Goal: Task Accomplishment & Management: Manage account settings

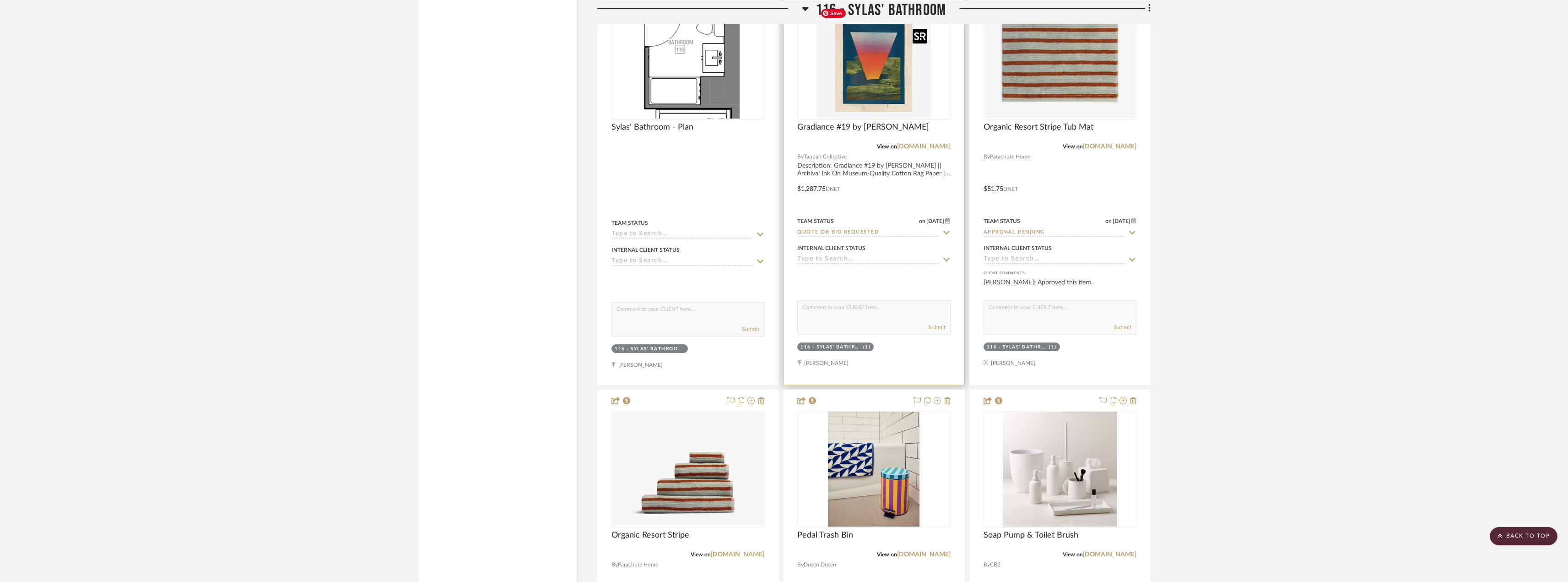
scroll to position [13547, 0]
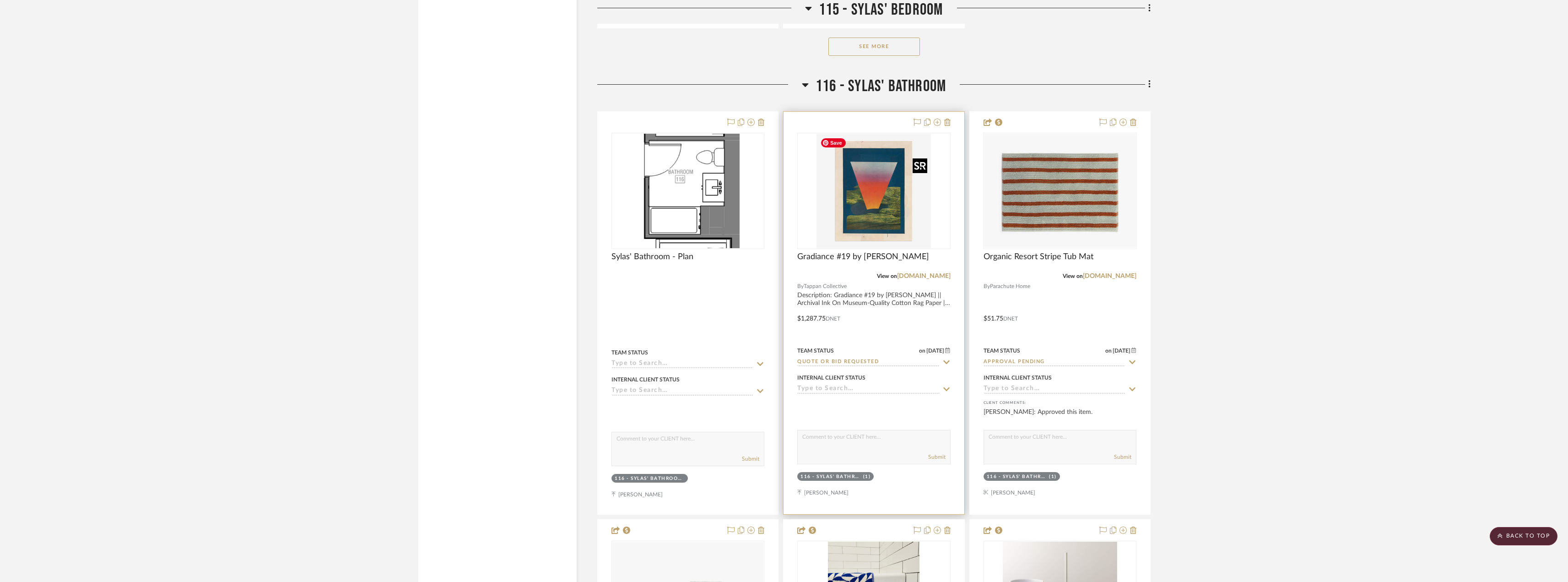
click at [860, 172] on img "0" at bounding box center [873, 191] width 115 height 115
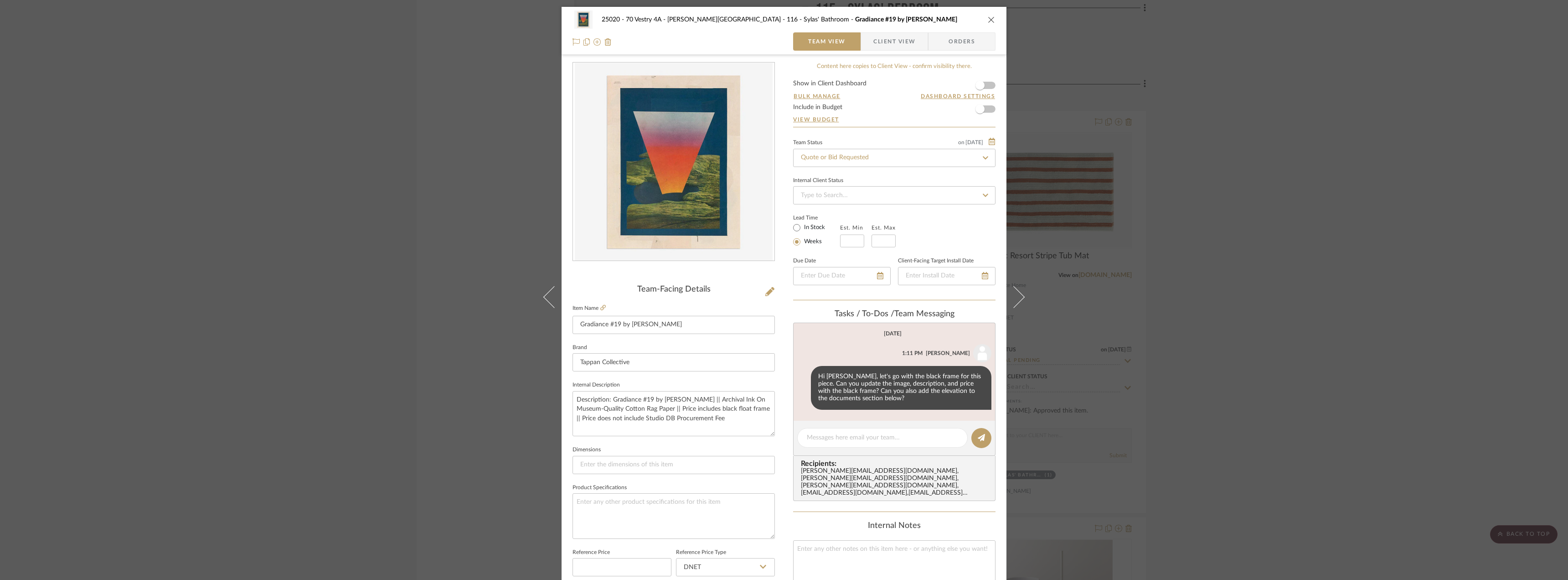
scroll to position [270, 0]
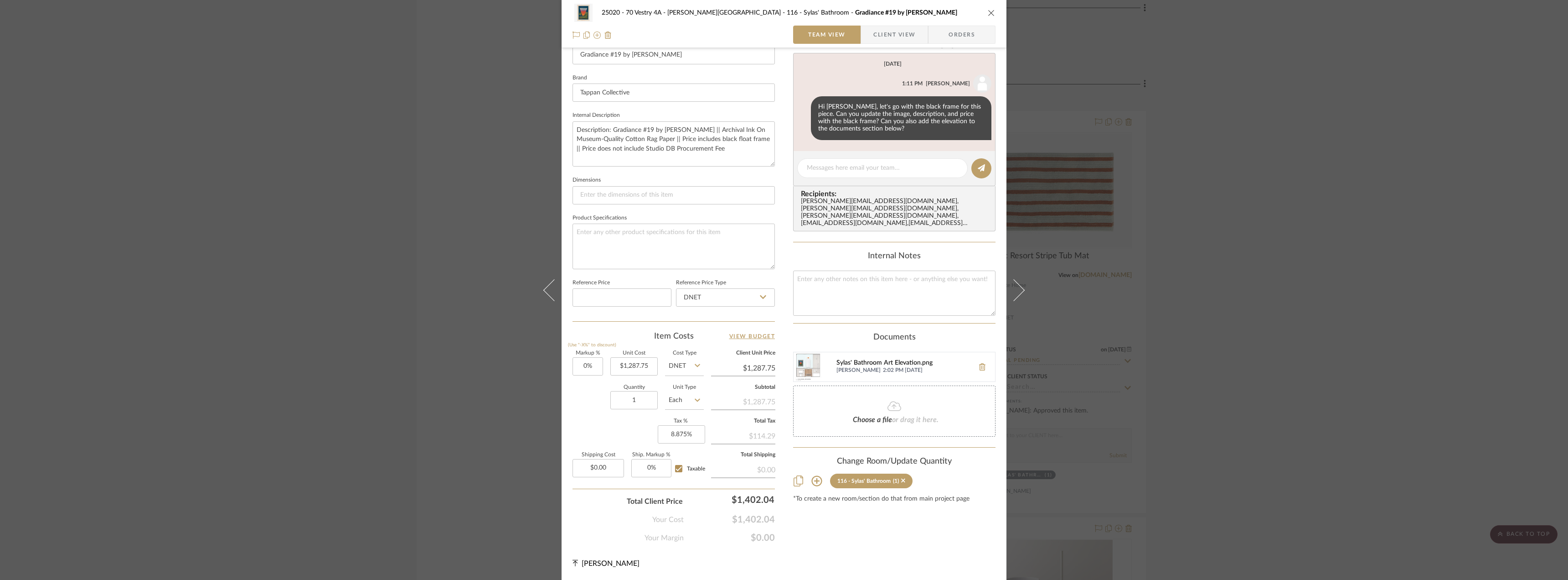
click at [855, 360] on div "Sylas' Bathroom Art Elevation.png" at bounding box center [903, 363] width 133 height 7
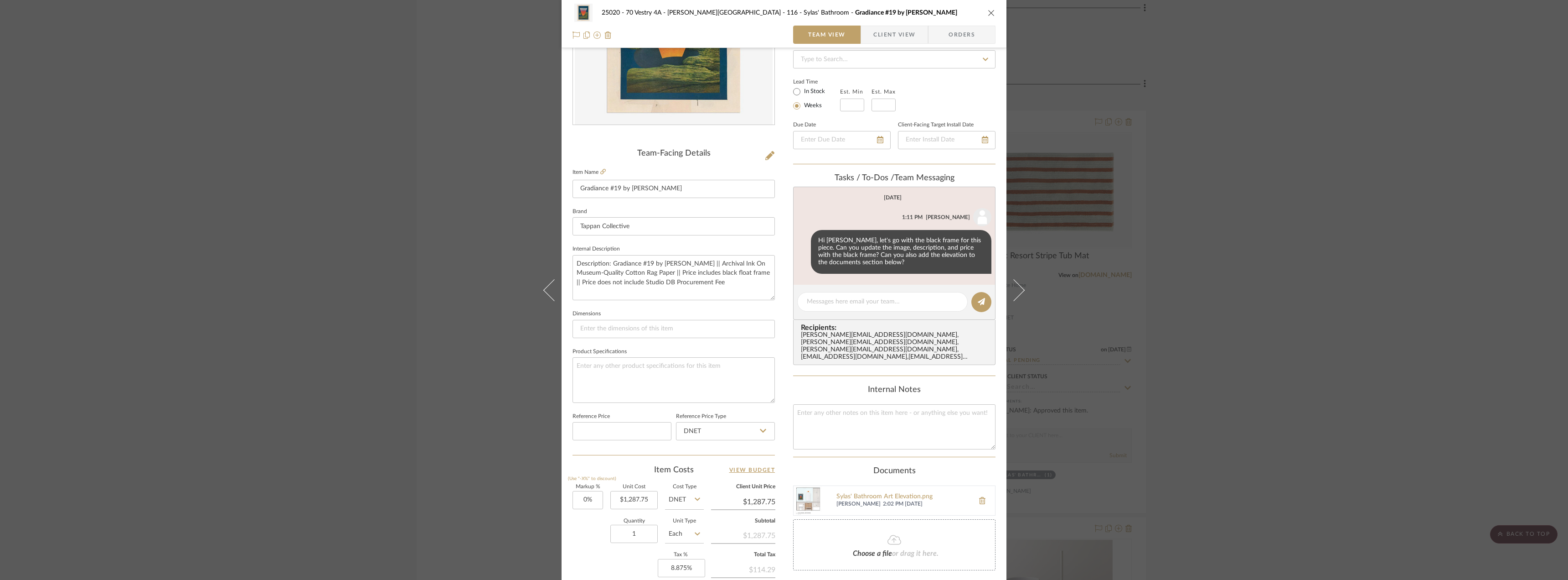
scroll to position [133, 0]
click at [602, 172] on icon at bounding box center [603, 175] width 5 height 5
click at [1208, 319] on div "25020 - 70 Vestry 4A - Grant-Stanleigh 116 - Sylas' Bathroom Gradiance #19 by M…" at bounding box center [784, 290] width 1568 height 580
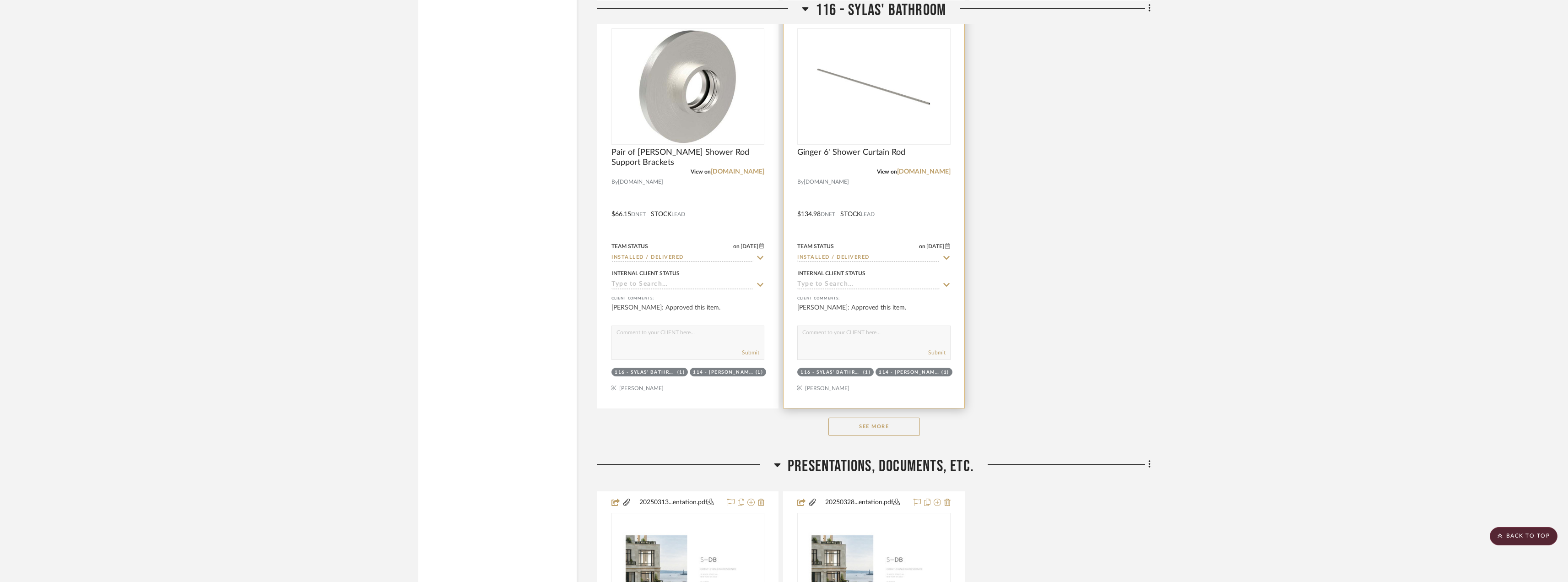
scroll to position [14554, 0]
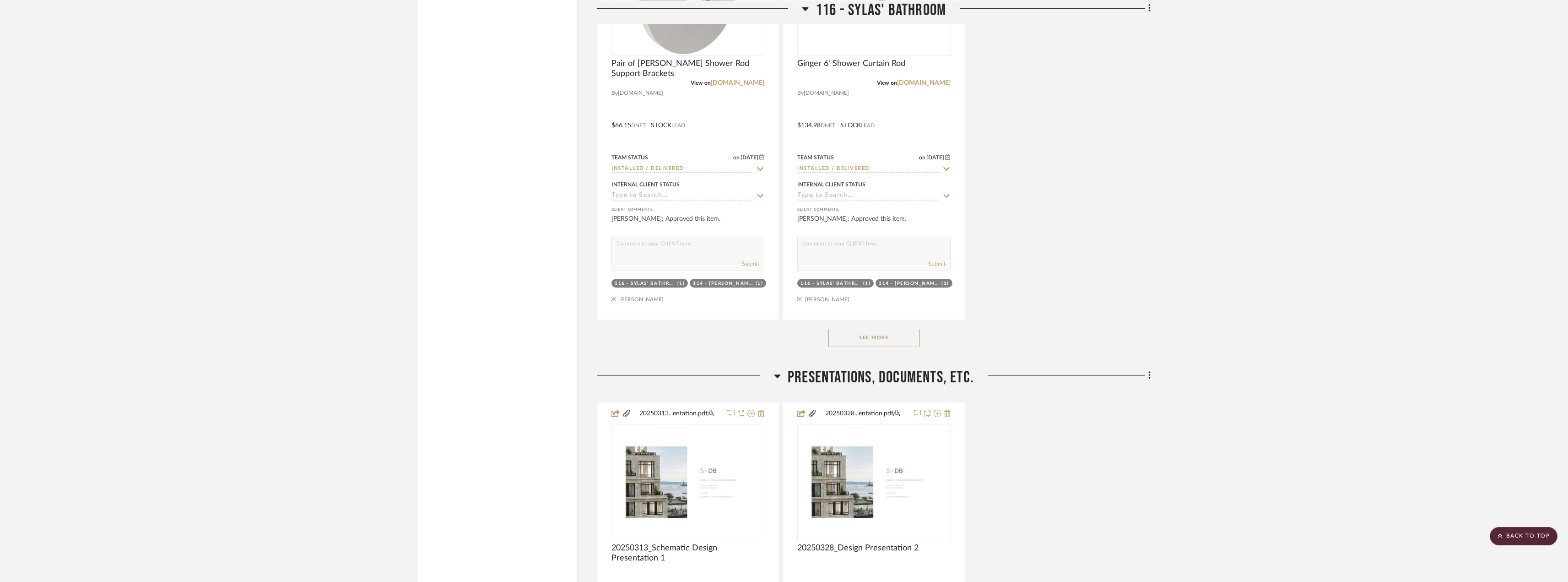
click at [889, 330] on button "See More" at bounding box center [874, 338] width 91 height 19
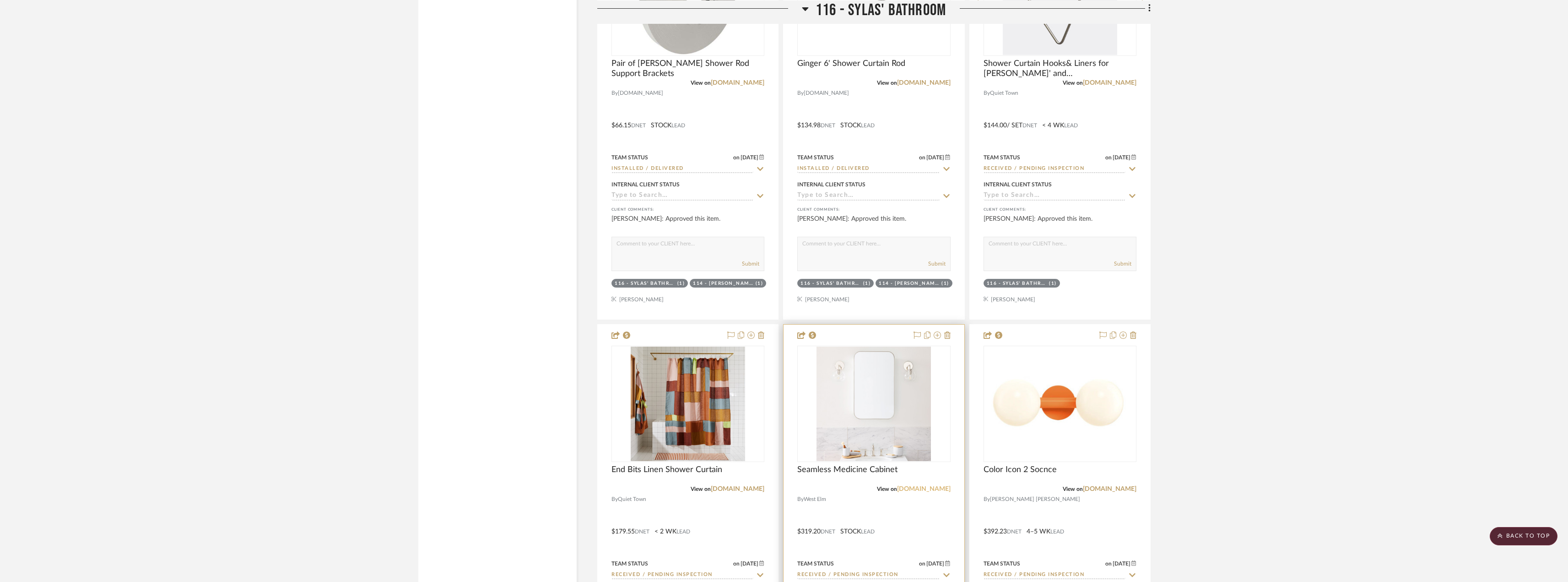
click at [918, 489] on link "[DOMAIN_NAME]" at bounding box center [924, 489] width 54 height 7
click at [861, 412] on img "0" at bounding box center [873, 403] width 115 height 115
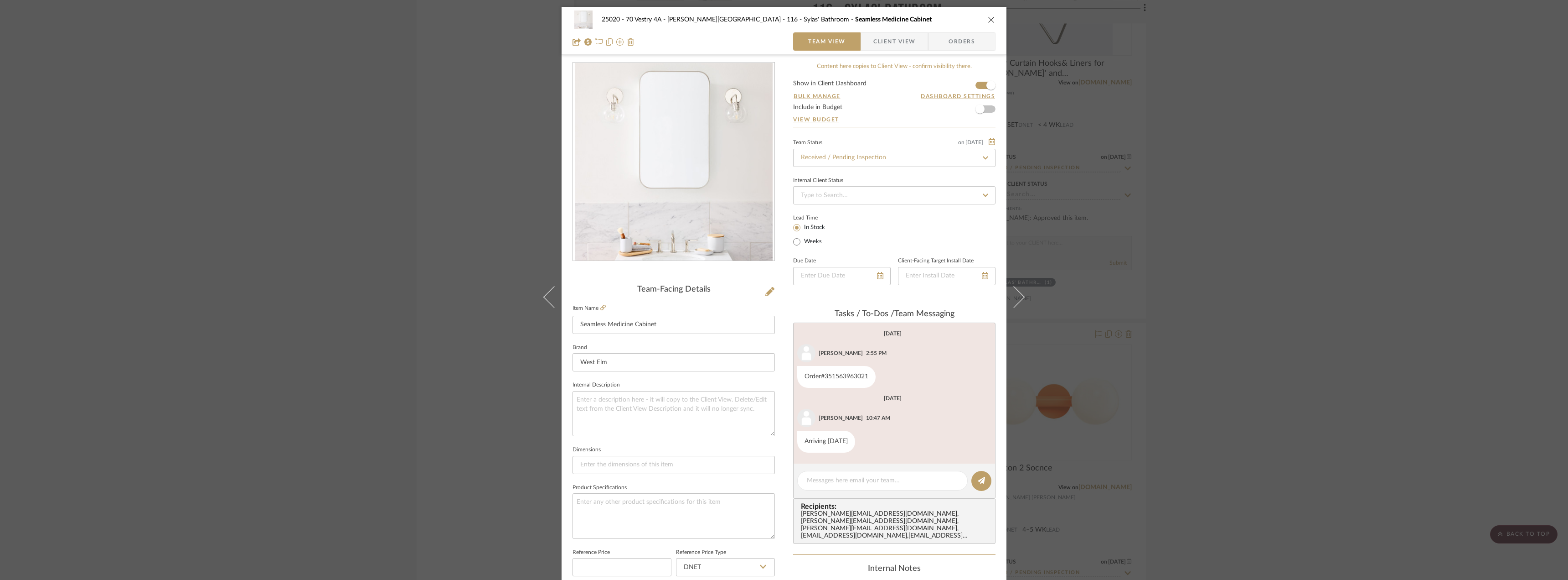
scroll to position [137, 0]
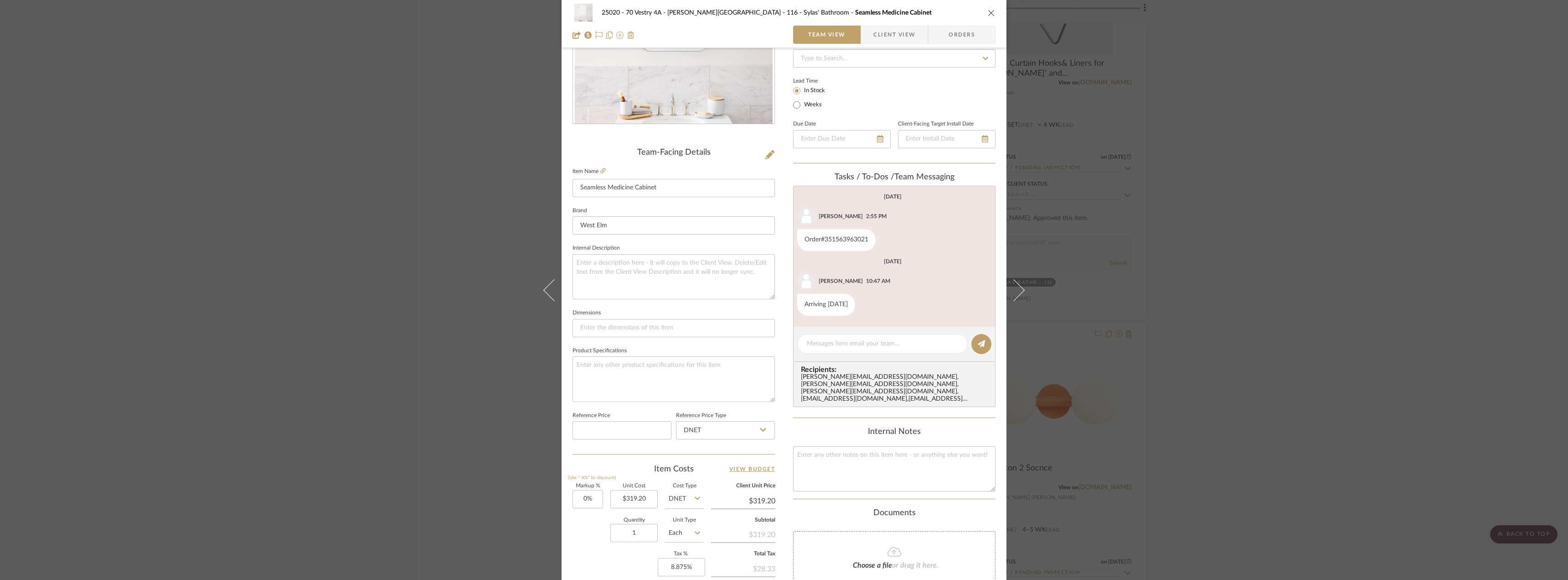
click at [890, 38] on span "Client View" at bounding box center [894, 35] width 42 height 18
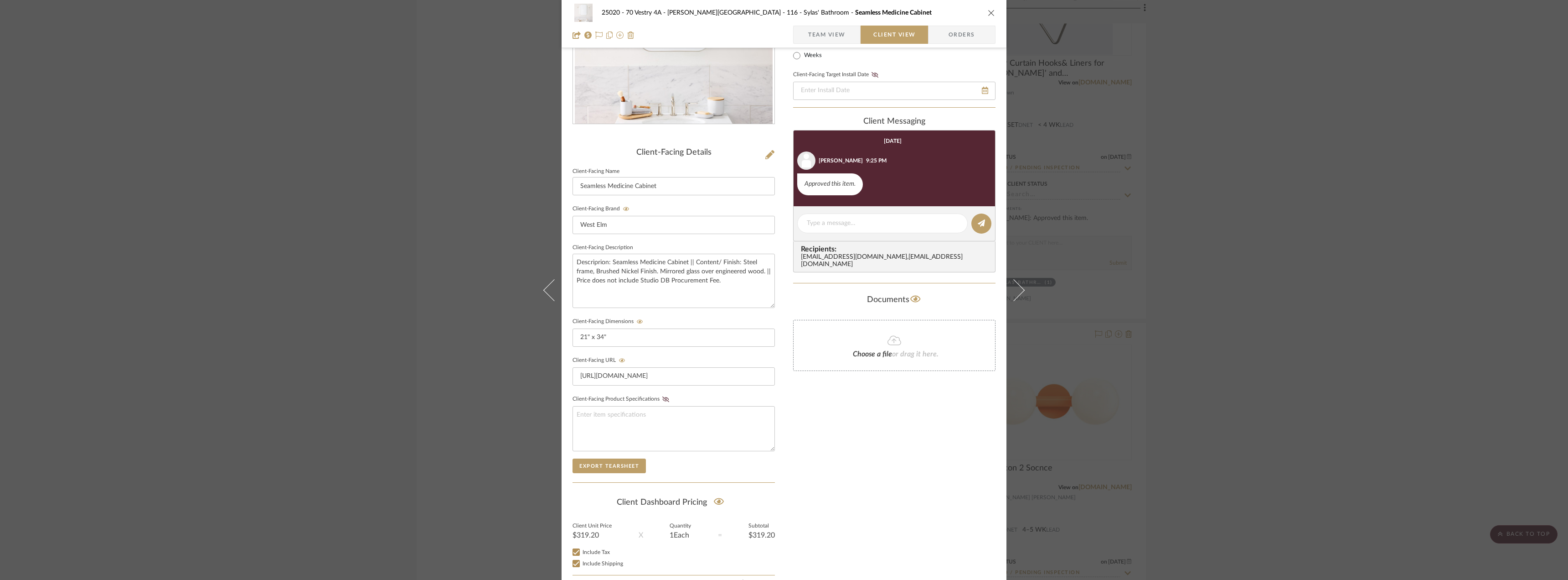
click at [1388, 244] on div "25020 - 70 Vestry 4A - Grant-Stanleigh 116 - Sylas' Bathroom Seamless Medicine …" at bounding box center [784, 290] width 1568 height 580
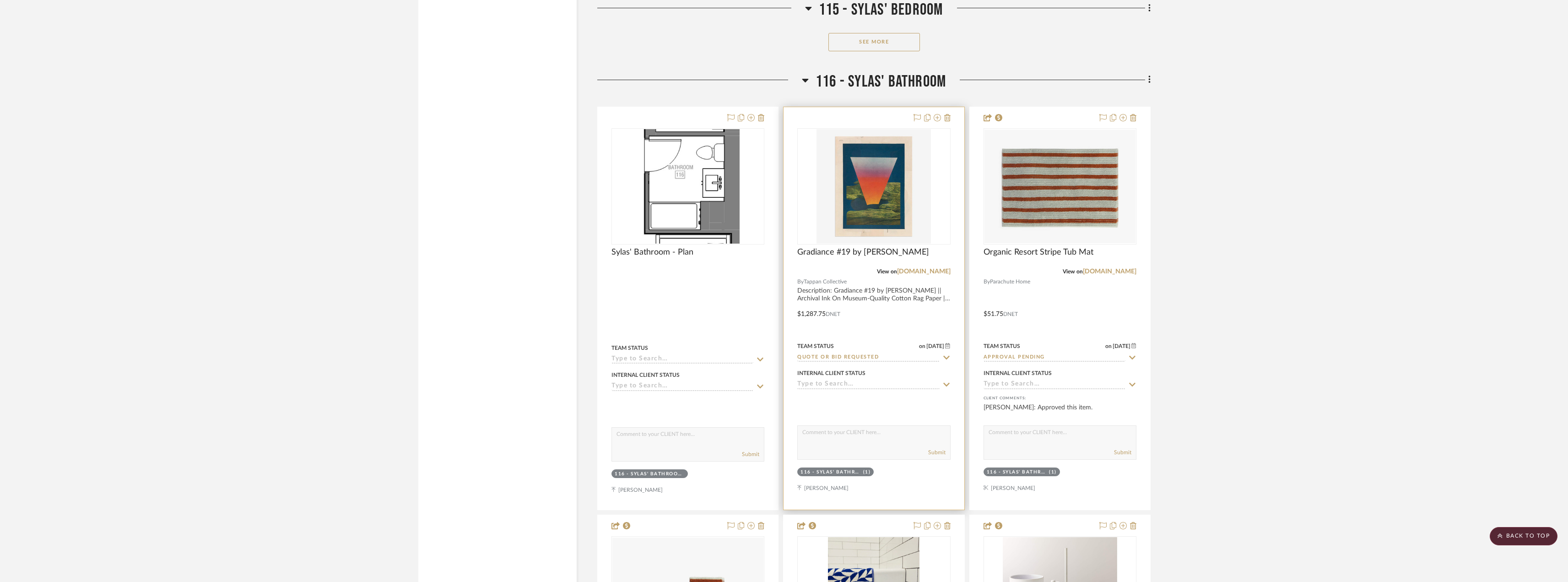
scroll to position [13547, 0]
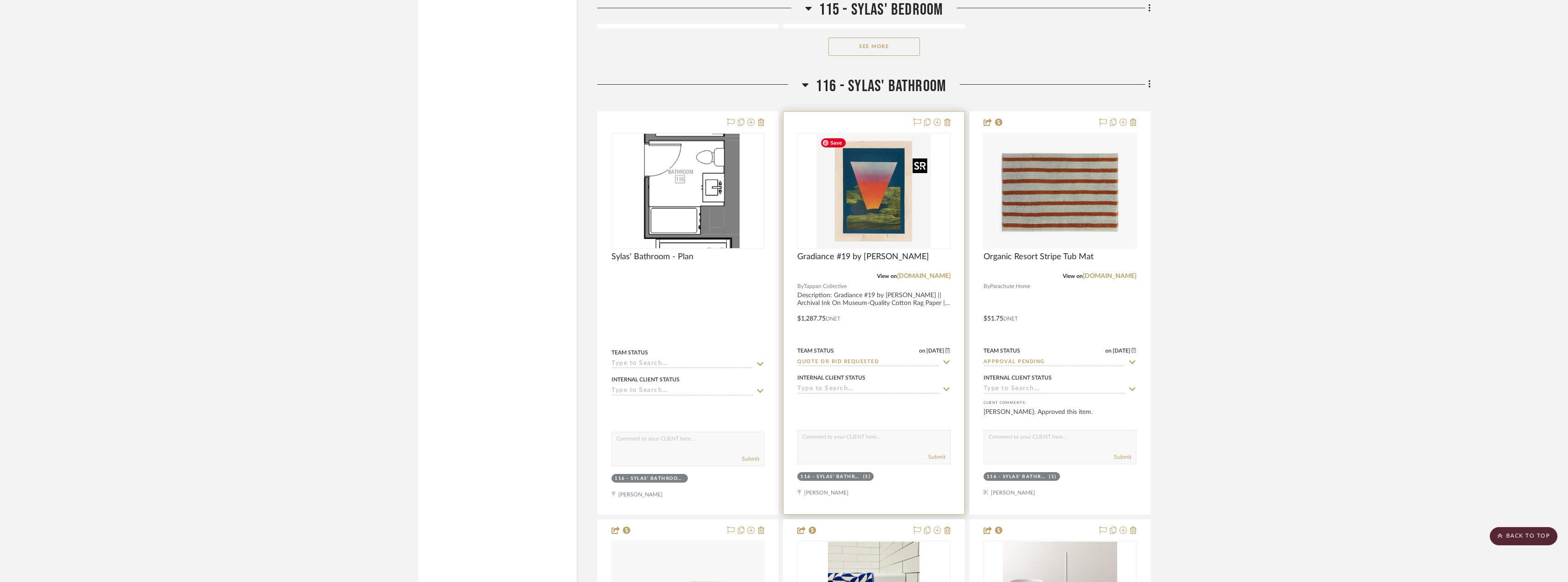
click at [891, 194] on img "0" at bounding box center [873, 191] width 115 height 115
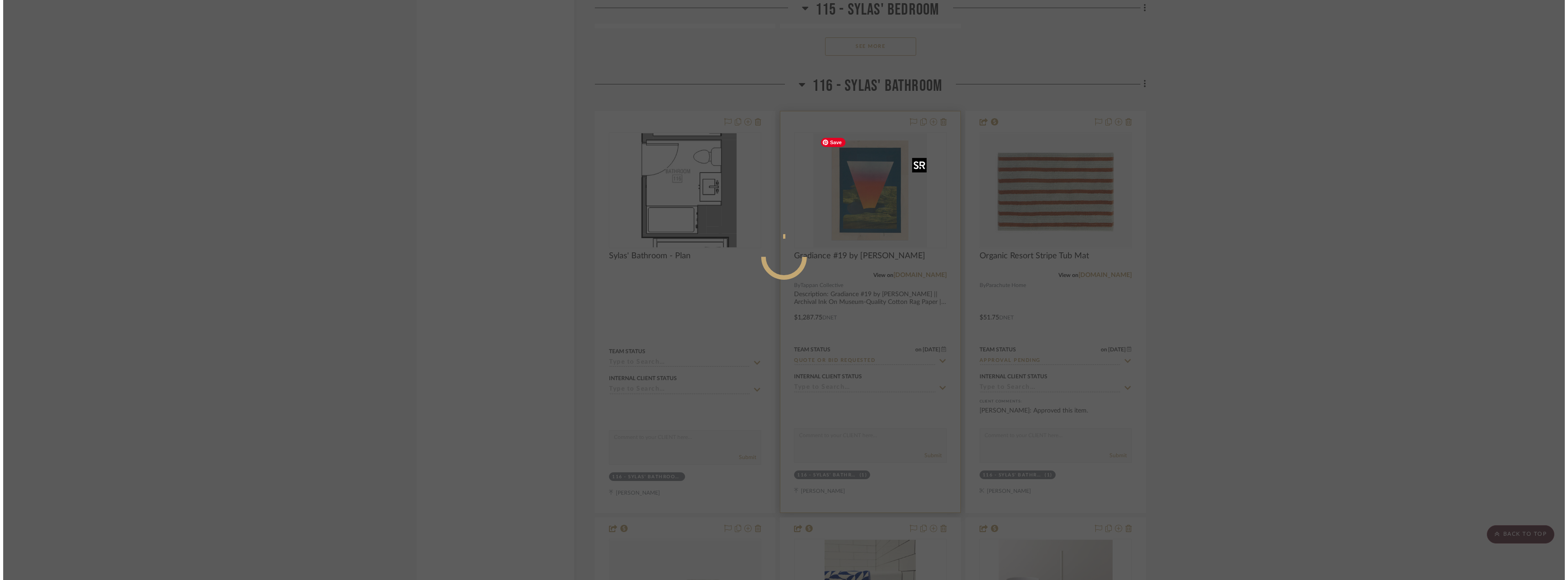
scroll to position [0, 0]
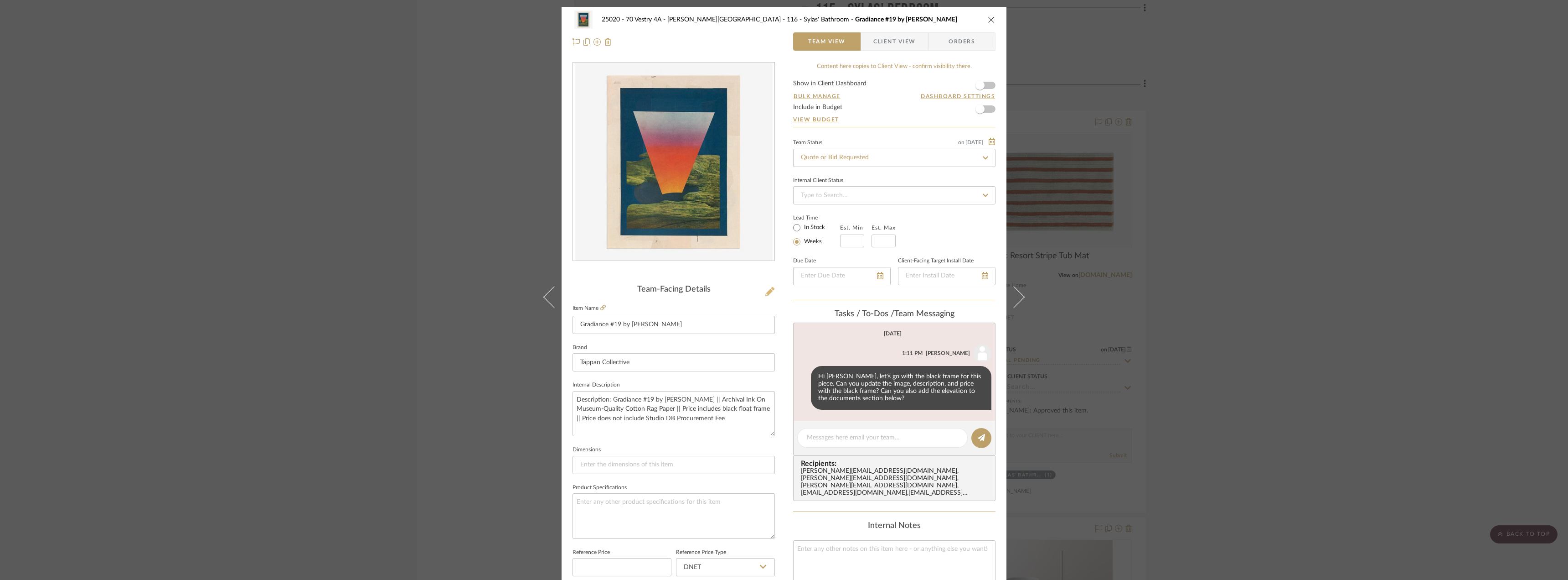
click at [766, 292] on icon at bounding box center [770, 292] width 9 height 9
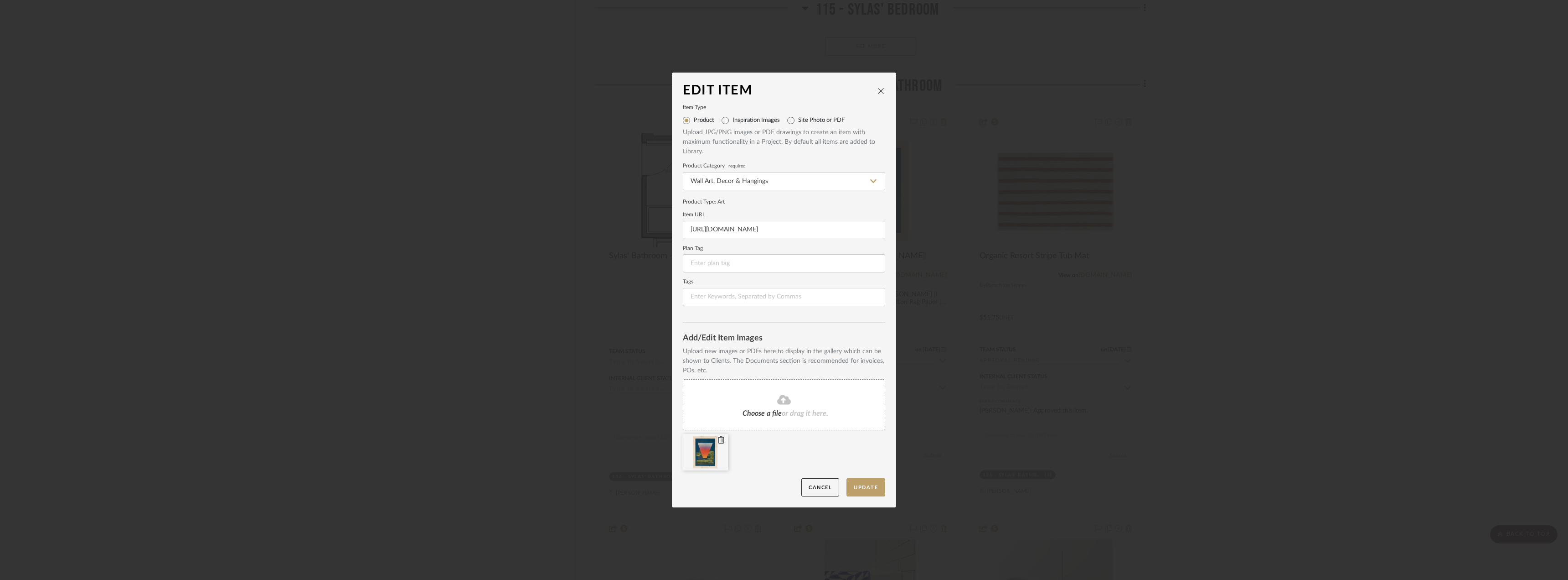
click at [718, 439] on icon at bounding box center [721, 439] width 7 height 7
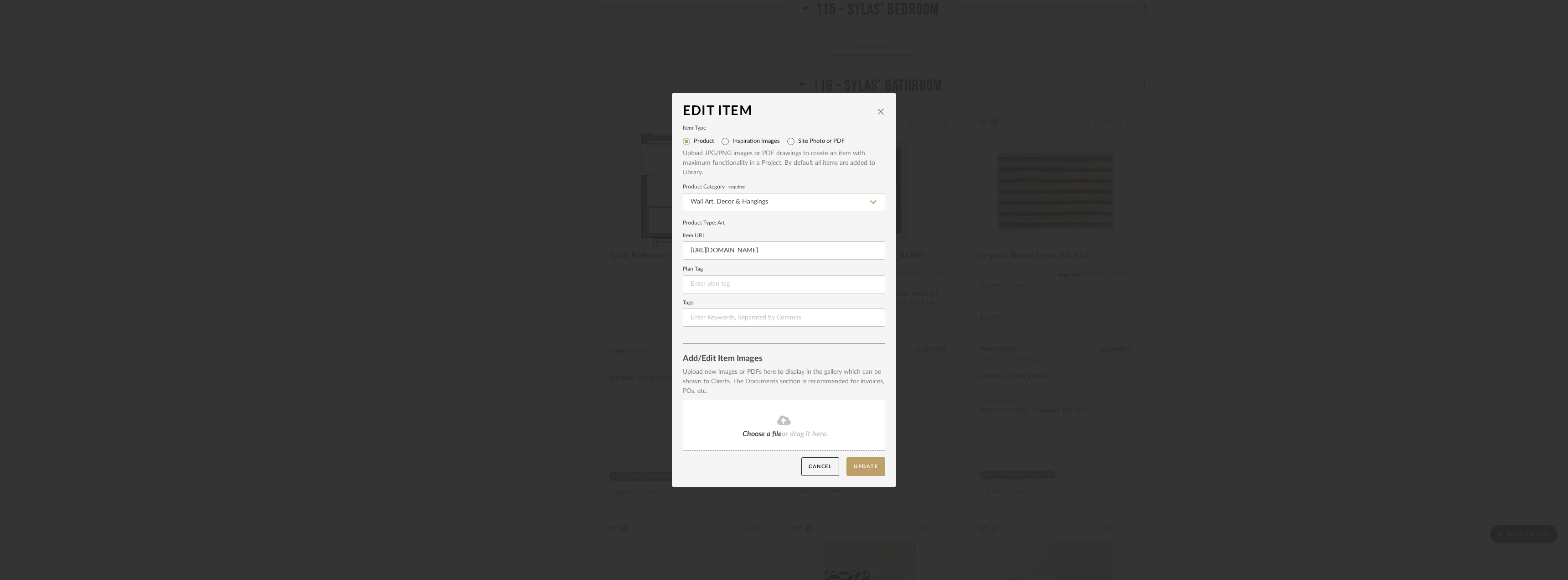
click at [816, 397] on div "Upload new images or PDFs here to display in the gallery which can be shown to …" at bounding box center [783, 410] width 202 height 87
click at [810, 413] on div "Choose a file or drag it here." at bounding box center [783, 425] width 202 height 51
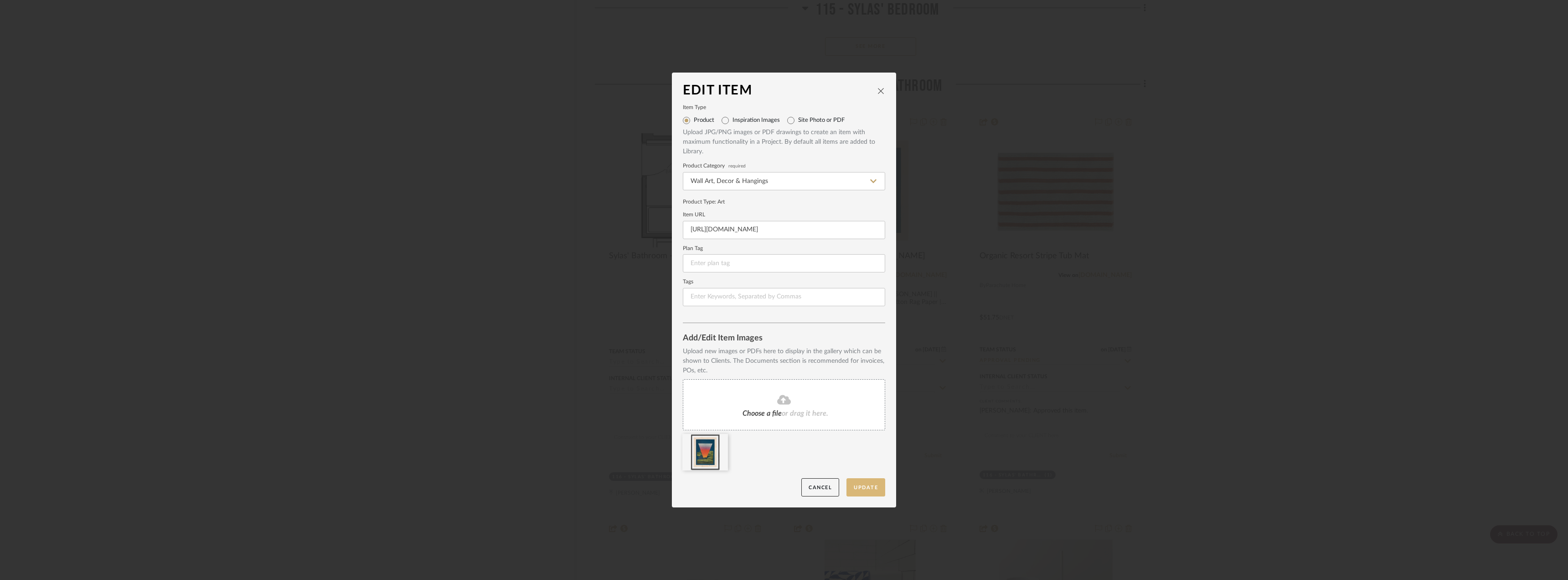
click at [857, 484] on button "Update" at bounding box center [866, 487] width 39 height 18
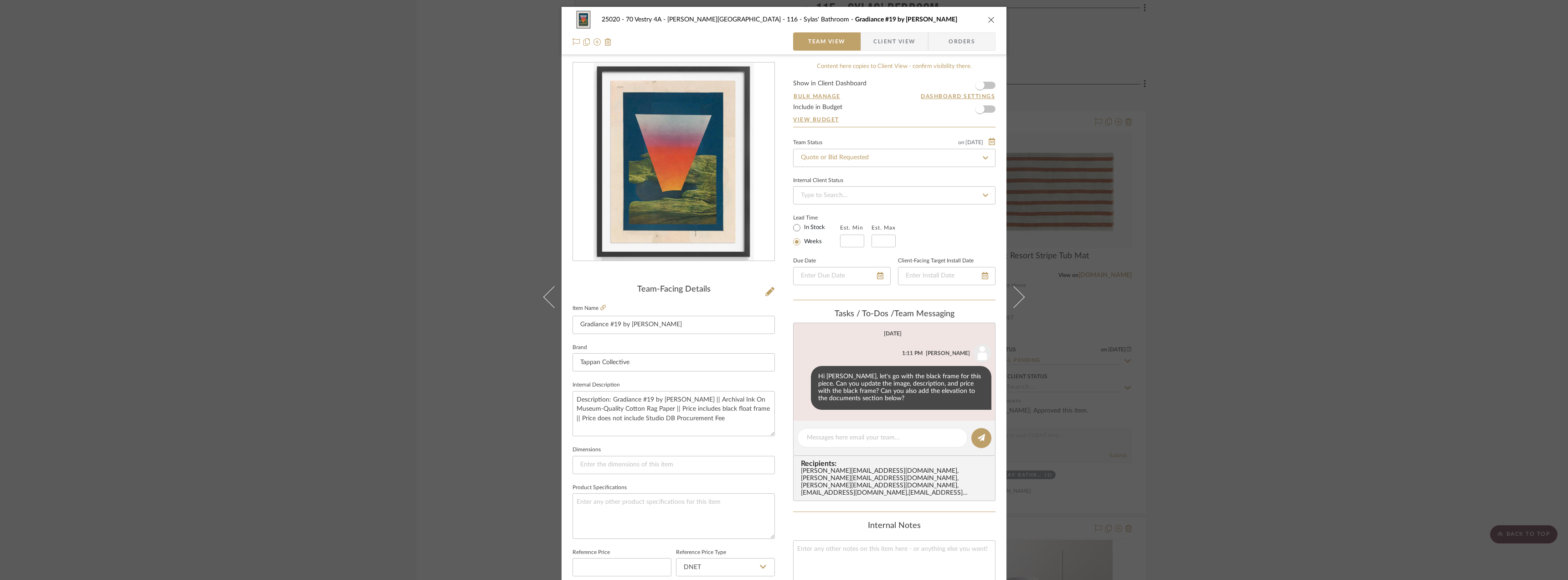
scroll to position [228, 0]
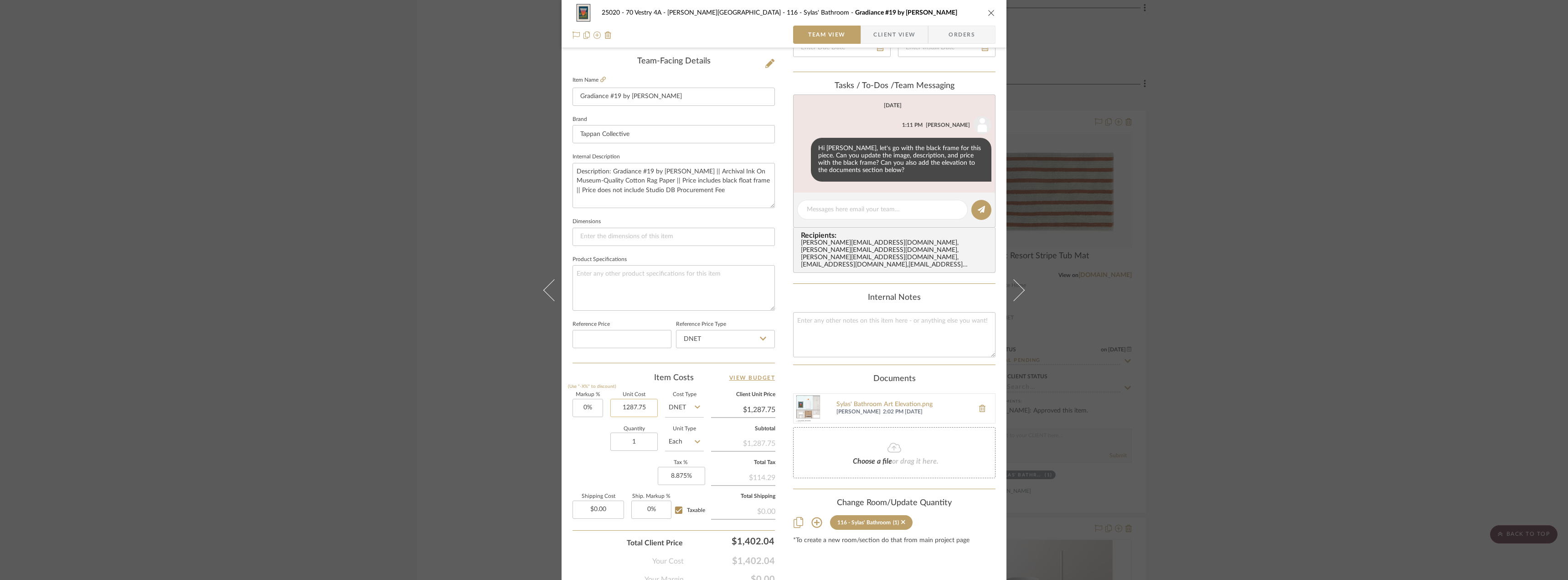
click at [648, 410] on input "1287.75" at bounding box center [634, 408] width 47 height 18
type input "$796.00"
click at [588, 459] on div "Markup % (Use "-X%" to discount) 0% Unit Cost $796.00 Cost Type DNET Client Uni…" at bounding box center [673, 459] width 202 height 133
type input "$796.00"
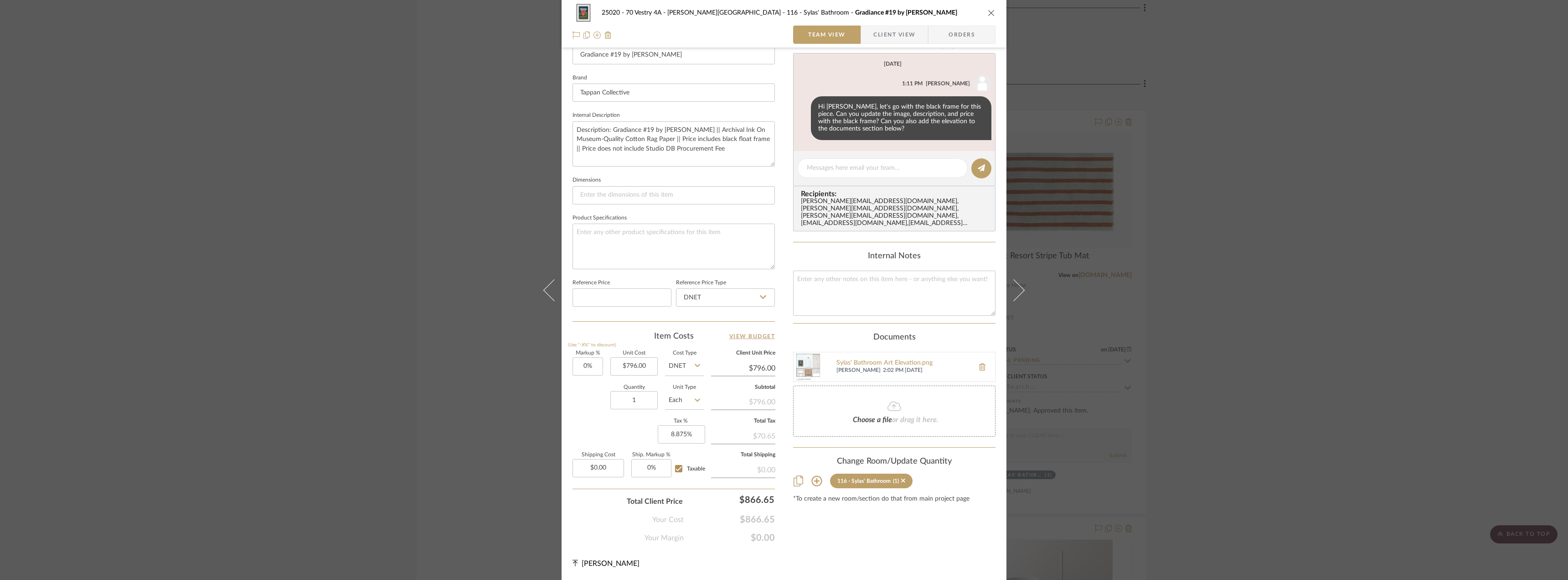
scroll to position [224, 0]
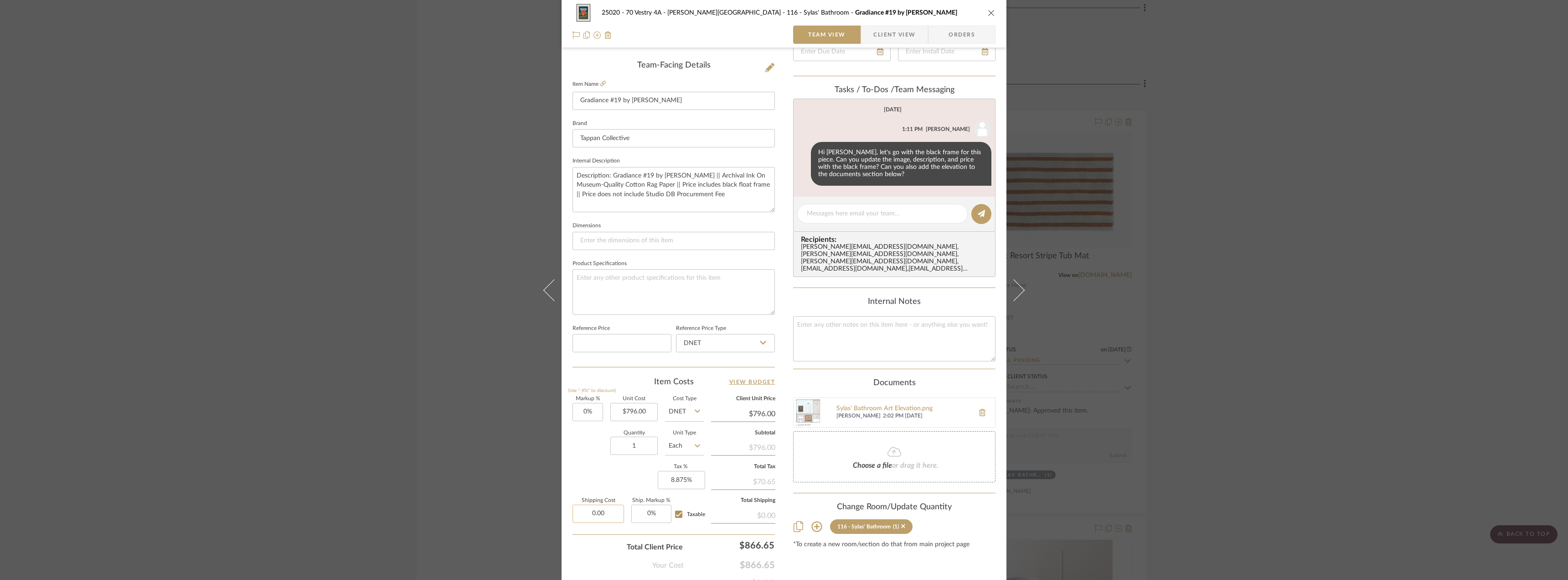
click at [598, 512] on input "0.00" at bounding box center [598, 513] width 51 height 18
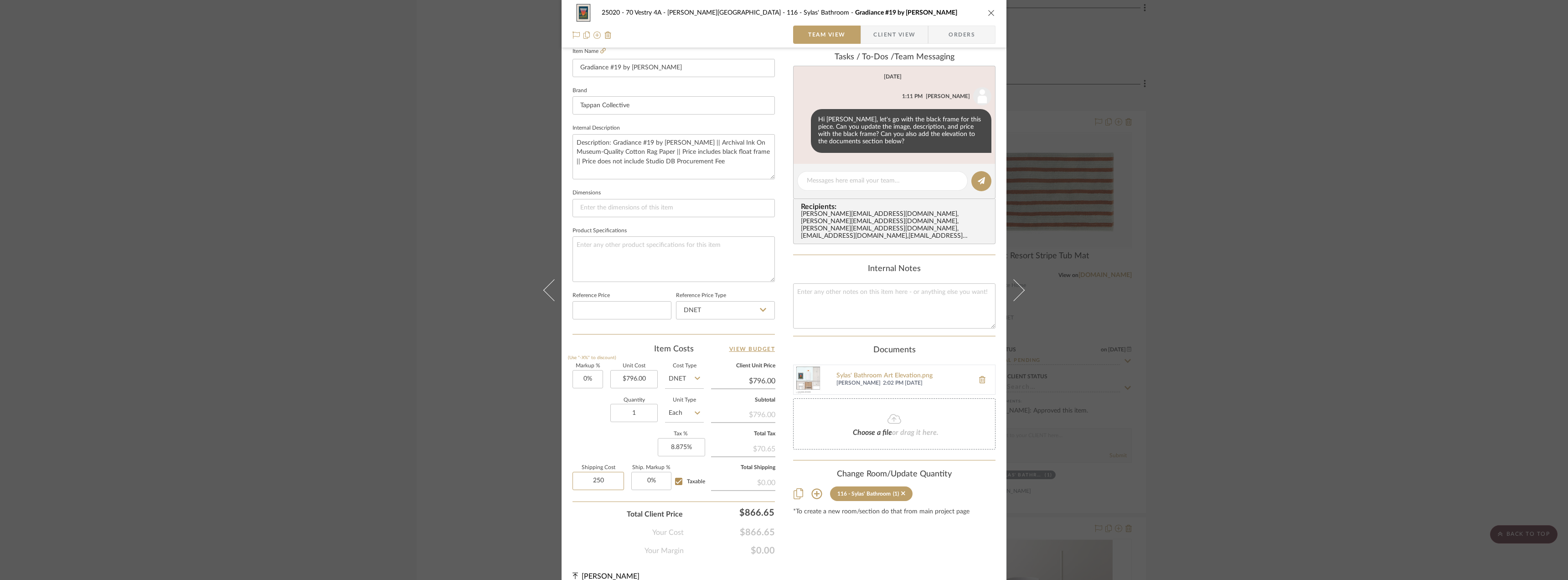
scroll to position [270, 0]
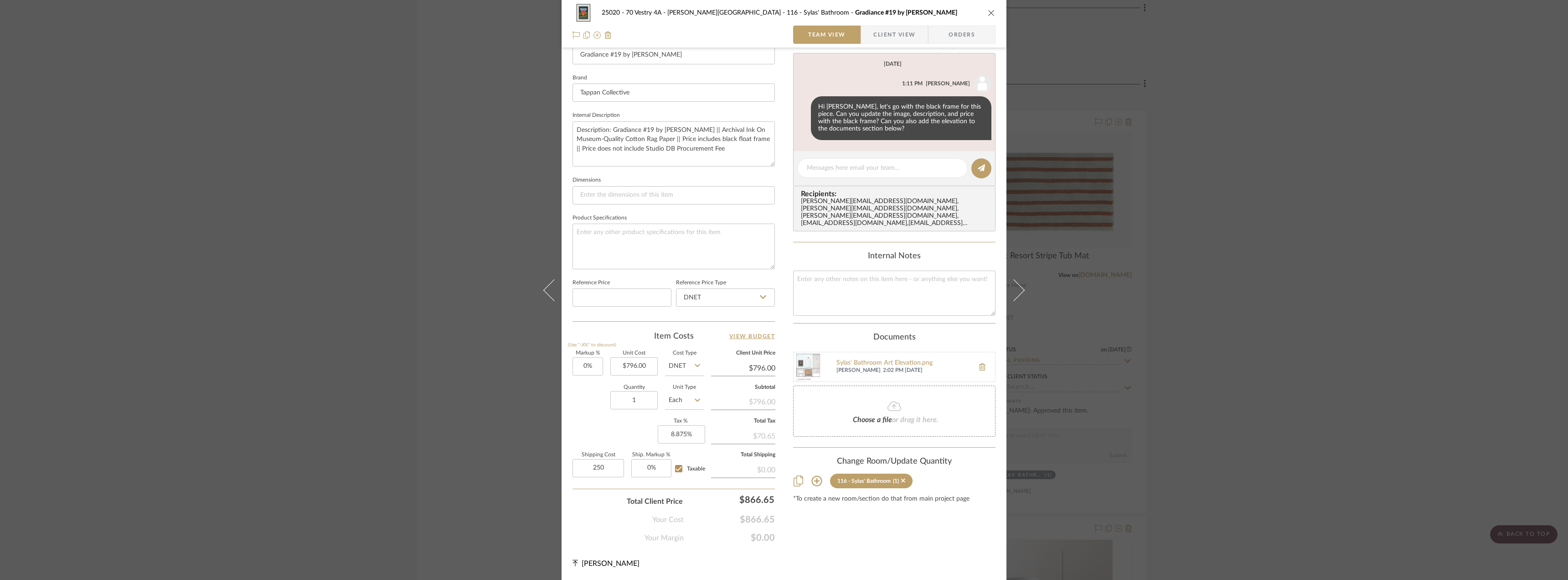
type input "$250.00"
click at [845, 515] on div "Content here copies to Client View - confirm visibility there. Show in Client D…" at bounding box center [894, 168] width 202 height 751
click at [1351, 347] on div "25020 - 70 Vestry 4A - Grant-Stanleigh 116 - Sylas' Bathroom Gradiance #19 by M…" at bounding box center [784, 290] width 1568 height 580
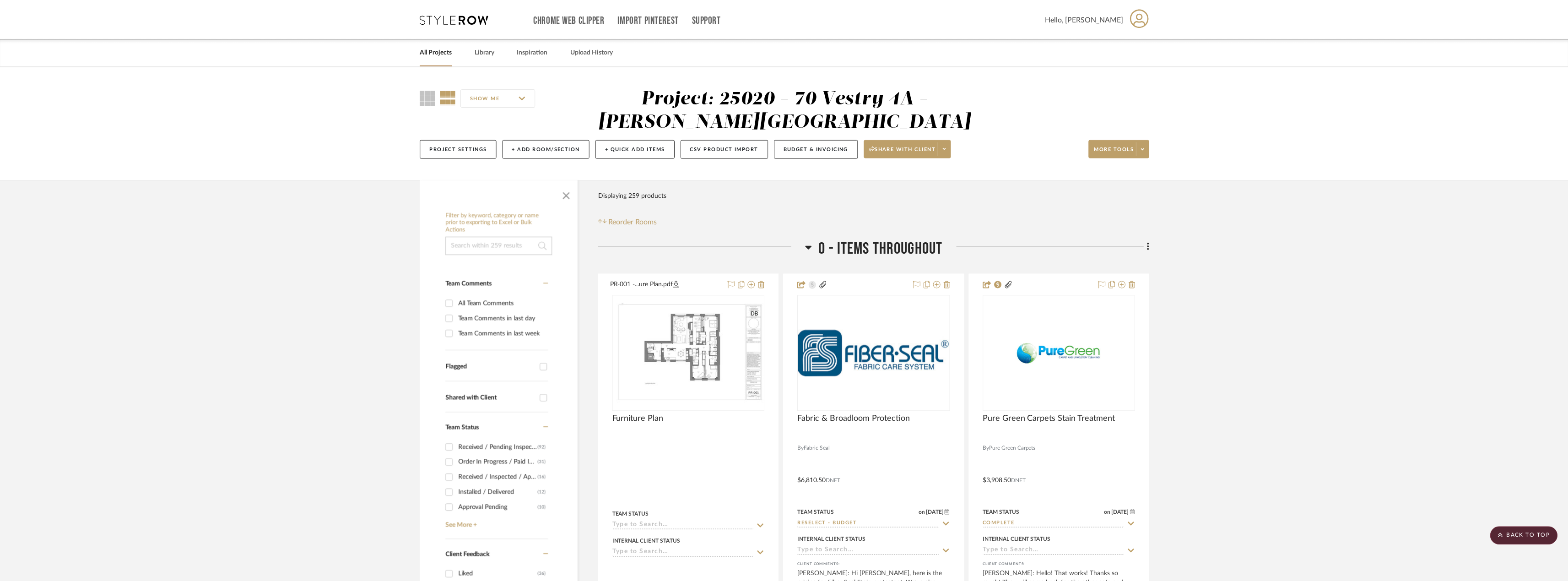
scroll to position [13547, 0]
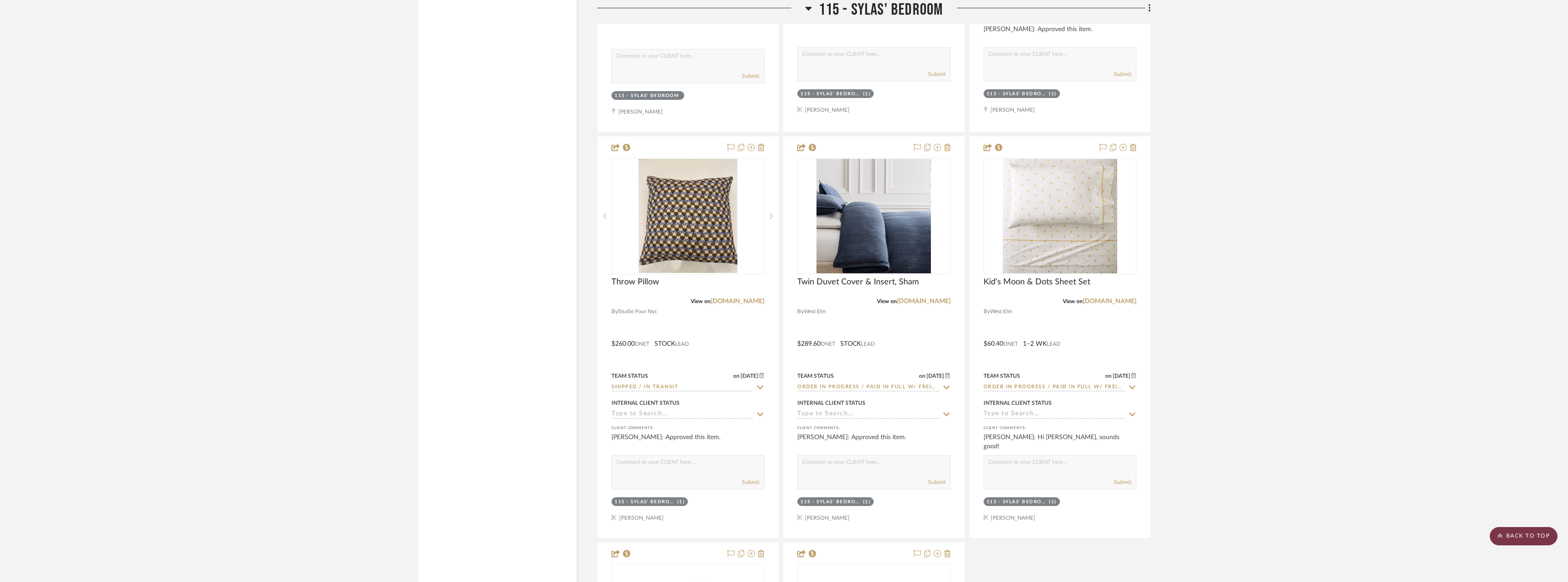
click at [1527, 536] on scroll-to-top-button "BACK TO TOP" at bounding box center [1524, 536] width 68 height 19
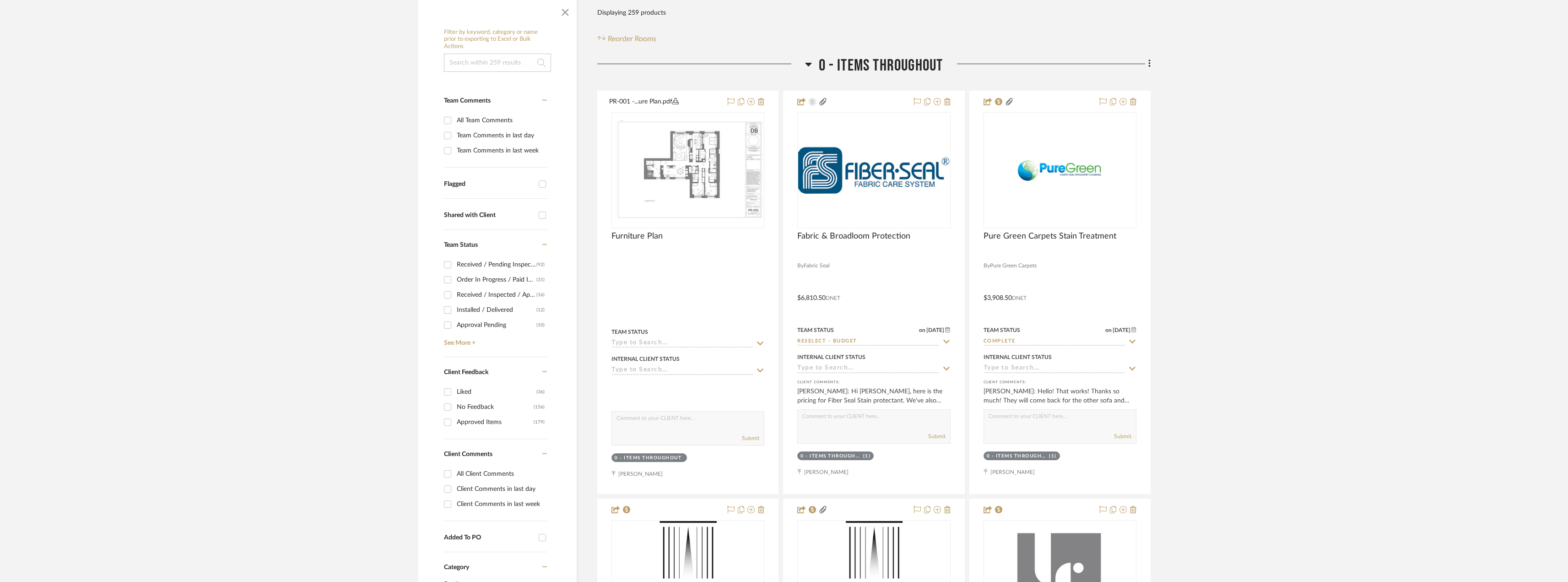
scroll to position [183, 0]
click at [478, 423] on div "Approved Items" at bounding box center [495, 422] width 77 height 15
click at [455, 423] on input "Approved Items (179)" at bounding box center [448, 422] width 15 height 15
checkbox input "true"
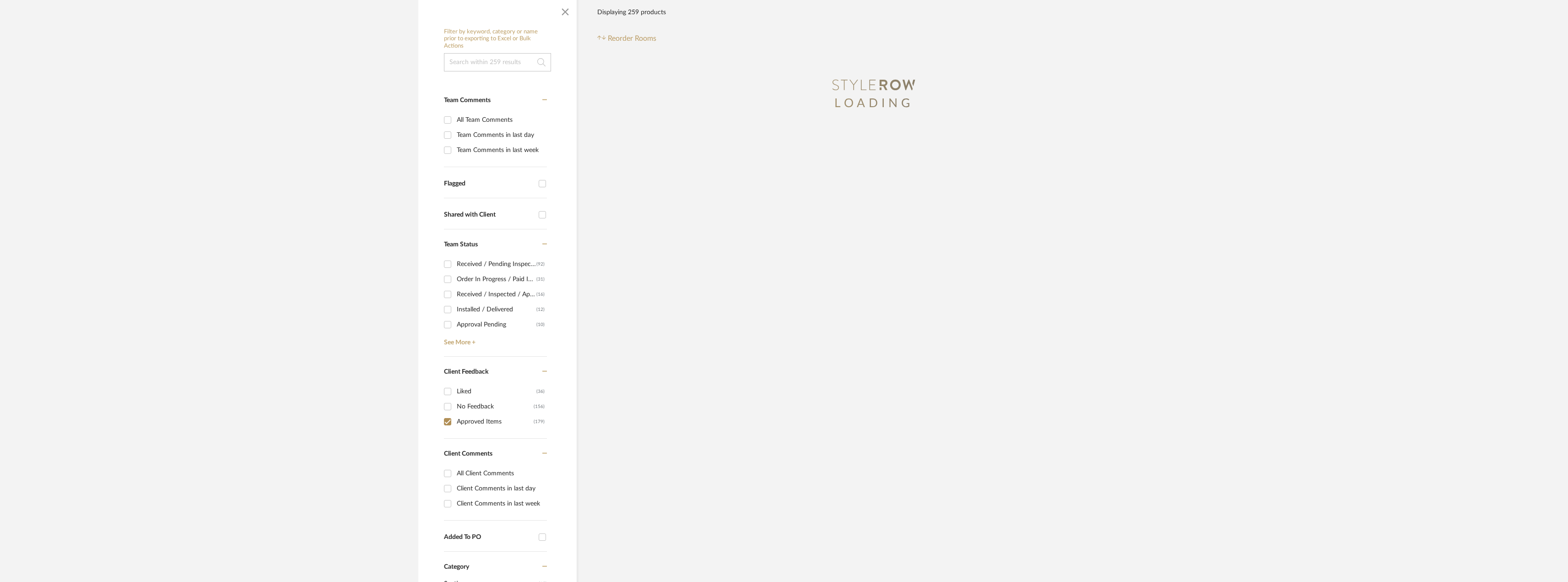
type input "10/14/2025"
type input "Received / Pending Inspection"
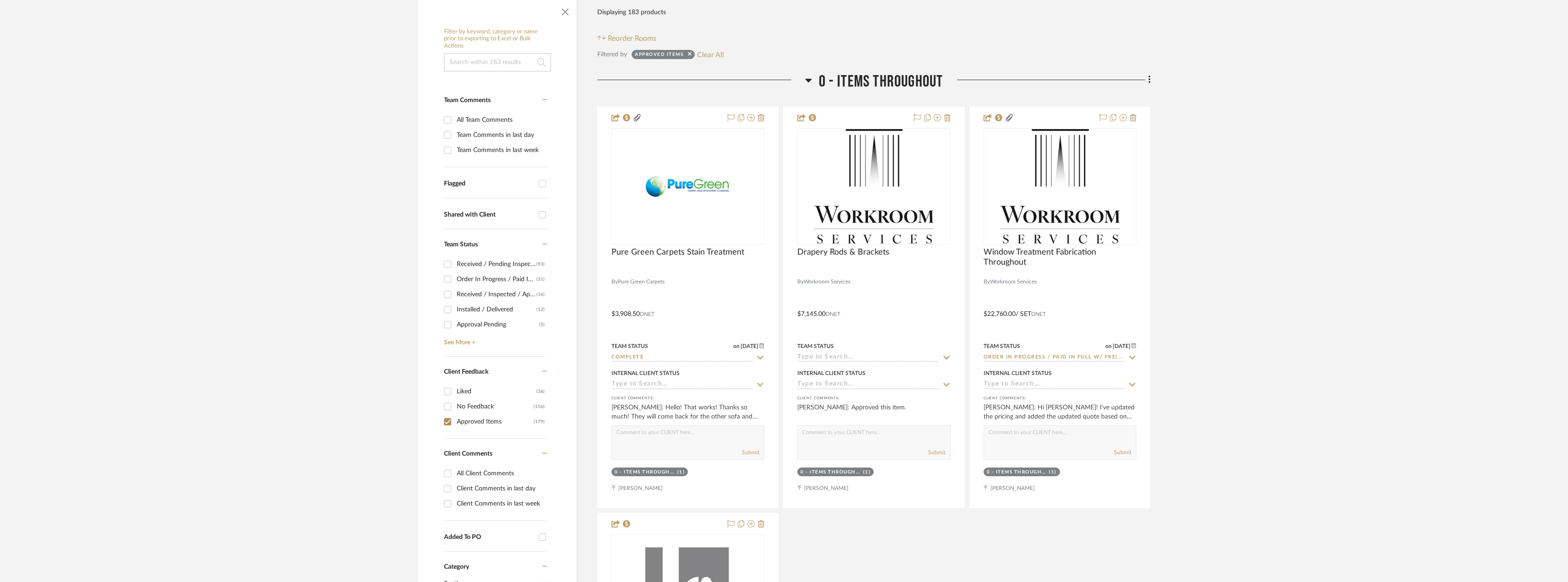
click at [483, 503] on div "Client Comments in last week" at bounding box center [501, 503] width 88 height 15
click at [455, 503] on input "Client Comments in last week" at bounding box center [448, 503] width 15 height 15
checkbox input "true"
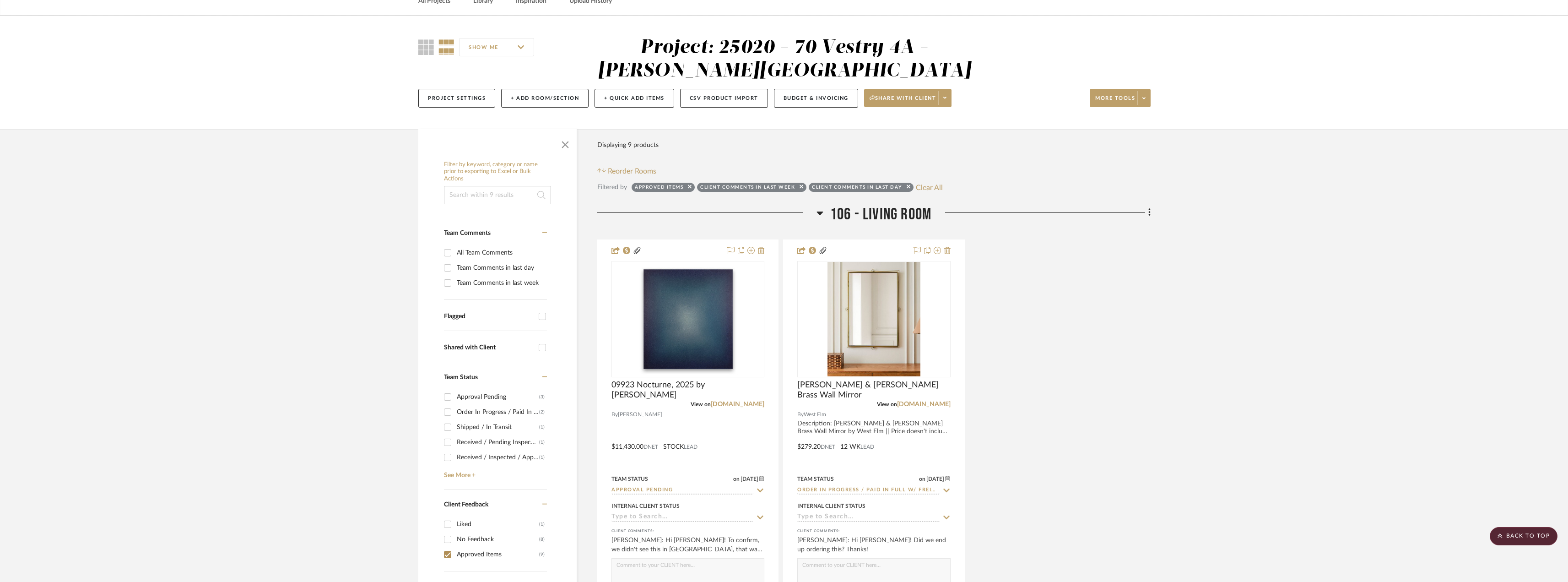
scroll to position [46, 0]
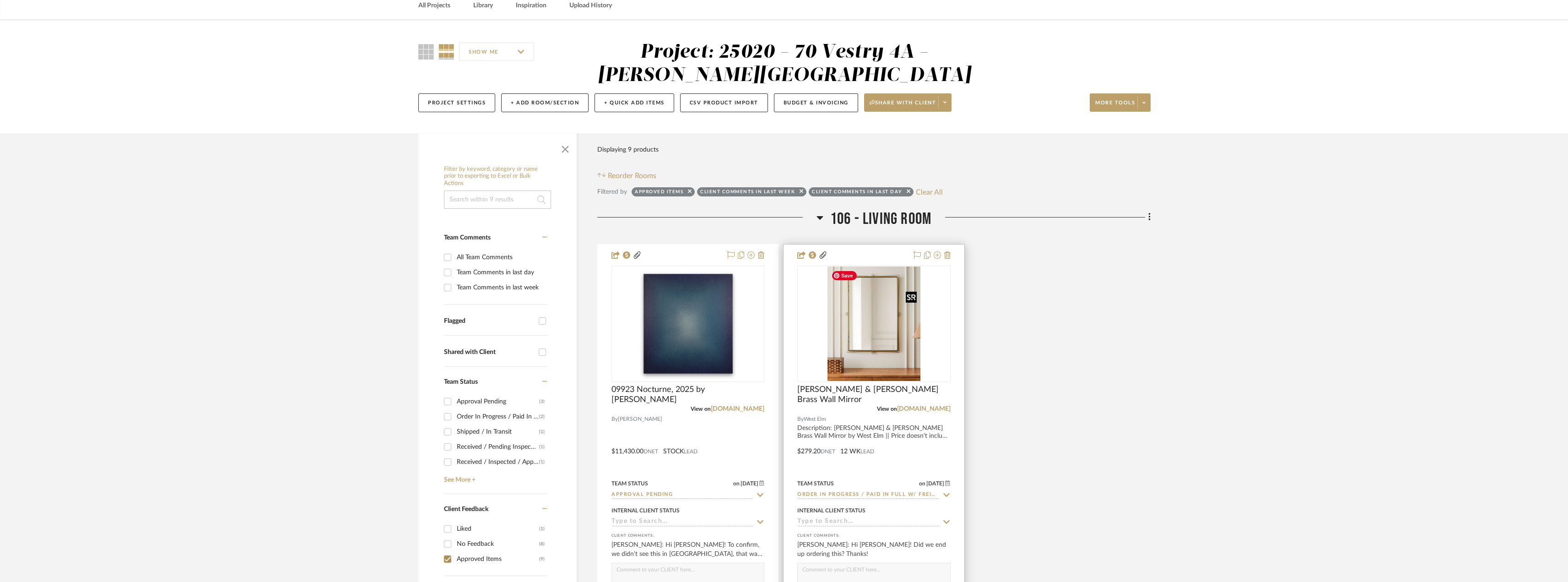
click at [892, 348] on img "0" at bounding box center [874, 323] width 93 height 115
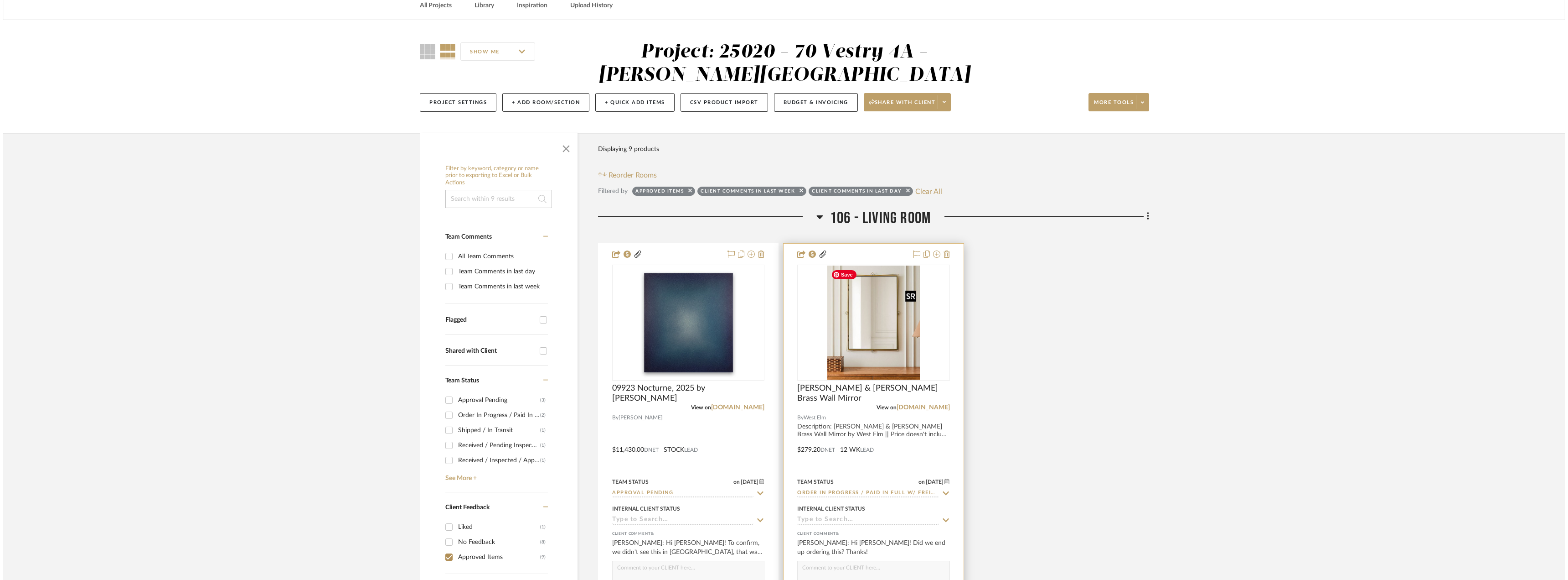
scroll to position [0, 0]
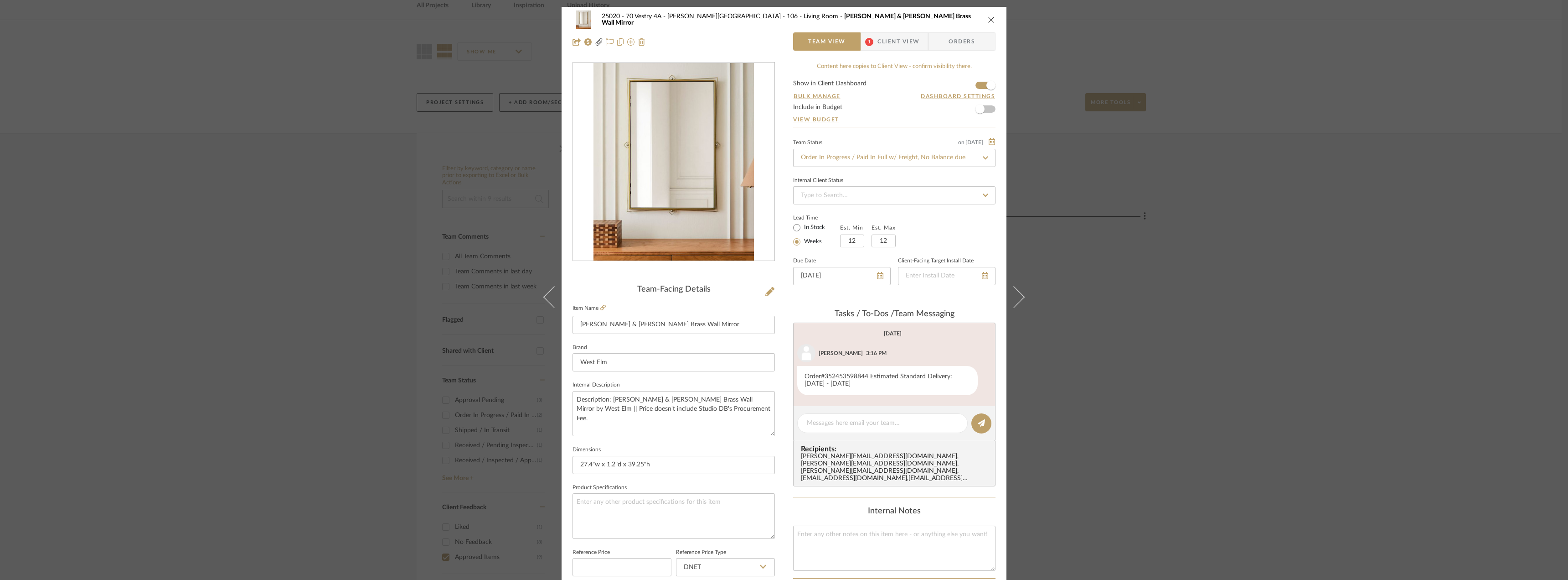
click at [893, 37] on span "Client View" at bounding box center [899, 42] width 42 height 18
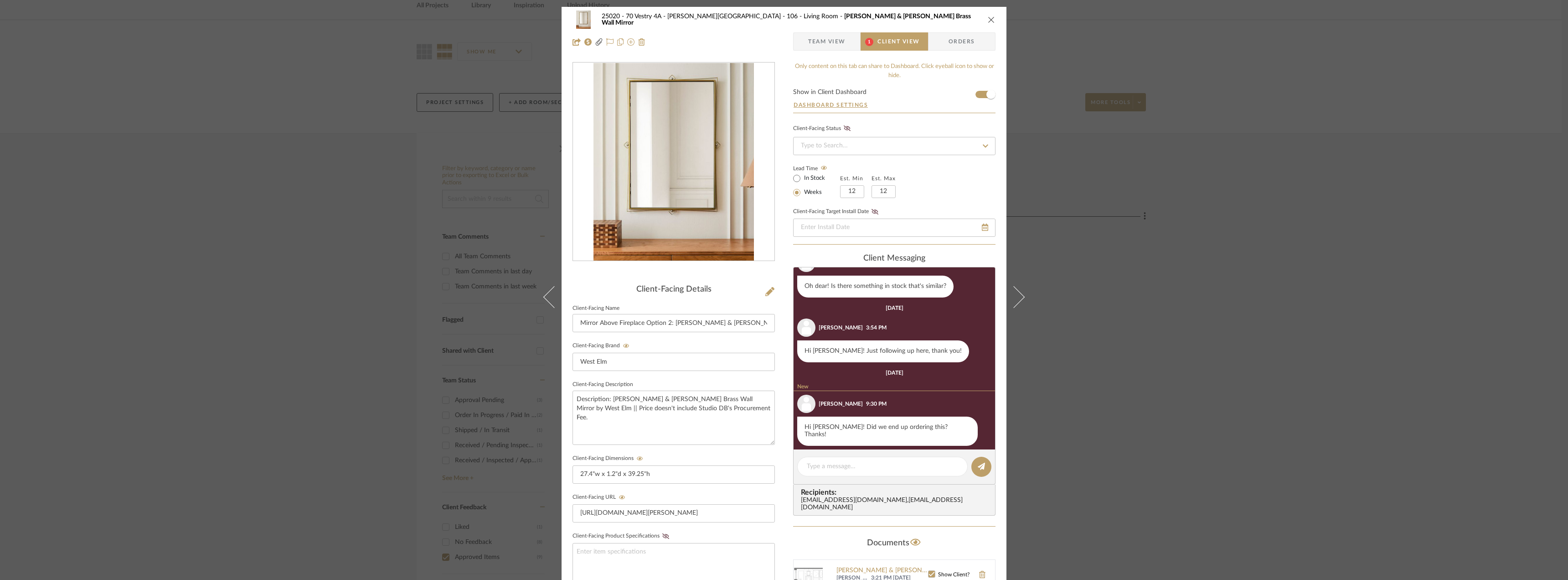
scroll to position [140, 0]
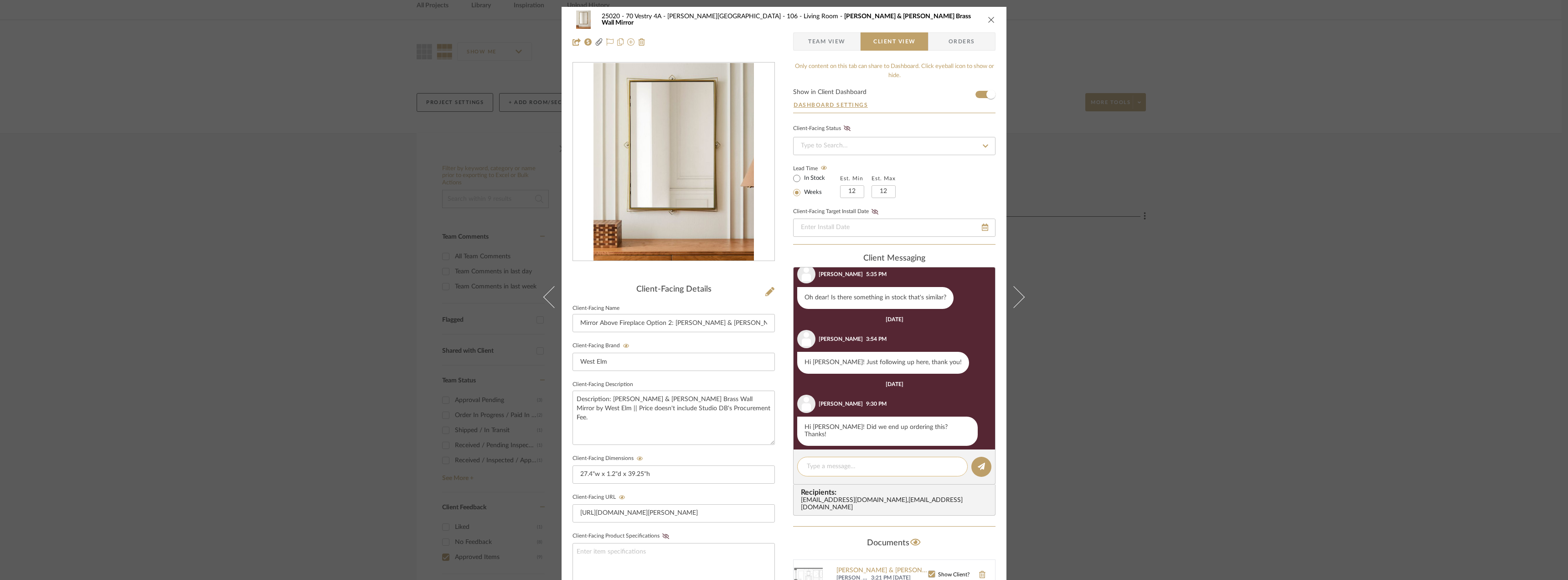
click at [839, 466] on textarea at bounding box center [882, 467] width 151 height 10
type textarea "Hi Emily! We did end up ordering this but it was backordered so hasn't shipped …"
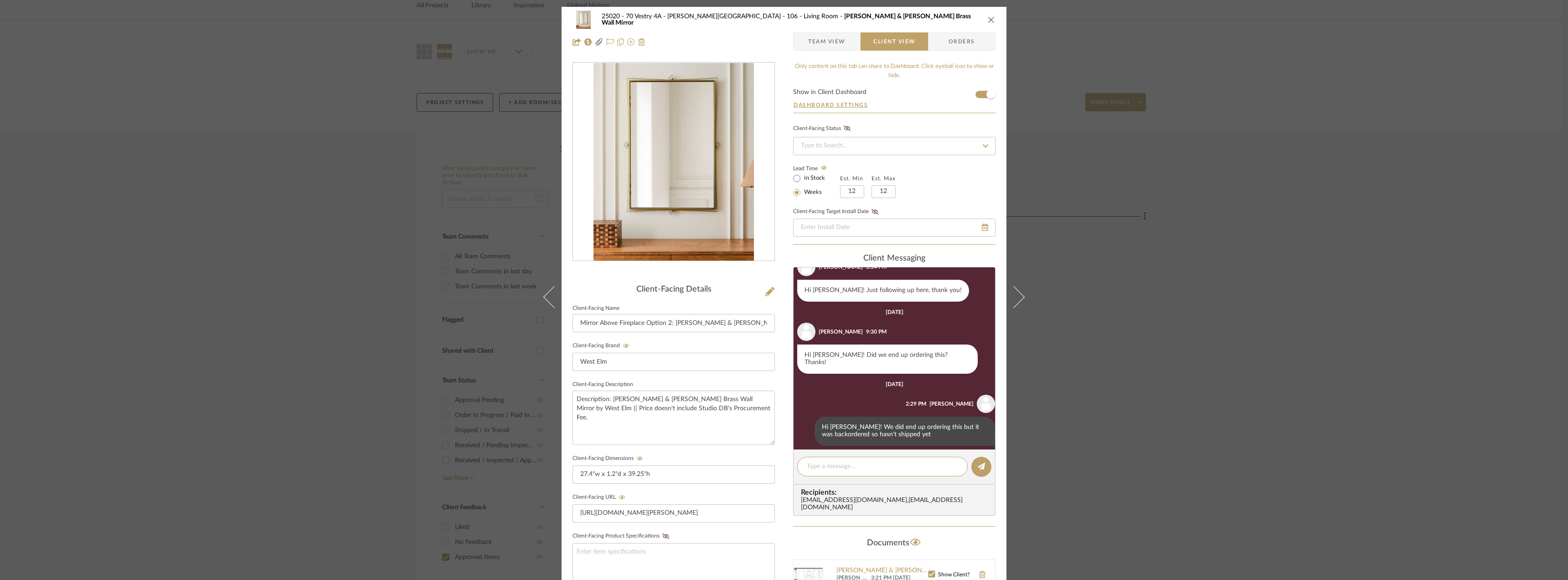
click at [1284, 271] on div "25020 - 70 Vestry 4A - Grant-Stanleigh 106 - Living Room Pierce & Ward Brass Wa…" at bounding box center [784, 290] width 1568 height 580
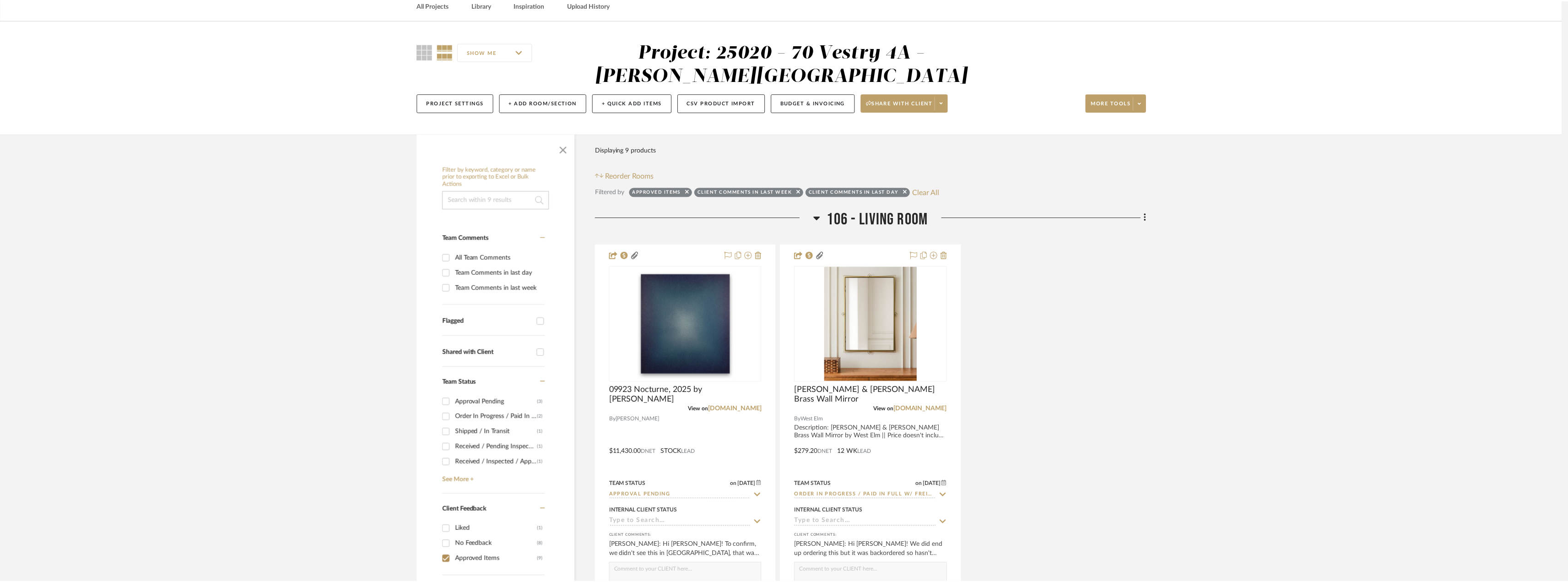
scroll to position [46, 0]
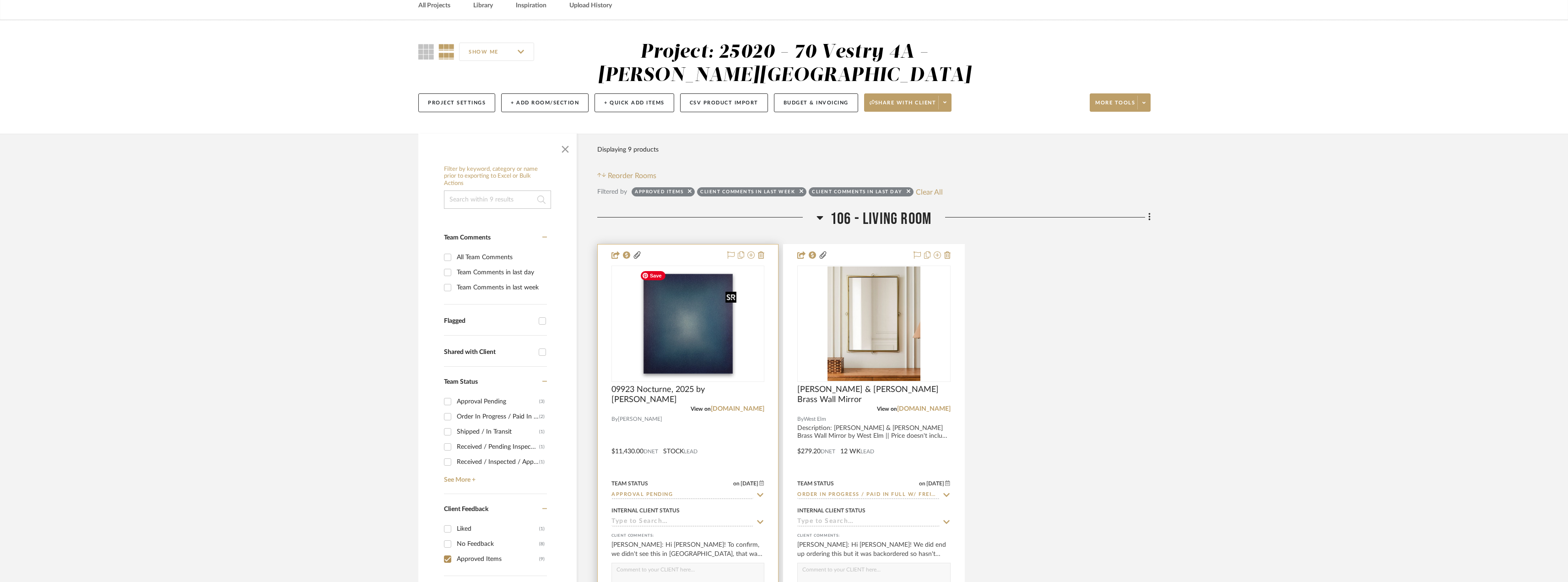
click at [687, 346] on img "0" at bounding box center [688, 323] width 104 height 115
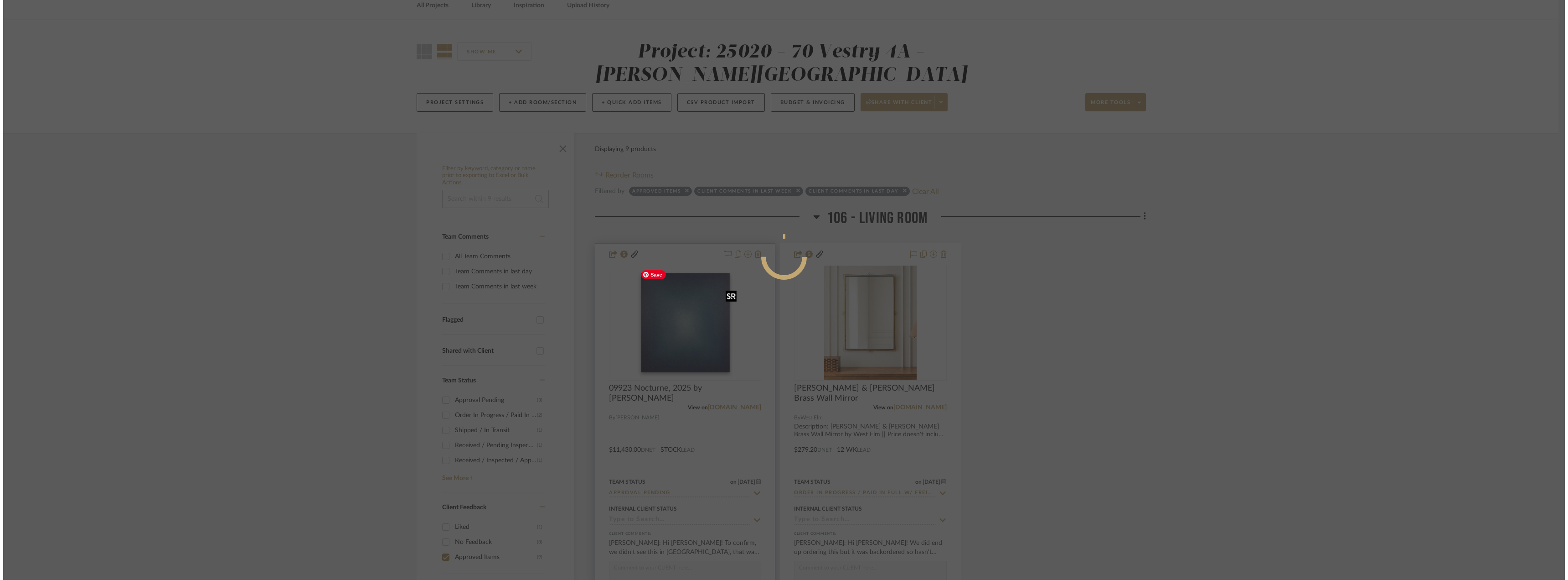
scroll to position [0, 0]
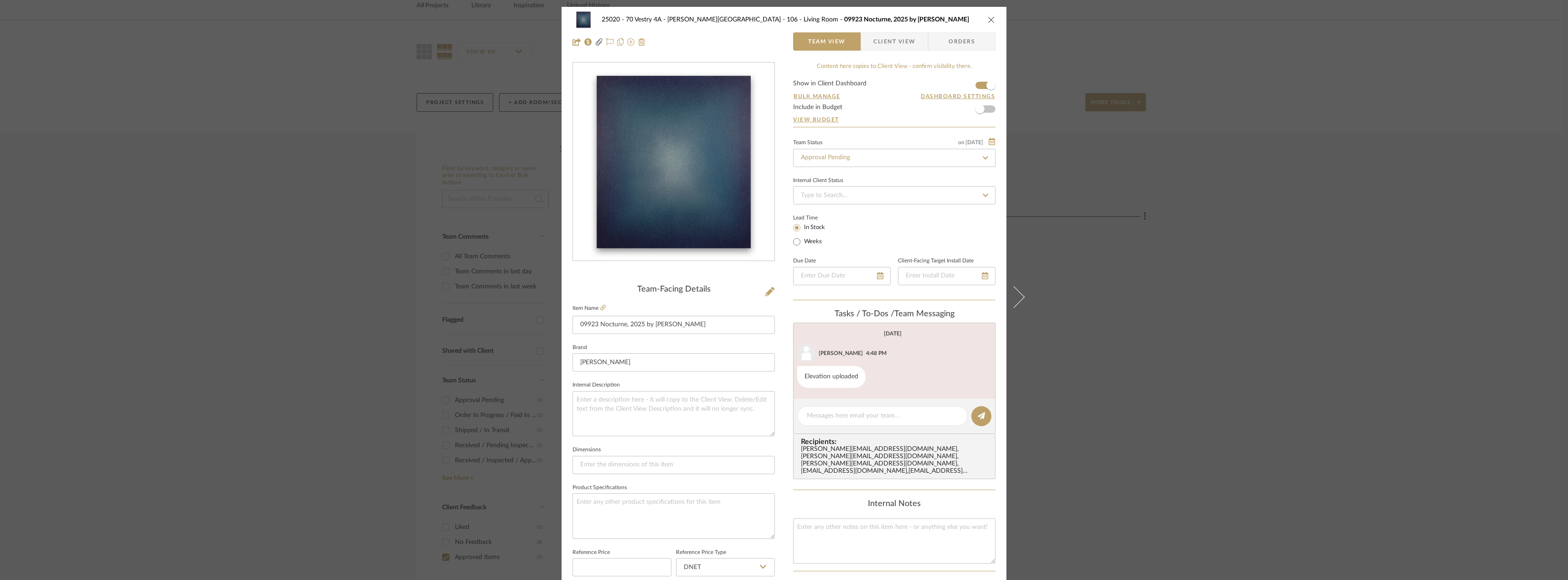
click at [880, 32] on span "Client View" at bounding box center [894, 42] width 42 height 18
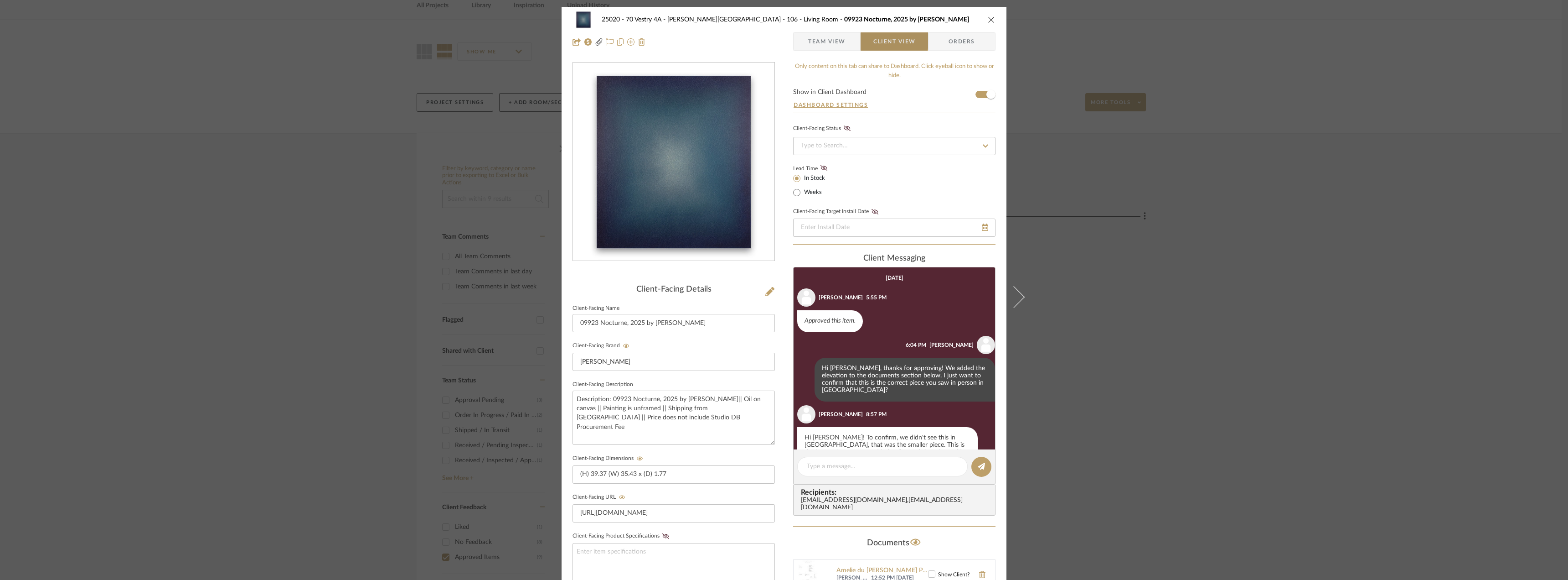
scroll to position [32, 0]
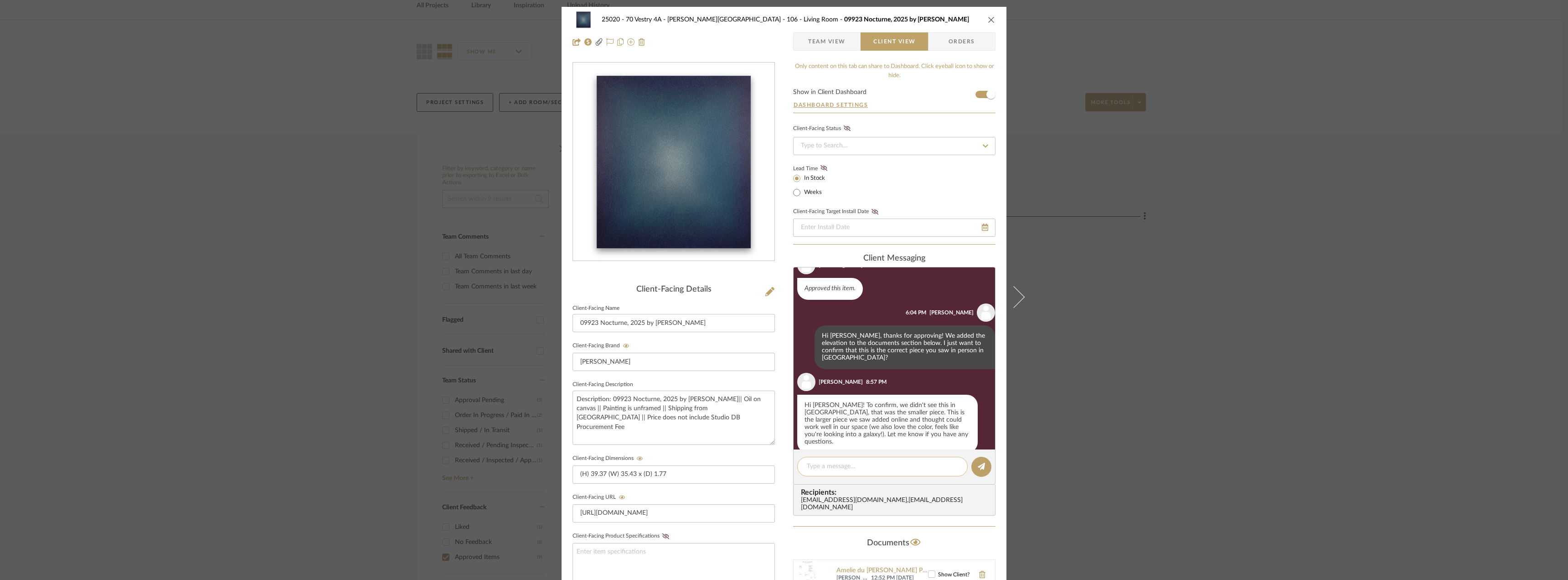
click at [849, 463] on textarea at bounding box center [882, 467] width 151 height 10
type textarea "Thanks for confirming! We will proceed with the order!"
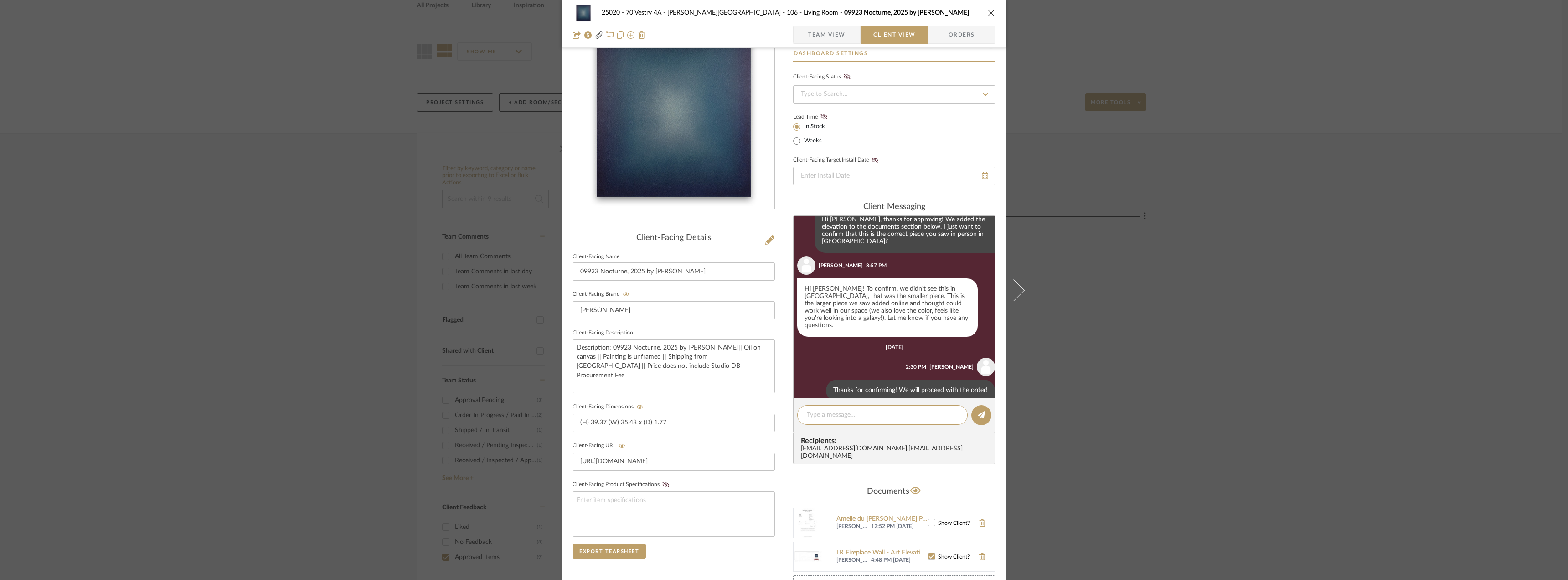
scroll to position [49, 0]
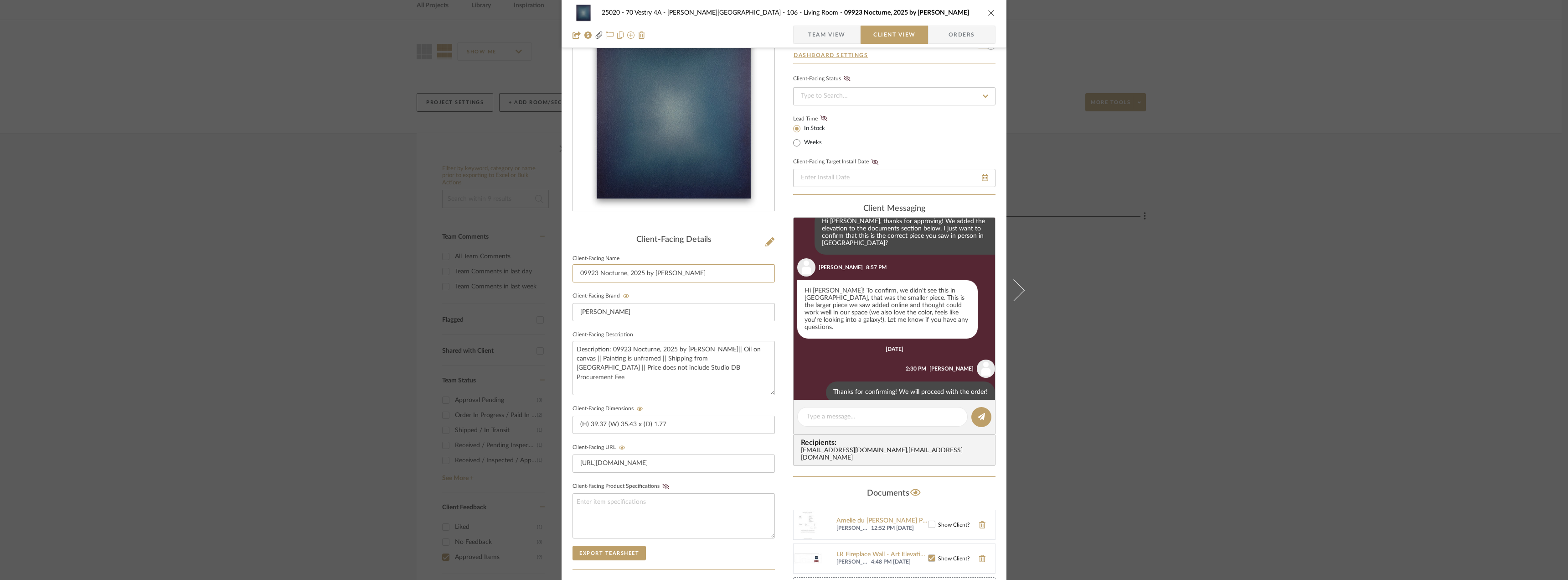
drag, startPoint x: 697, startPoint y: 271, endPoint x: 560, endPoint y: 269, distance: 137.0
click at [562, 269] on div "25020 - 70 Vestry 4A - Grant-Stanleigh 106 - Living Room 09923 Nocturne, 2025 b…" at bounding box center [784, 337] width 445 height 759
click at [317, 370] on div "25020 - 70 Vestry 4A - Grant-Stanleigh 106 - Living Room 09923 Nocturne, 2025 b…" at bounding box center [784, 290] width 1568 height 580
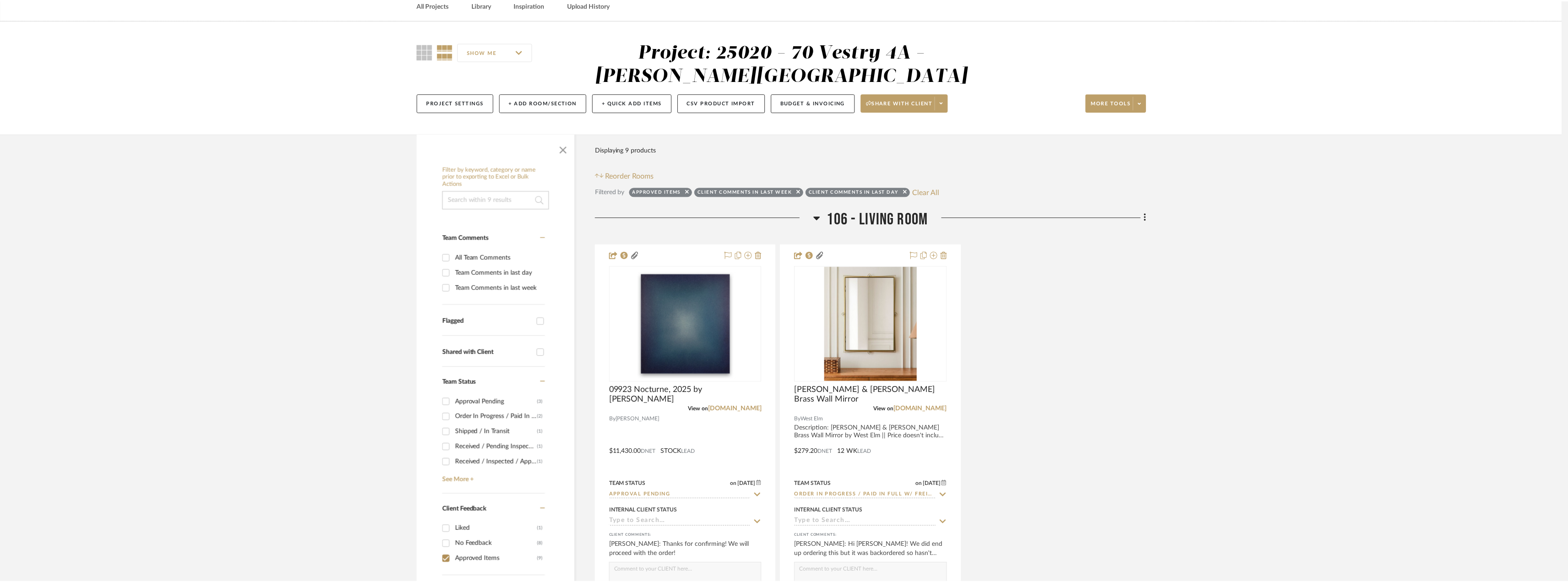
scroll to position [46, 0]
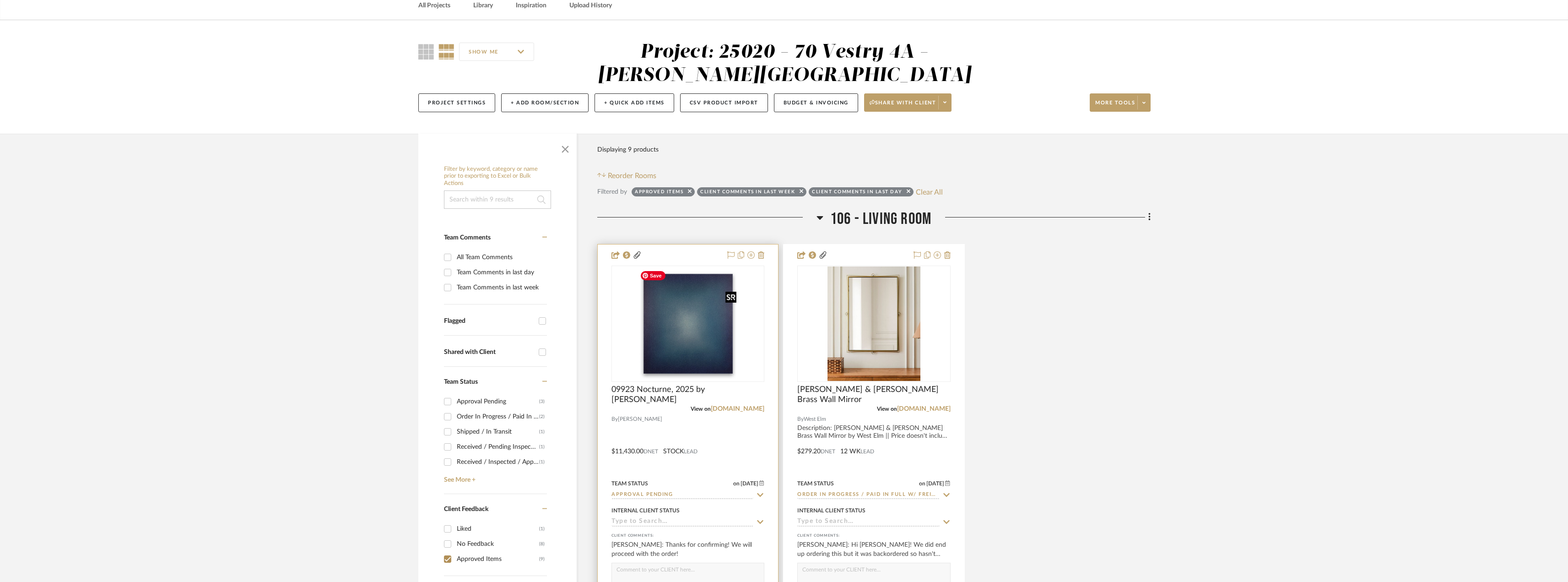
click at [644, 320] on img "0" at bounding box center [688, 323] width 104 height 115
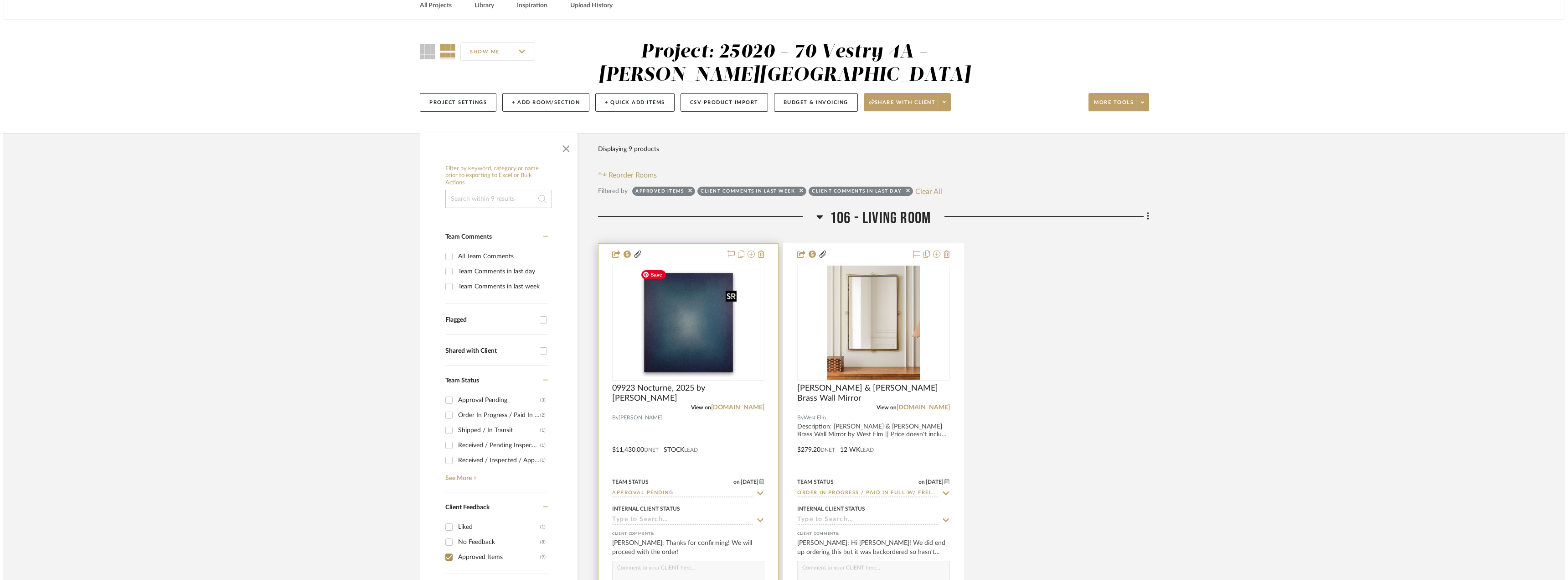
scroll to position [0, 0]
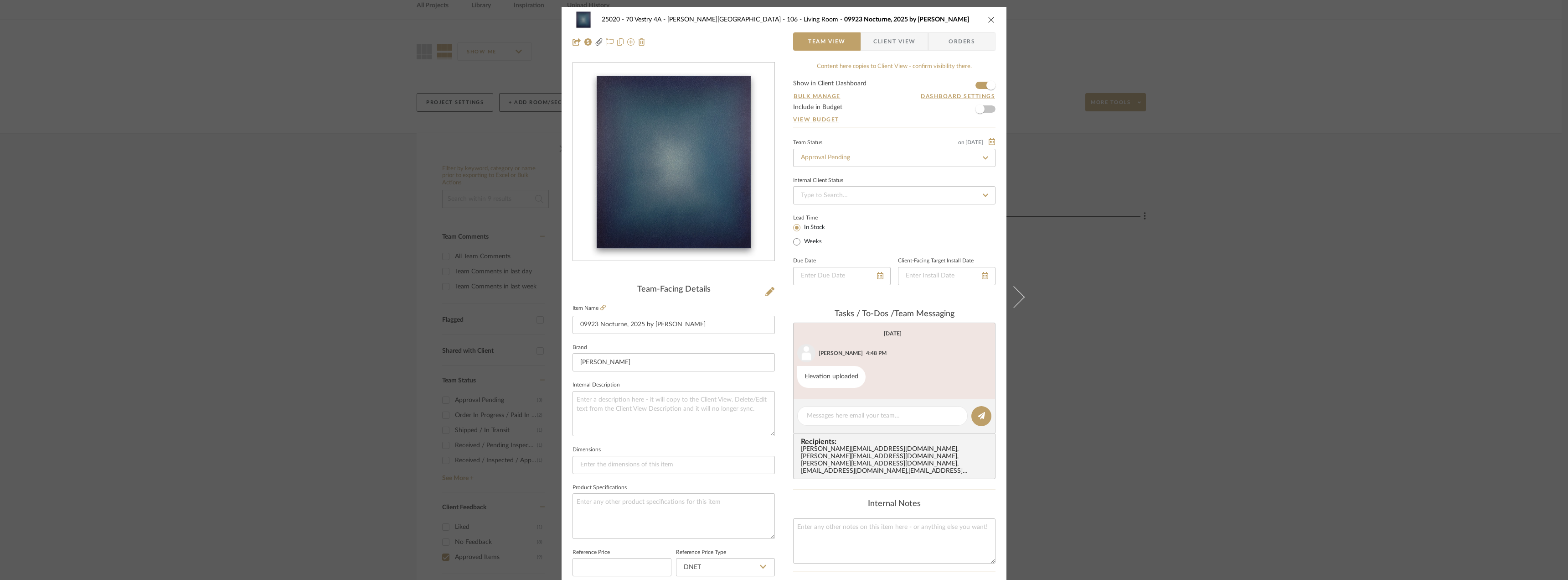
click at [1163, 214] on div "25020 - 70 Vestry 4A - Grant-Stanleigh 106 - Living Room 09923 Nocturne, 2025 b…" at bounding box center [784, 290] width 1568 height 580
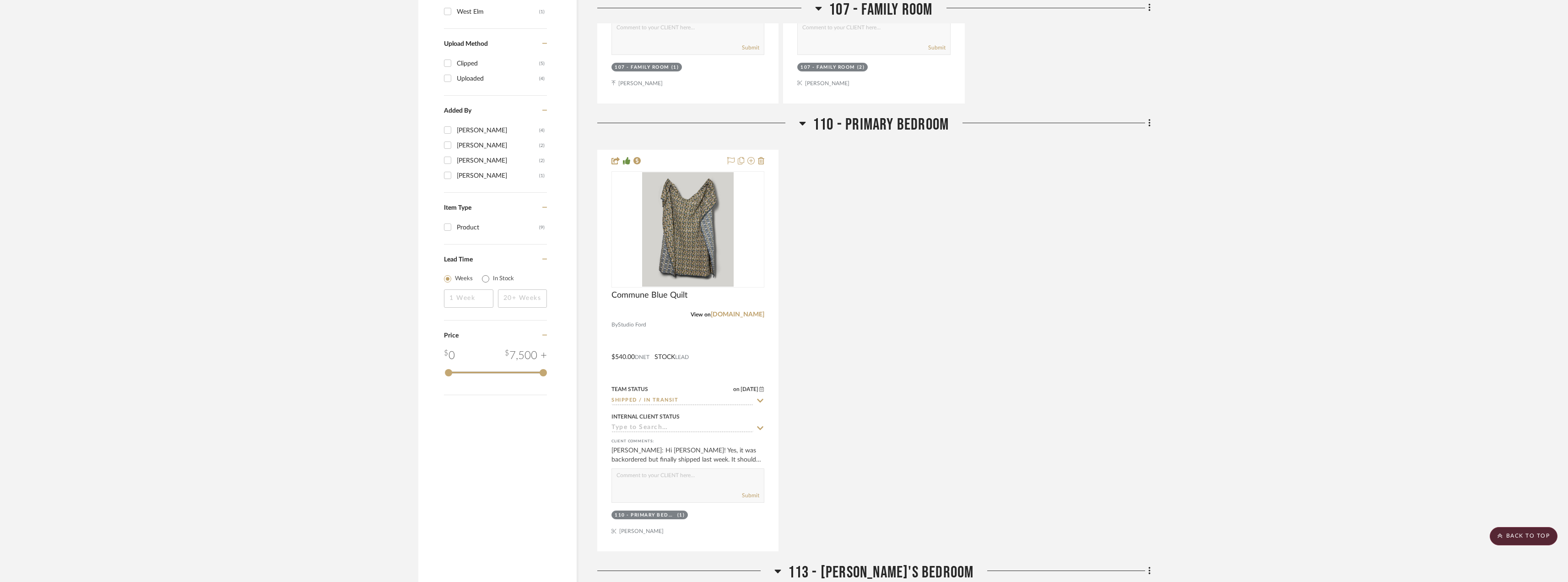
scroll to position [806, 0]
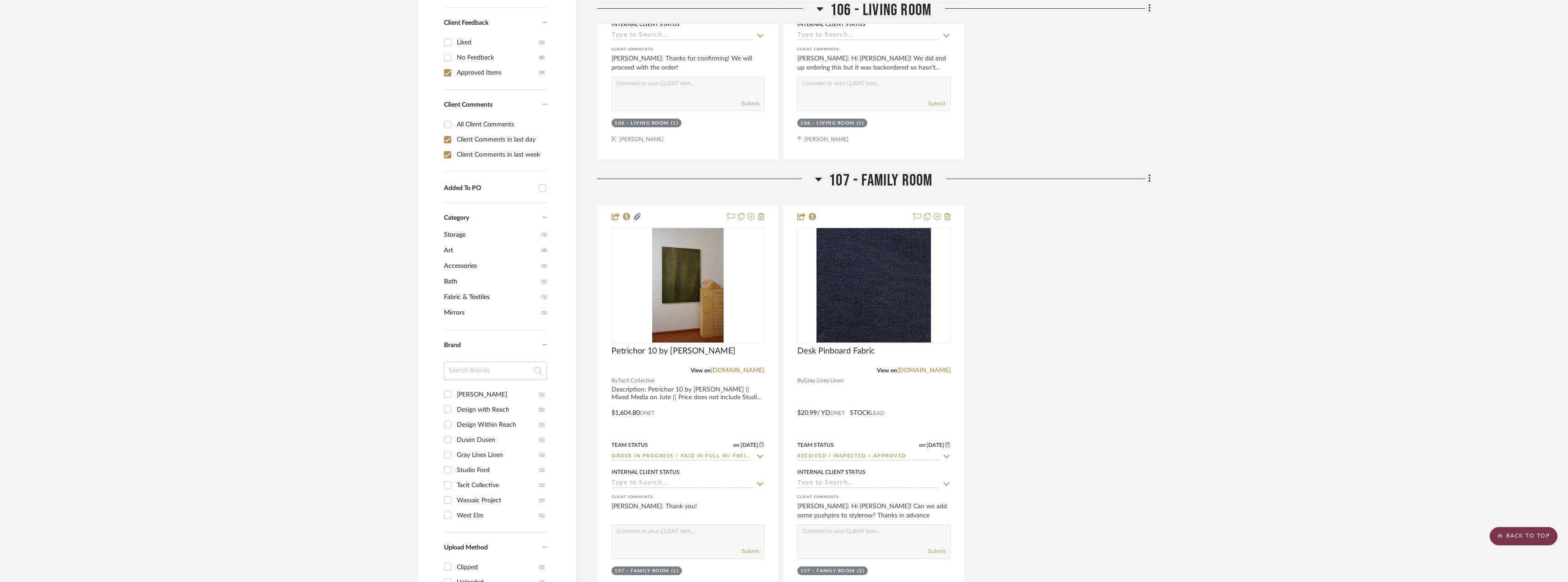
click at [1500, 528] on scroll-to-top-button "BACK TO TOP" at bounding box center [1524, 536] width 68 height 19
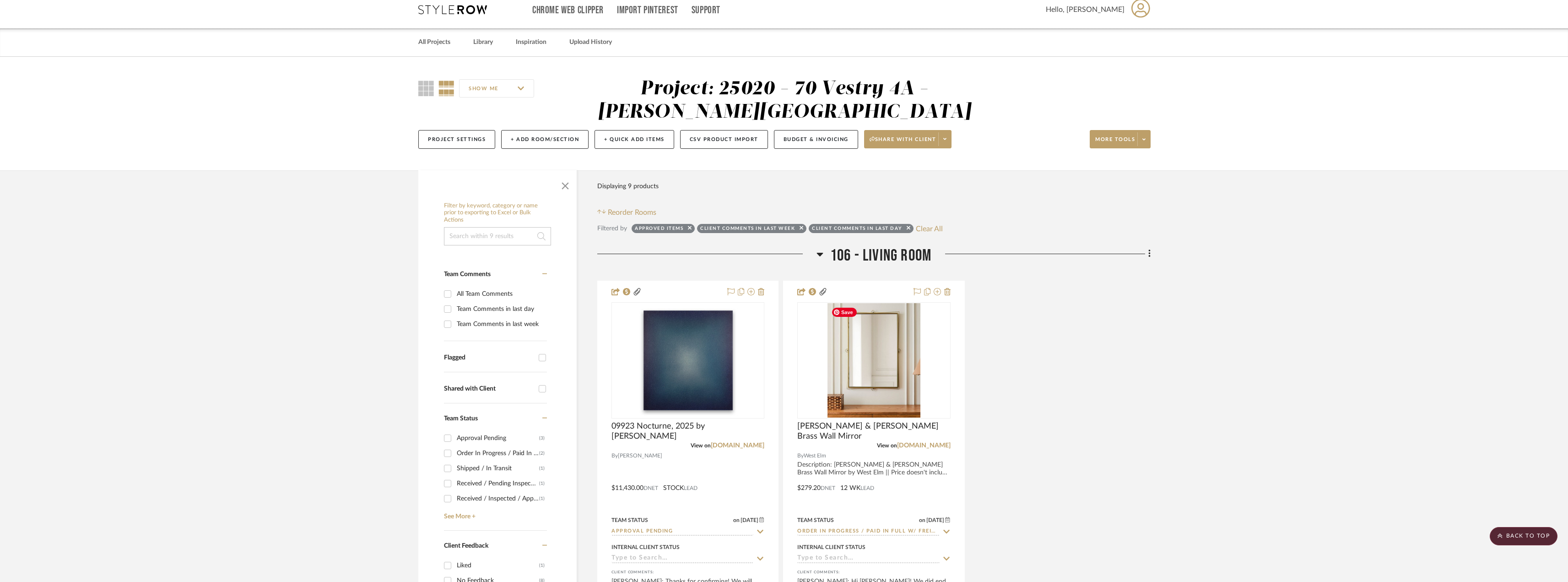
scroll to position [0, 0]
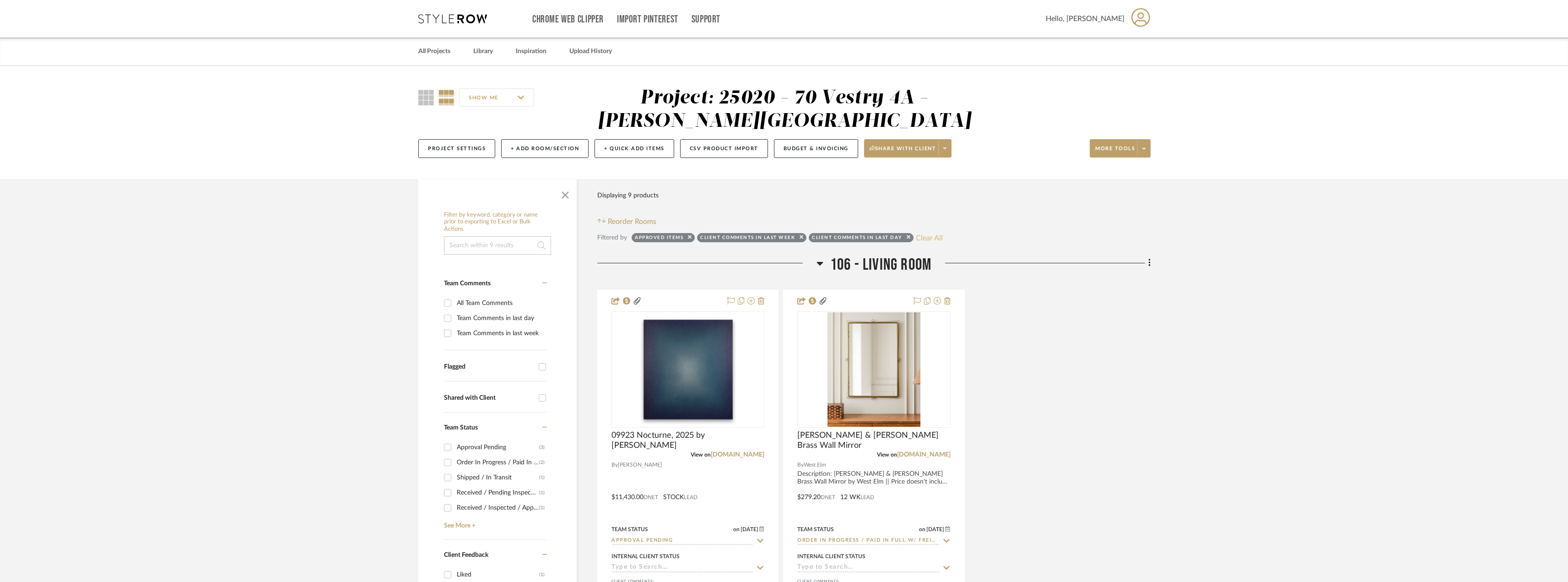
click at [929, 240] on button "Clear All" at bounding box center [929, 238] width 27 height 12
checkbox input "false"
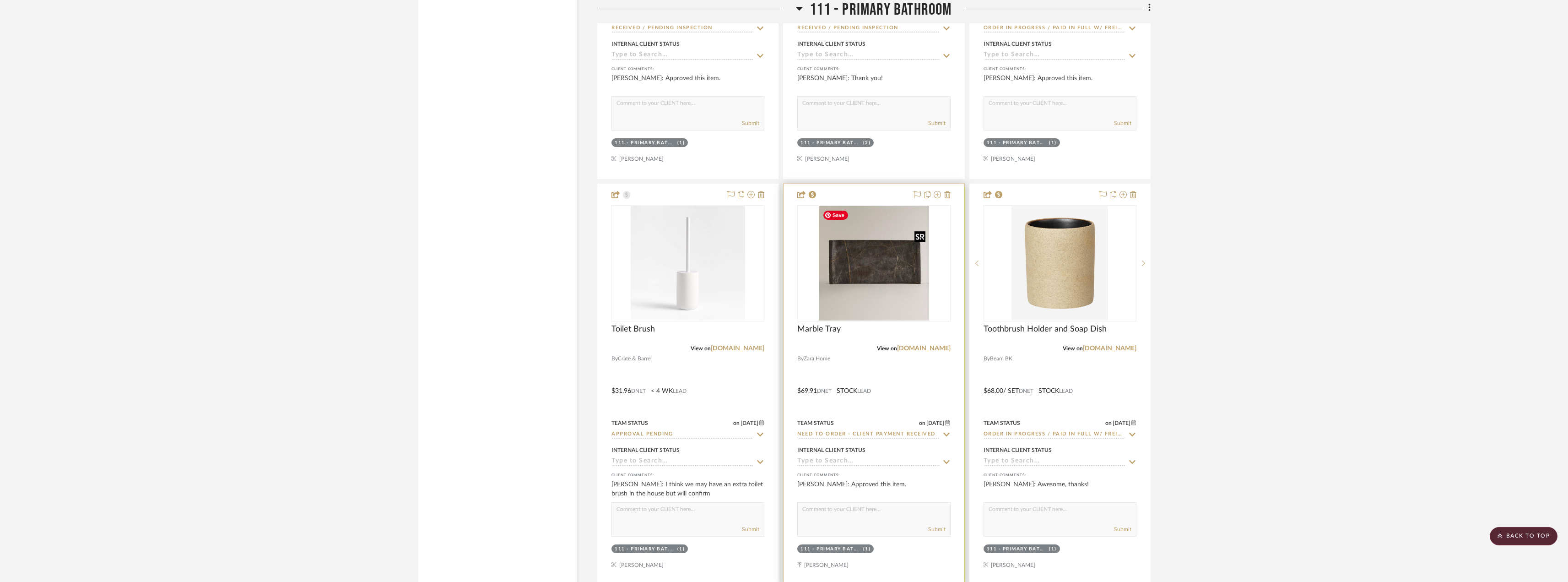
scroll to position [8513, 0]
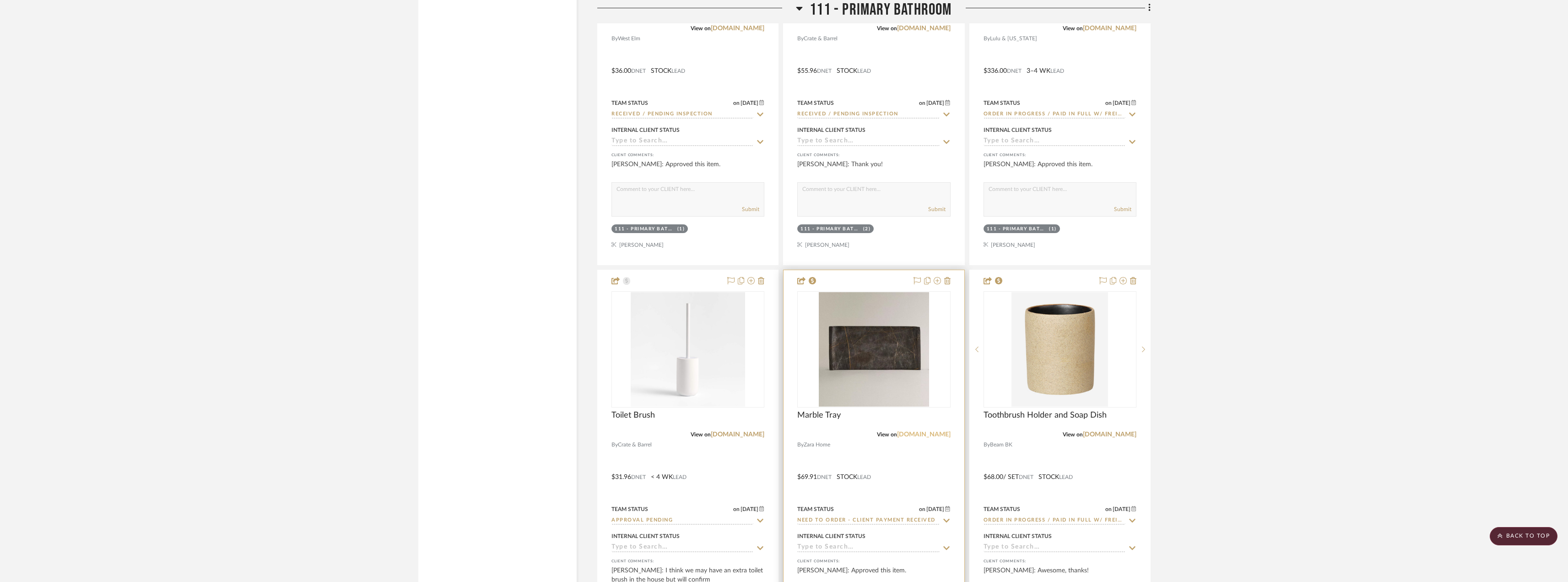
click at [923, 431] on link "zarahome.com" at bounding box center [924, 434] width 54 height 7
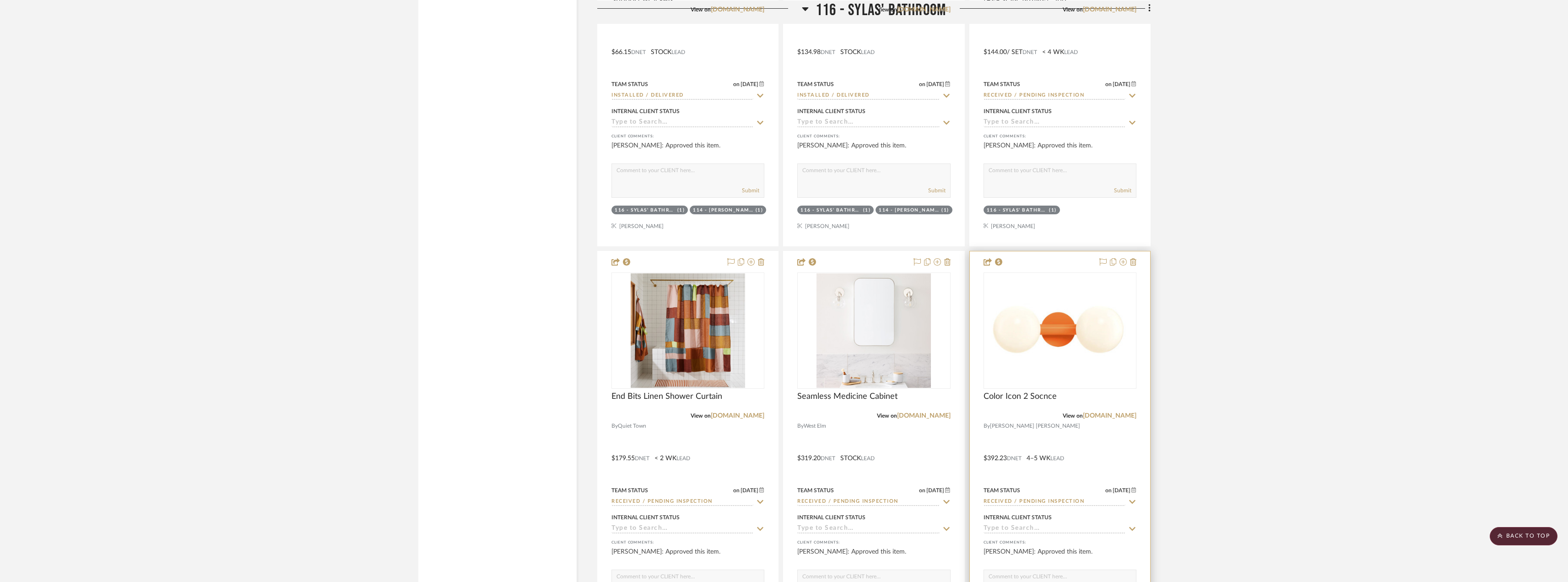
scroll to position [14514, 0]
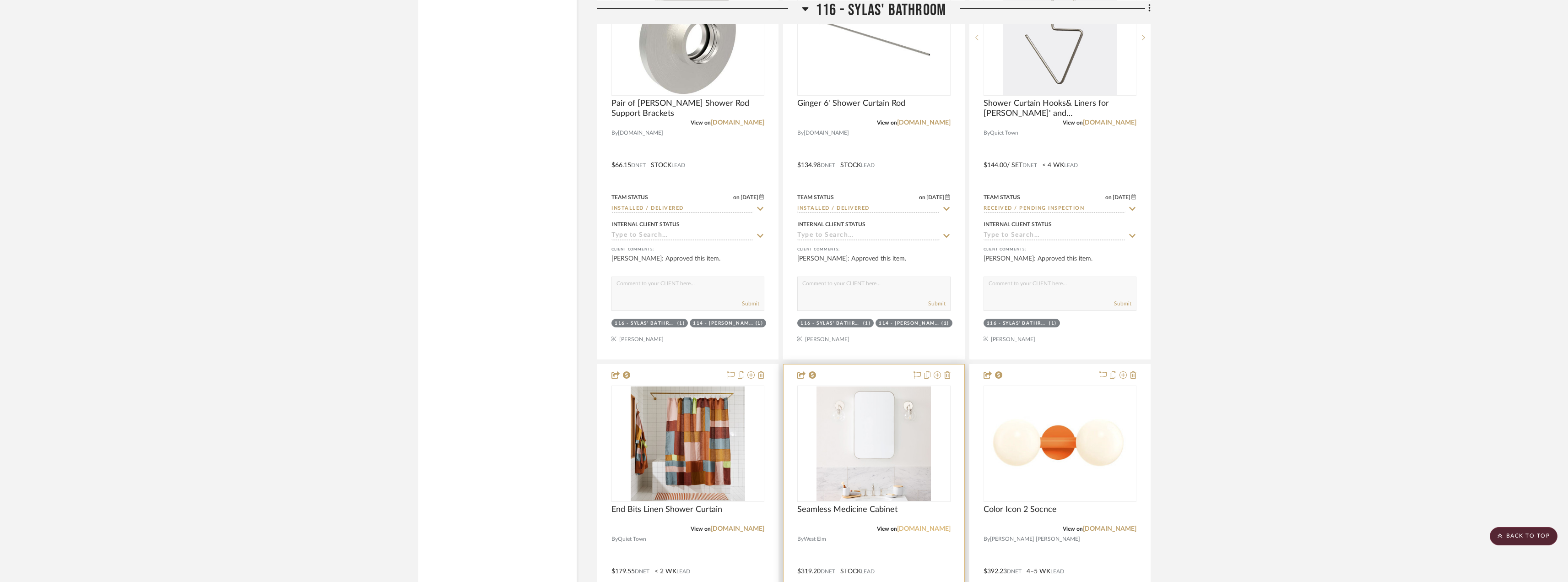
click at [930, 528] on link "[DOMAIN_NAME]" at bounding box center [924, 529] width 54 height 7
click at [884, 497] on img "0" at bounding box center [873, 443] width 115 height 115
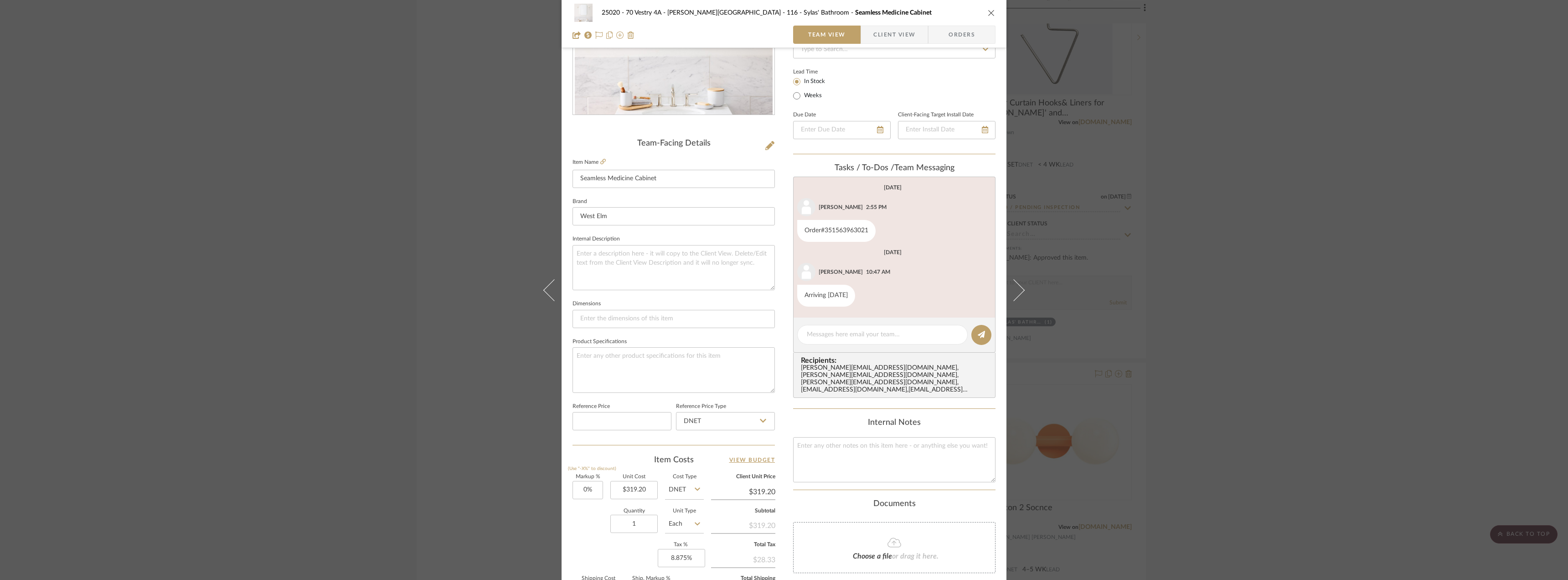
scroll to position [228, 0]
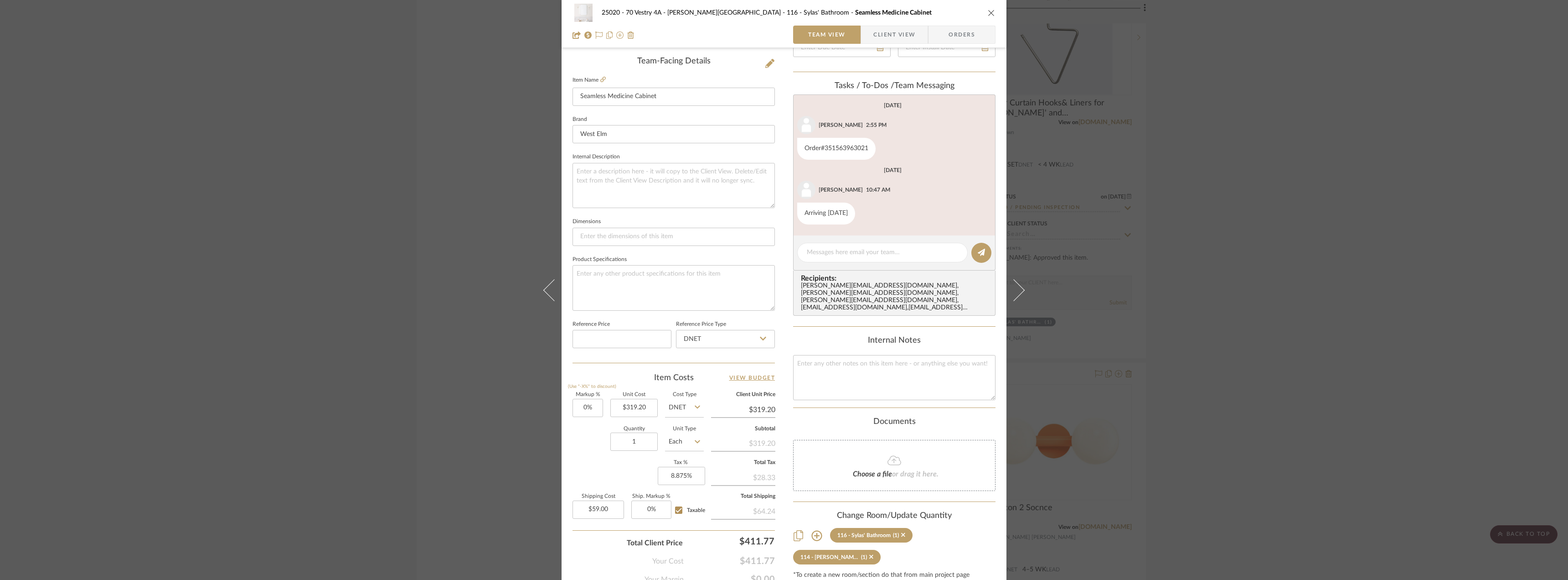
click at [880, 41] on span "Client View" at bounding box center [894, 35] width 42 height 18
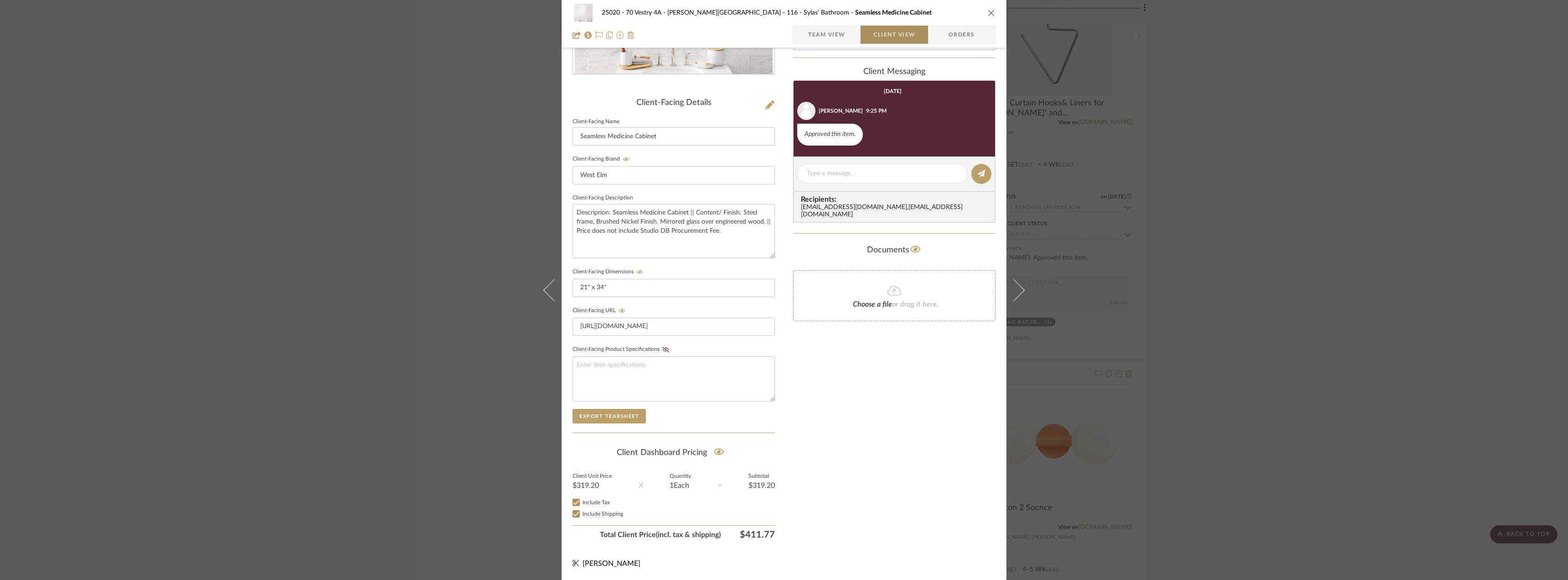
scroll to position [187, 0]
click at [1186, 342] on div "25020 - 70 Vestry 4A - Grant-Stanleigh 116 - Sylas' Bathroom Seamless Medicine …" at bounding box center [784, 290] width 1568 height 580
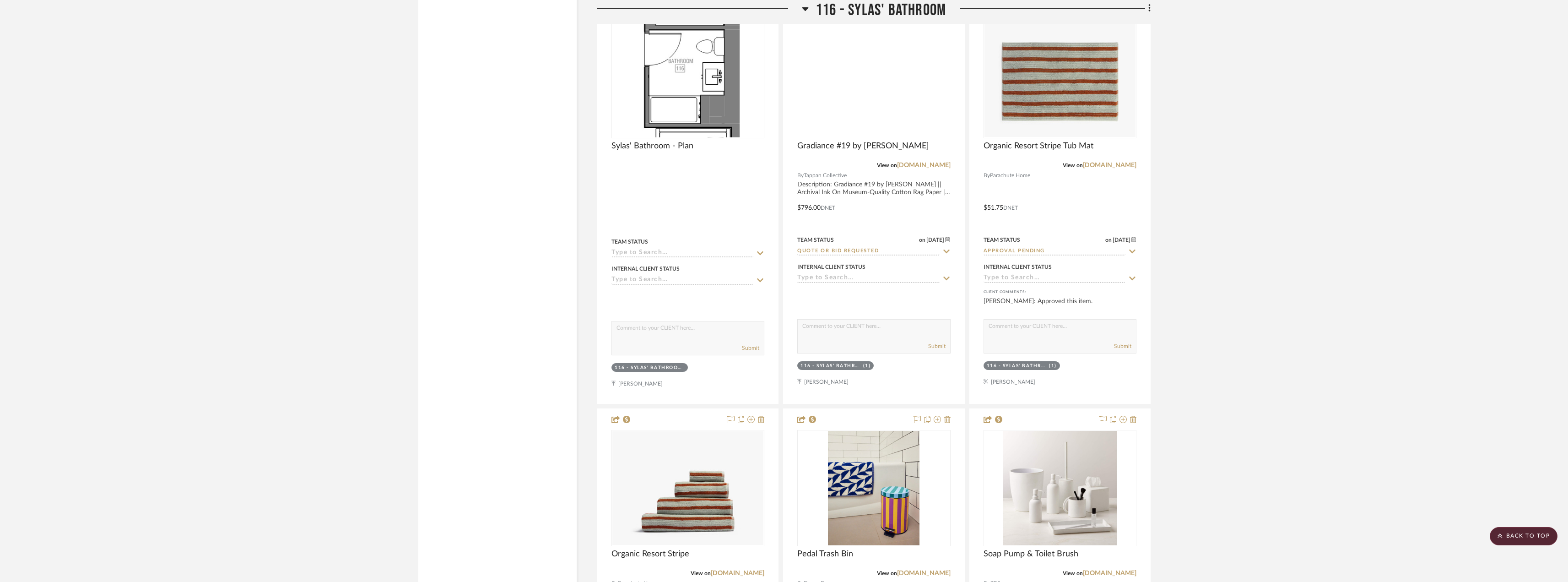
scroll to position [13553, 0]
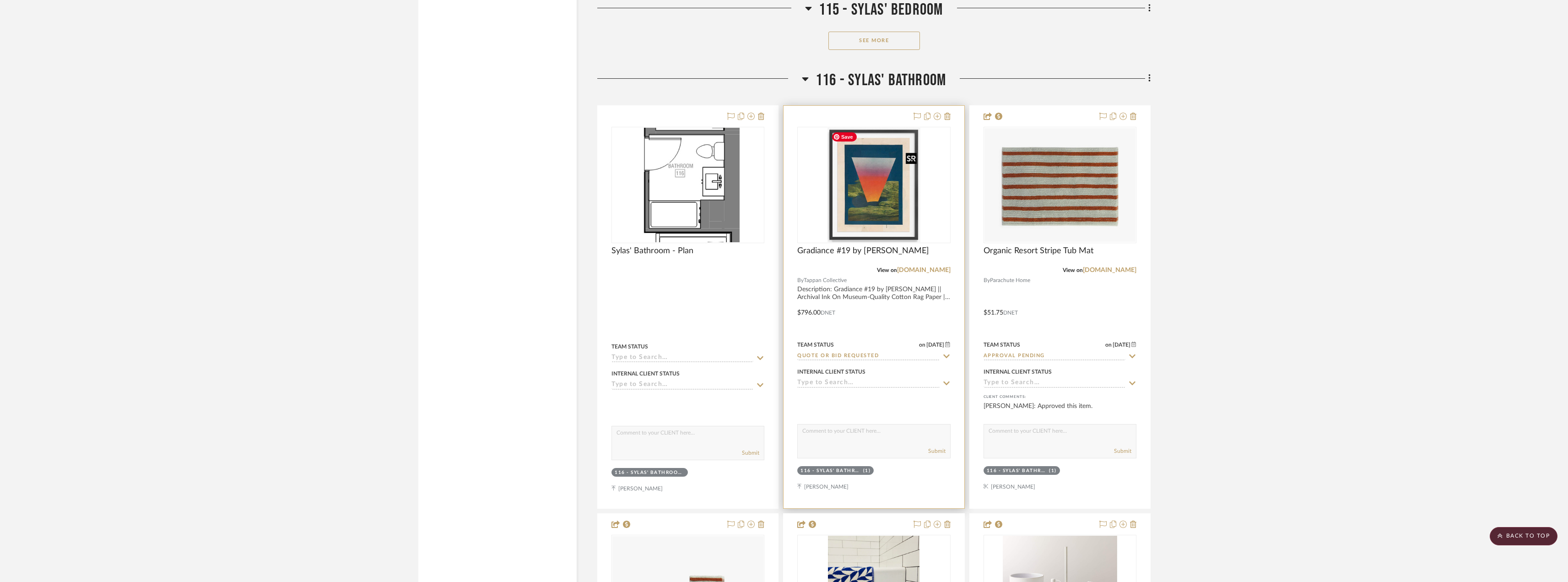
click at [882, 228] on img "0" at bounding box center [874, 185] width 93 height 115
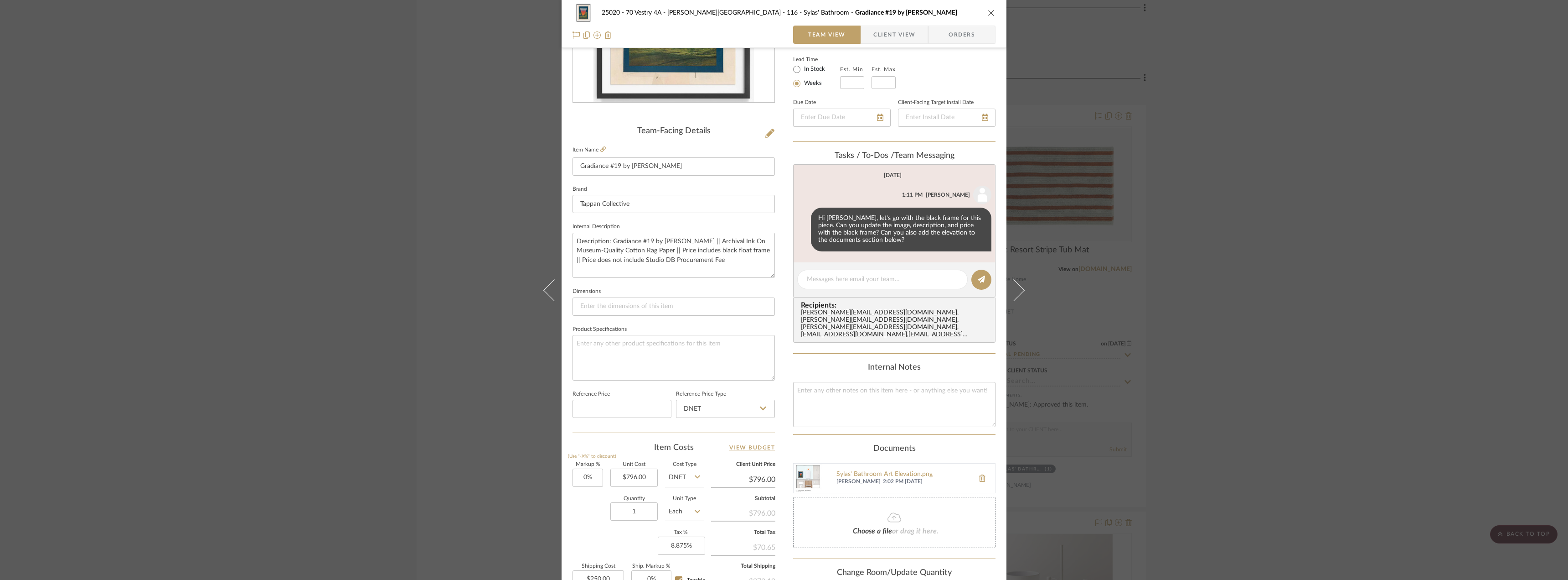
scroll to position [270, 0]
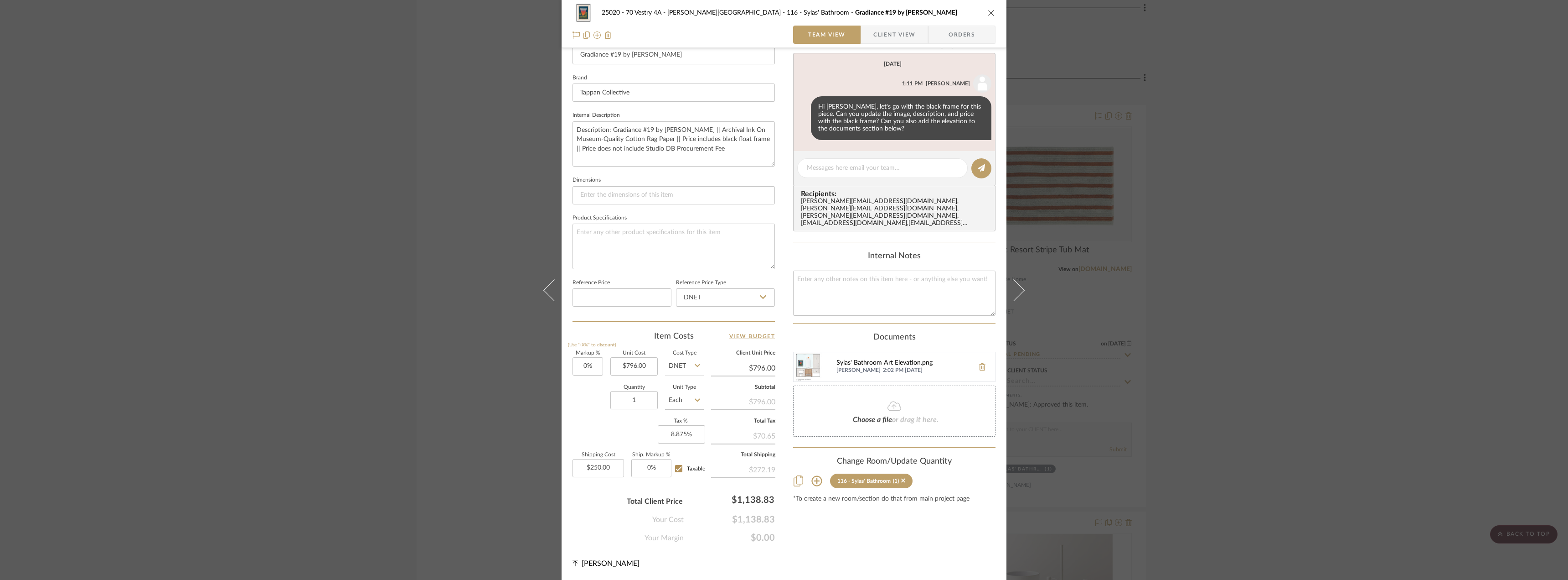
click at [862, 360] on div "Sylas' Bathroom Art Elevation.png" at bounding box center [903, 363] width 133 height 7
click at [1320, 340] on div "25020 - 70 Vestry 4A - Grant-Stanleigh 116 - Sylas' Bathroom Gradiance #19 by M…" at bounding box center [784, 290] width 1568 height 580
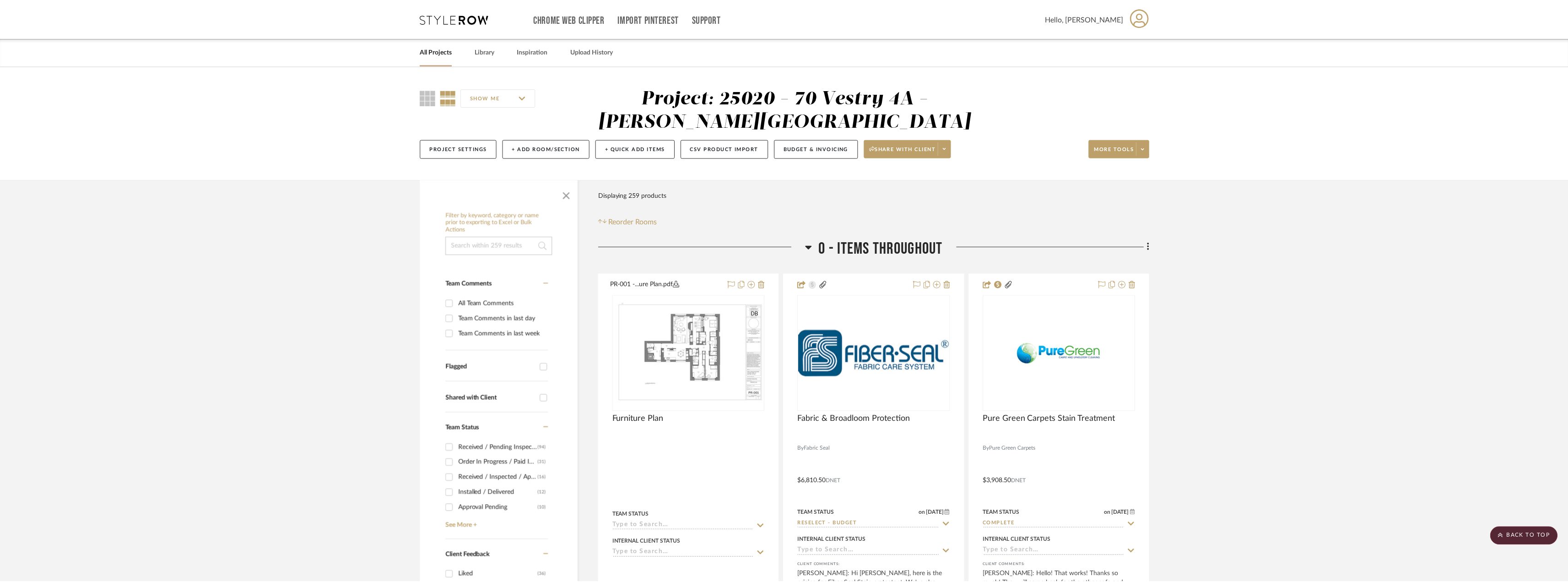
scroll to position [13553, 0]
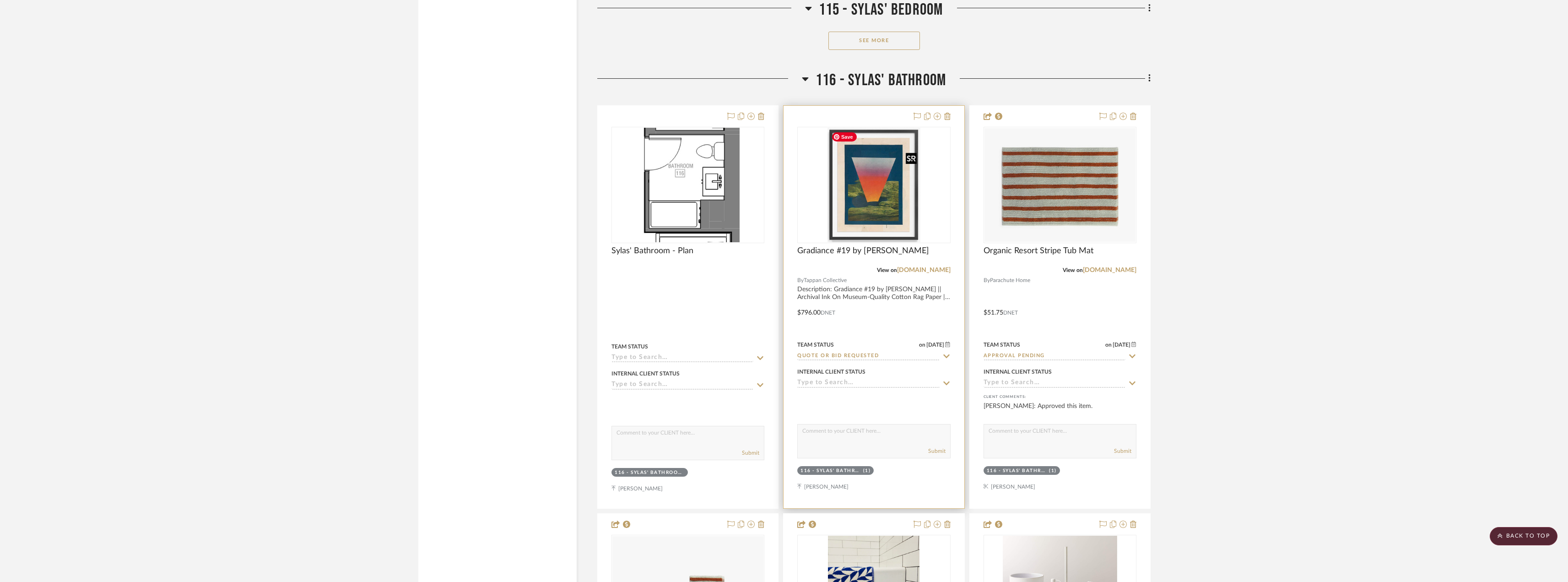
click at [862, 189] on img "0" at bounding box center [874, 185] width 93 height 115
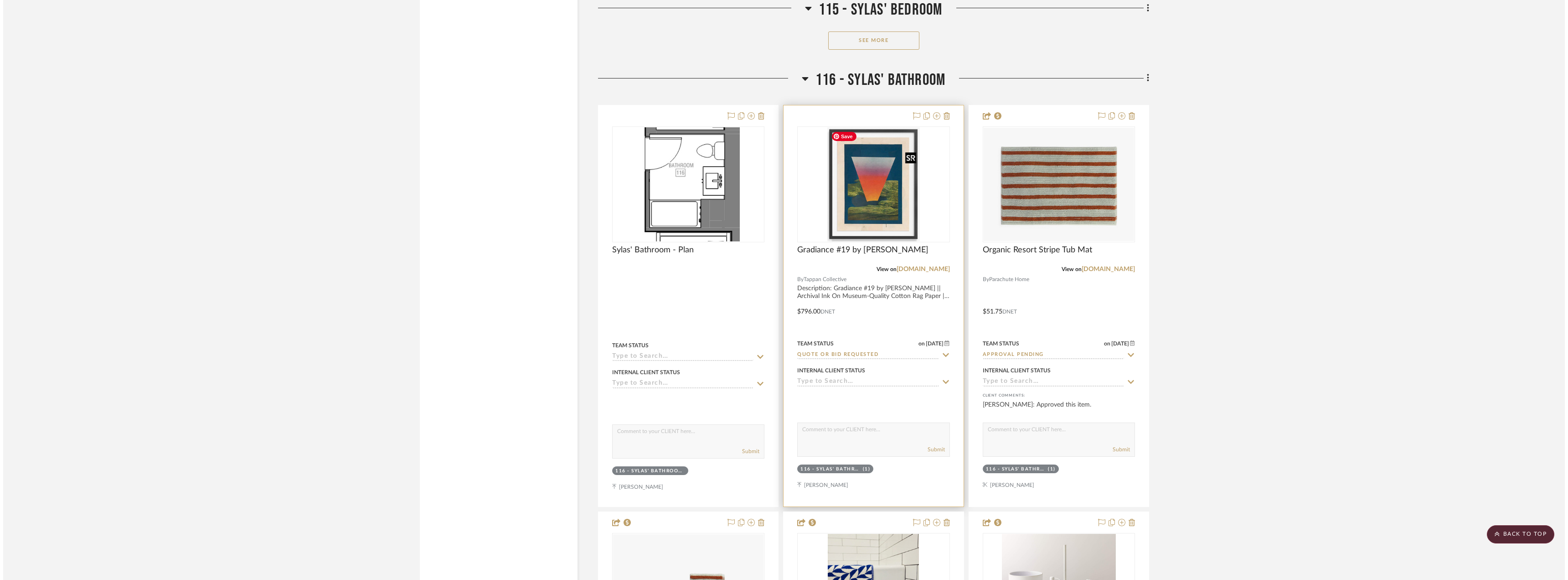
scroll to position [0, 0]
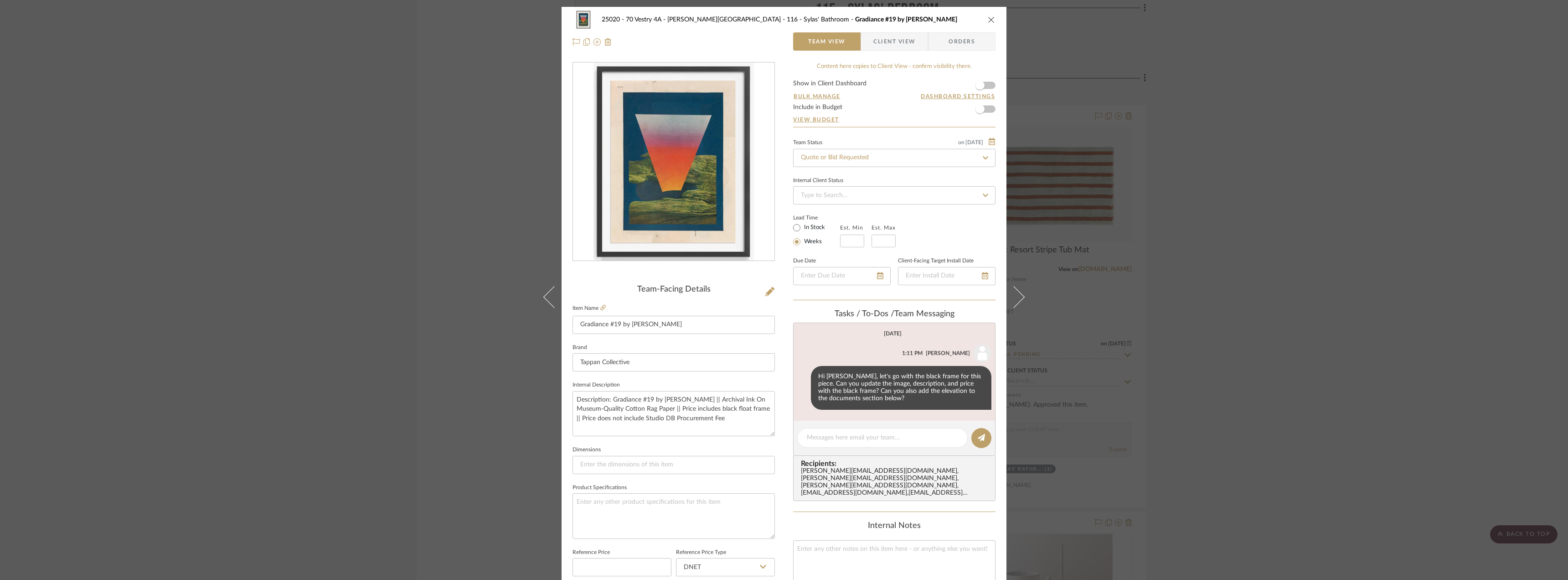
click at [916, 37] on span "Client View" at bounding box center [894, 42] width 67 height 18
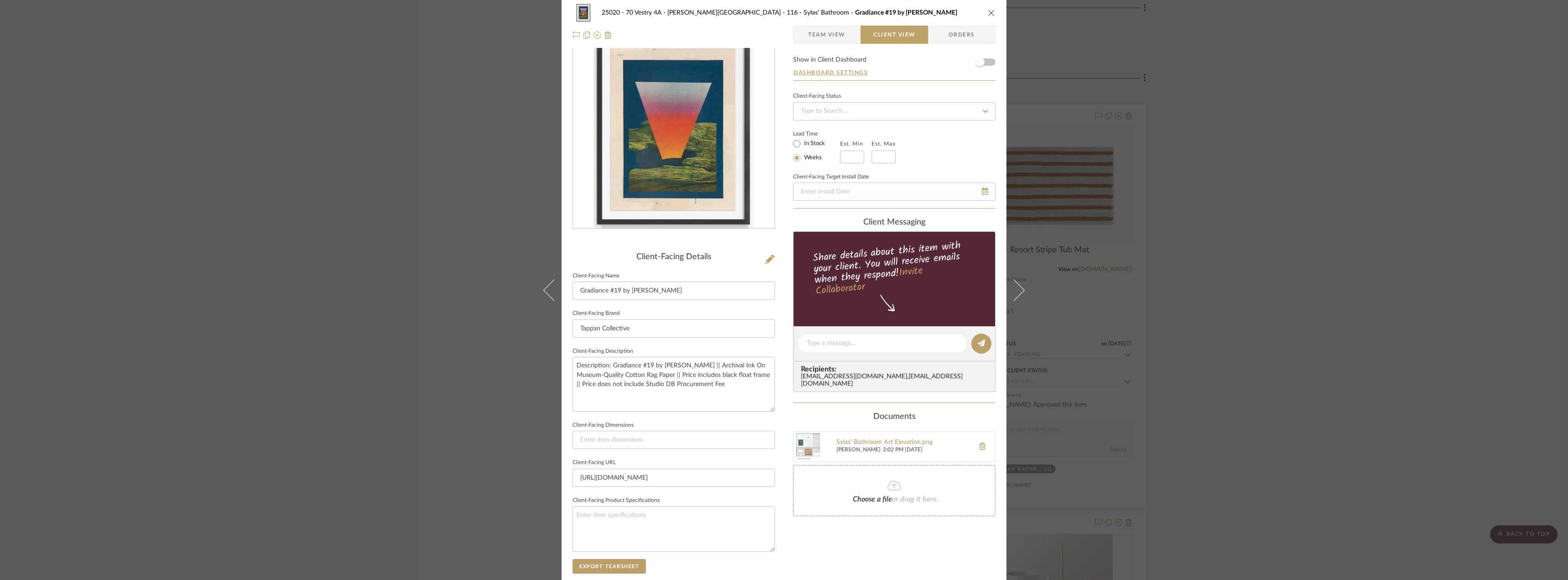
scroll to position [137, 0]
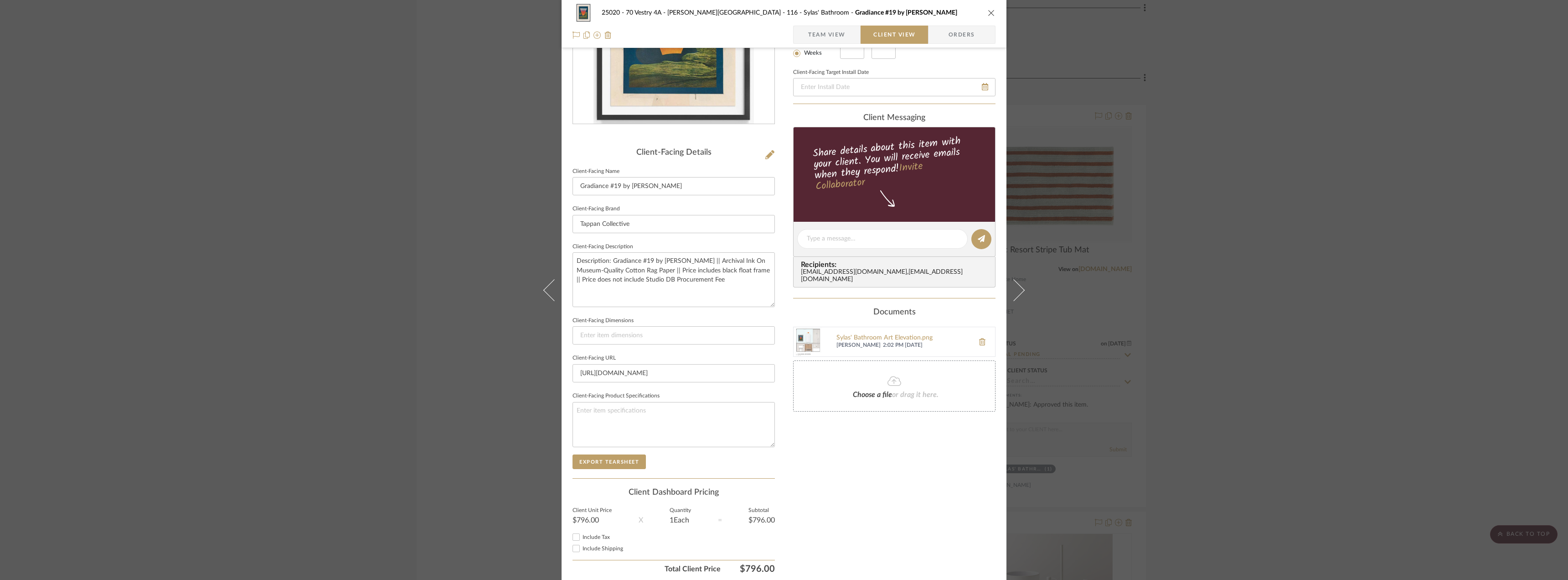
click at [893, 379] on icon at bounding box center [894, 381] width 14 height 11
click at [937, 480] on div "Only content on this tab can share to Dashboard. Click eyeball icon to show or …" at bounding box center [894, 251] width 202 height 653
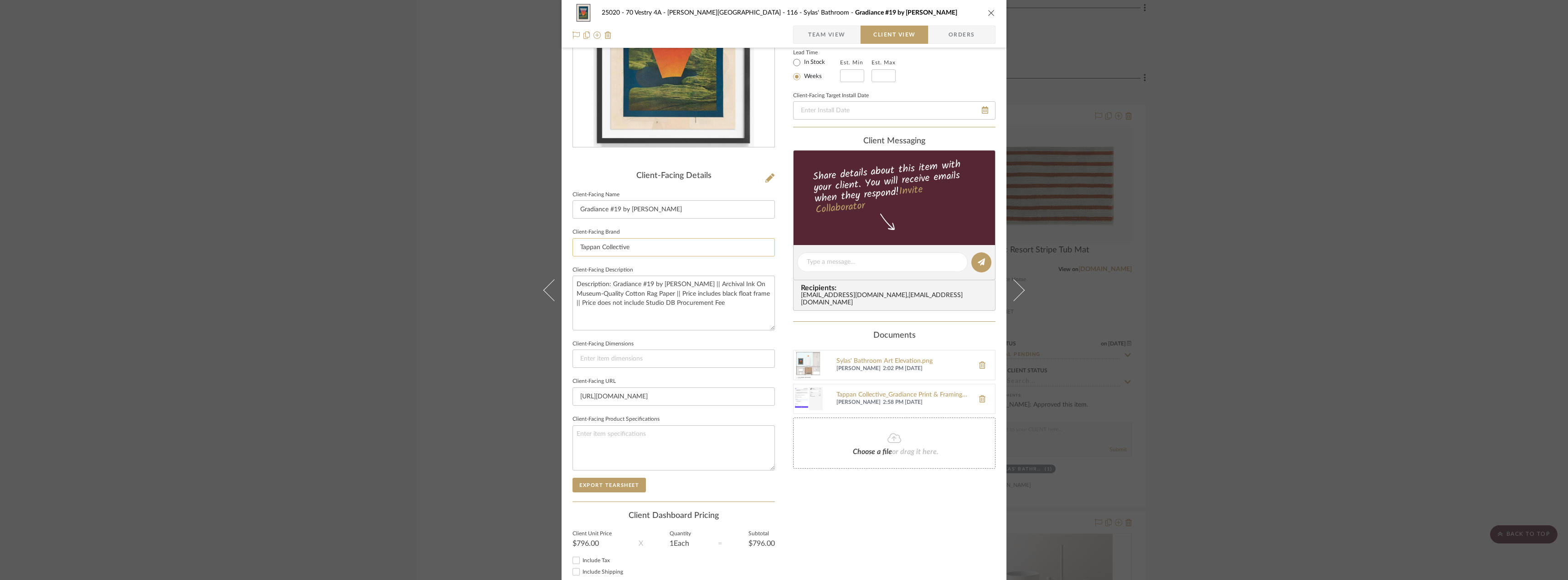
scroll to position [172, 0]
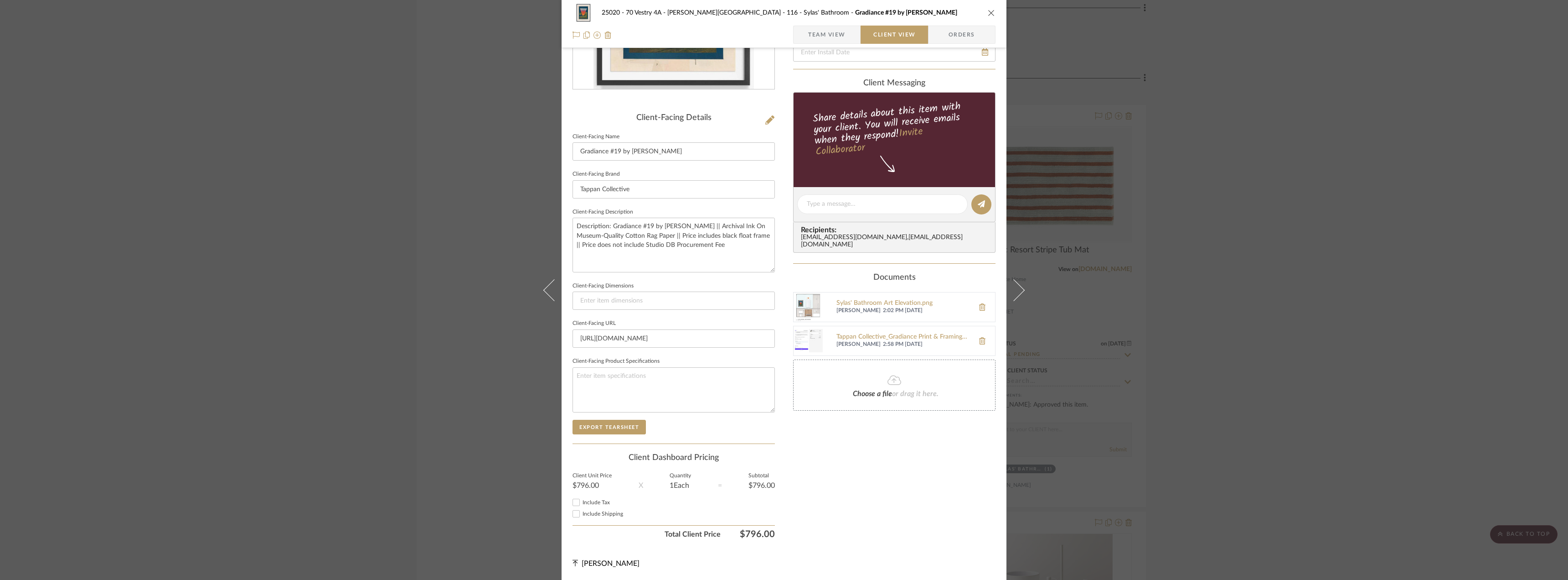
drag, startPoint x: 837, startPoint y: 34, endPoint x: 836, endPoint y: 38, distance: 4.1
click at [837, 34] on span "Team View" at bounding box center [827, 35] width 38 height 18
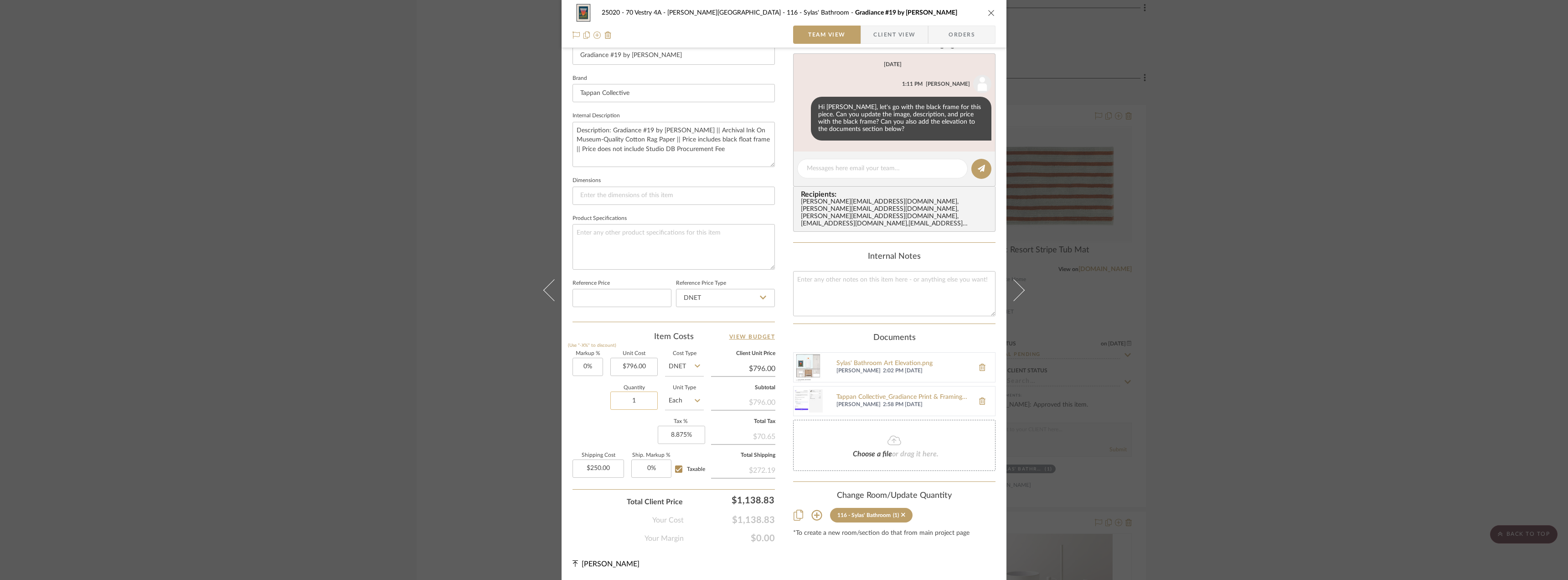
scroll to position [270, 0]
click at [615, 465] on input "250.00" at bounding box center [598, 468] width 51 height 18
type input "$120.00"
click at [872, 393] on div "Tappan Collective_Gradiance Print & Framing_Quote.png" at bounding box center [903, 397] width 133 height 7
click at [684, 421] on label "Tax %" at bounding box center [680, 421] width 46 height 5
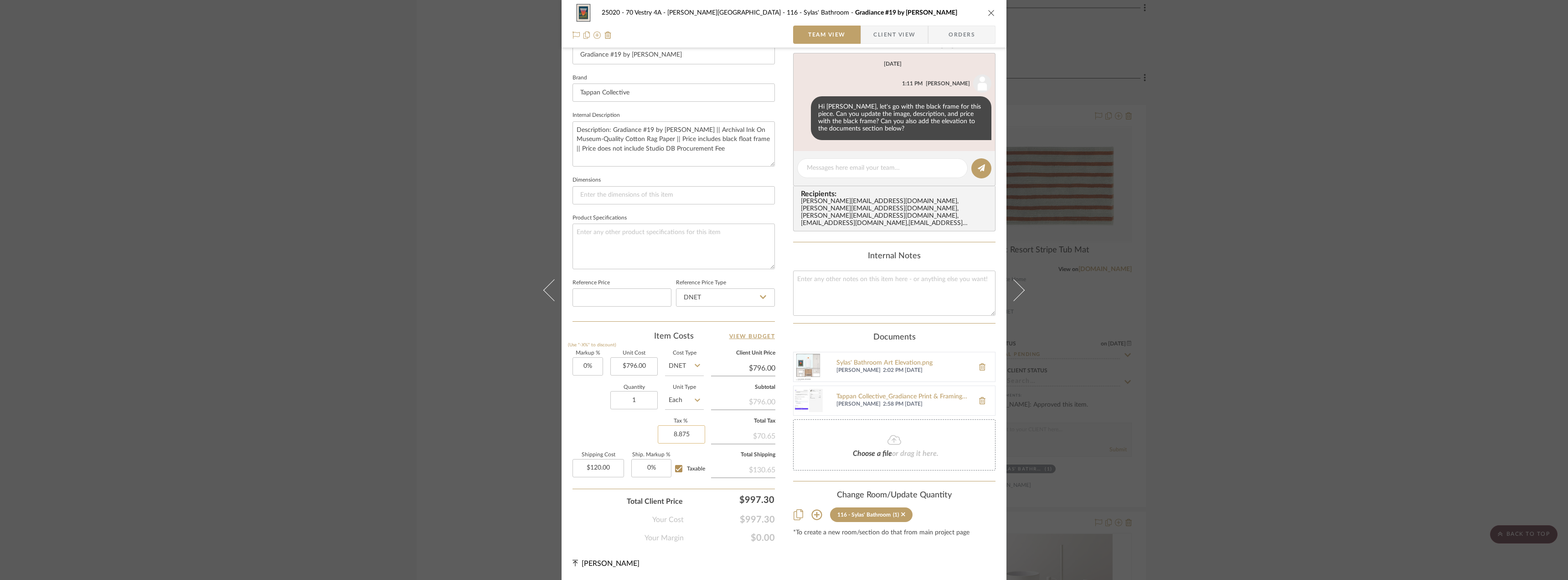
click at [675, 434] on input "8.875" at bounding box center [681, 434] width 47 height 18
type input "0%"
click at [847, 555] on div "25020 - 70 Vestry 4A - Grant-Stanleigh 116 - Sylas' Bathroom Gradiance #19 by M…" at bounding box center [784, 158] width 445 height 843
click at [684, 436] on input "0" at bounding box center [681, 434] width 47 height 18
type input "8.875%"
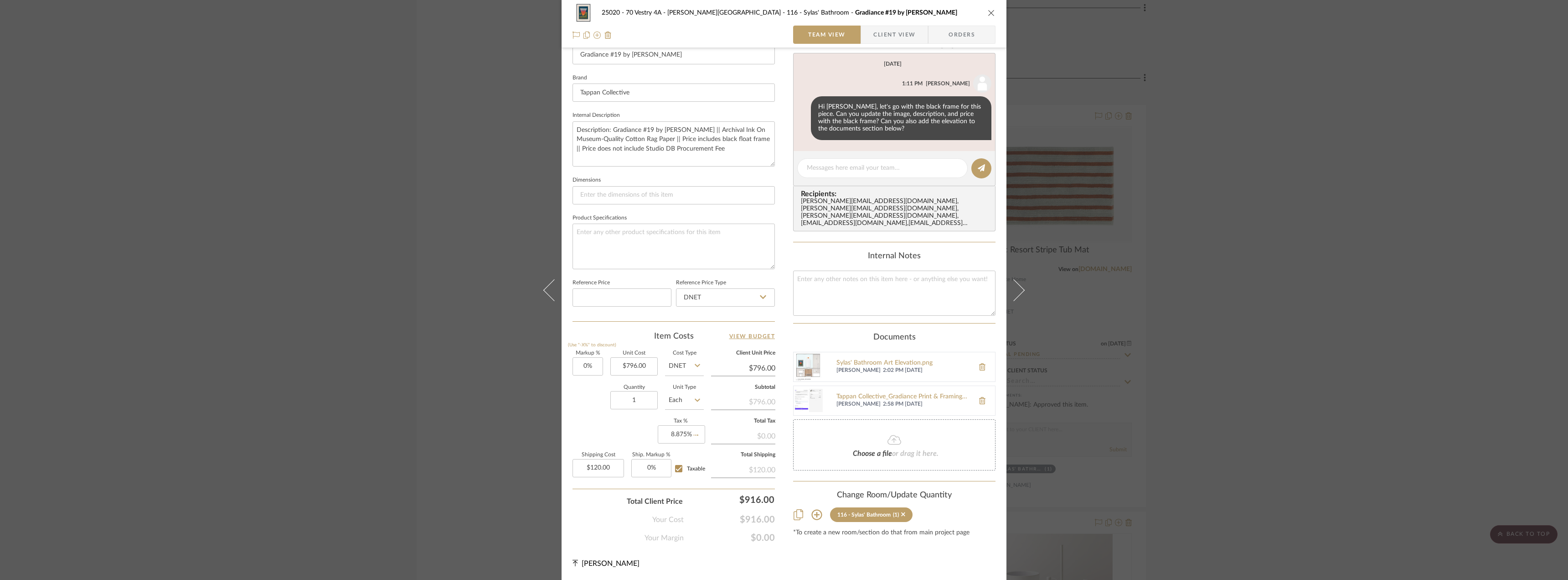
click at [859, 546] on div "25020 - 70 Vestry 4A - Grant-Stanleigh 116 - Sylas' Bathroom Gradiance #19 by M…" at bounding box center [784, 158] width 445 height 843
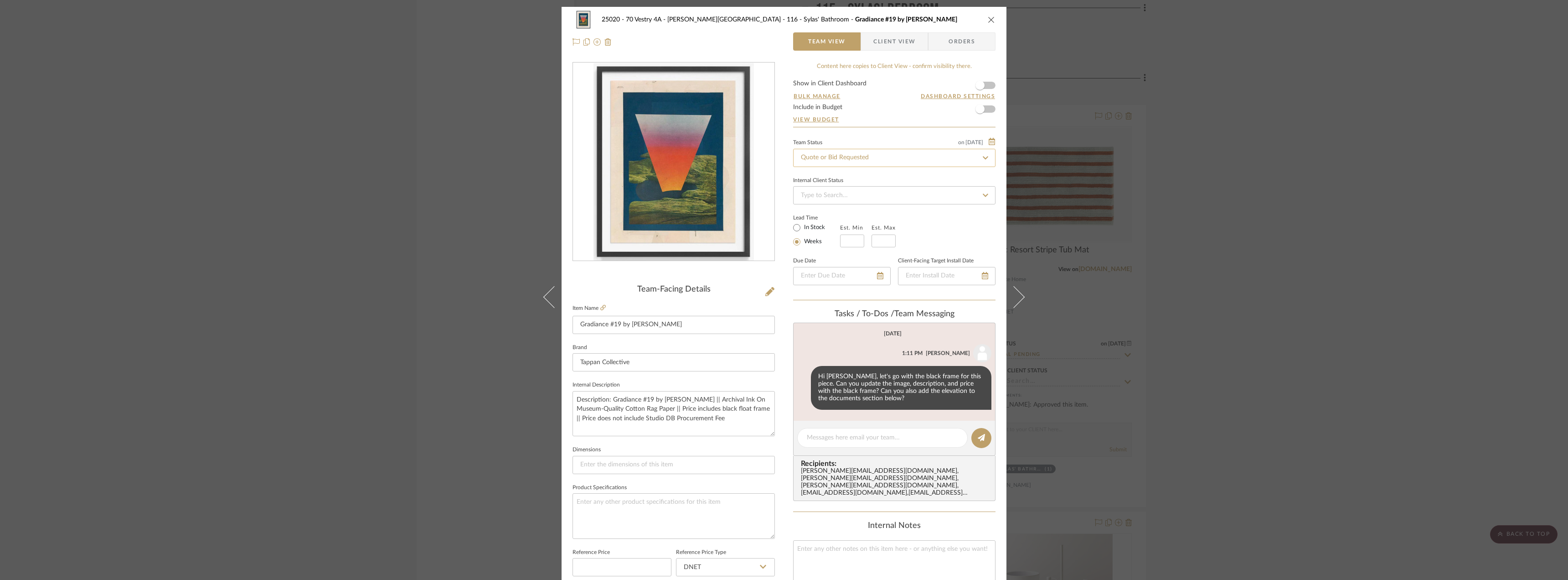
click at [860, 153] on input "Quote or Bid Requested" at bounding box center [894, 158] width 202 height 18
click at [984, 86] on span "button" at bounding box center [980, 85] width 20 height 20
click at [811, 226] on label "In Stock" at bounding box center [814, 228] width 23 height 8
click at [802, 226] on input "In Stock" at bounding box center [797, 228] width 11 height 11
radio input "true"
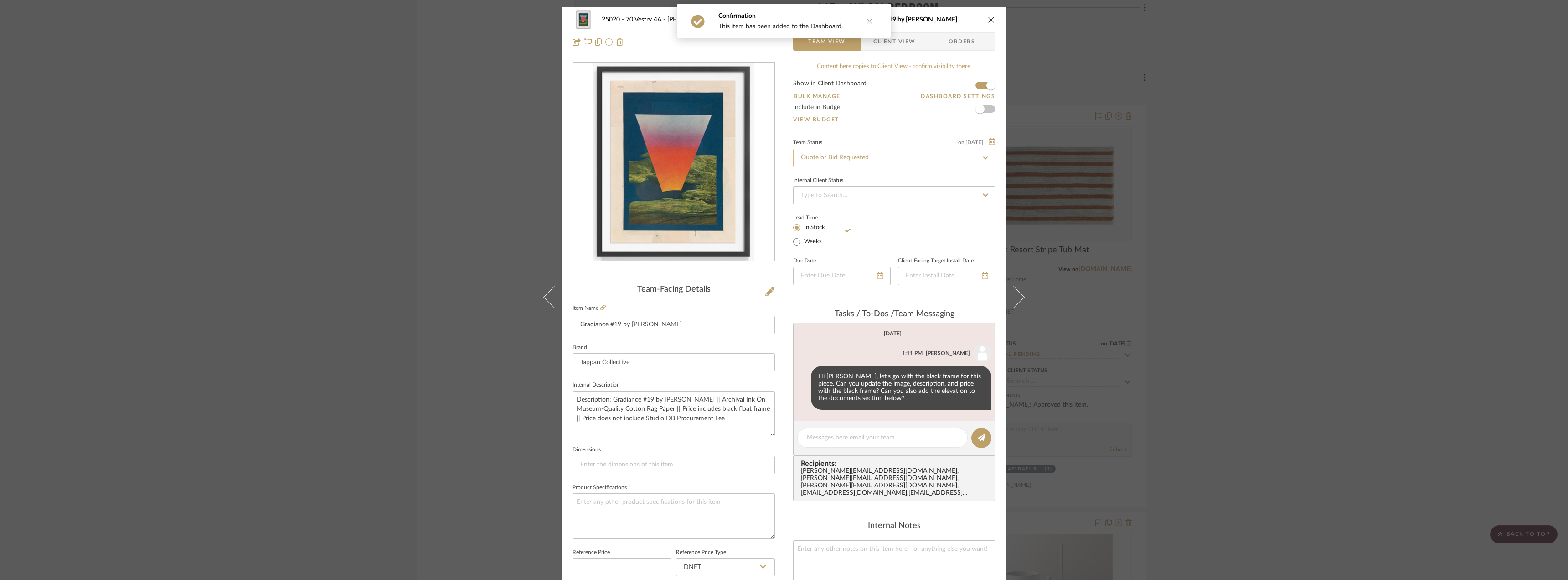
click at [857, 149] on input "Quote or Bid Requested" at bounding box center [894, 158] width 202 height 18
type input "approval"
click at [806, 200] on div "Approval Pending" at bounding box center [891, 205] width 202 height 23
type input "10/14/2025"
type input "Approval Pending"
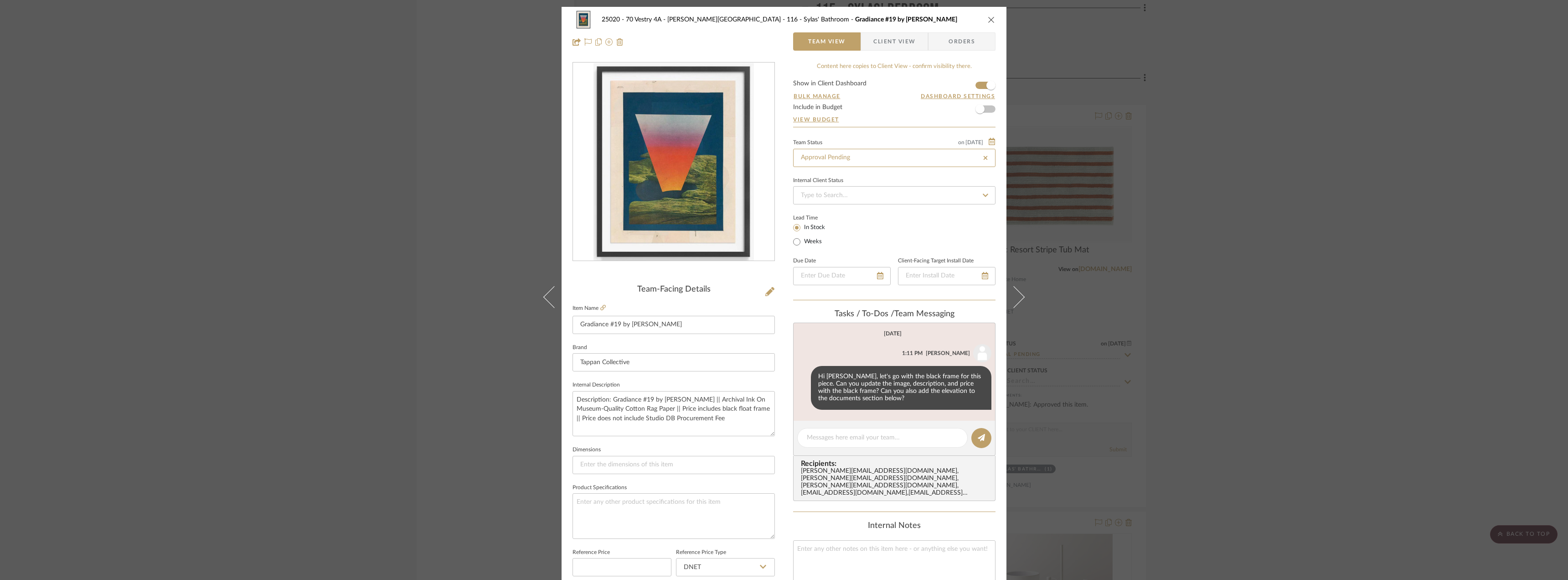
type input "10/14/2025"
type input "Approval Pending"
click at [892, 45] on span "Client View" at bounding box center [894, 42] width 42 height 18
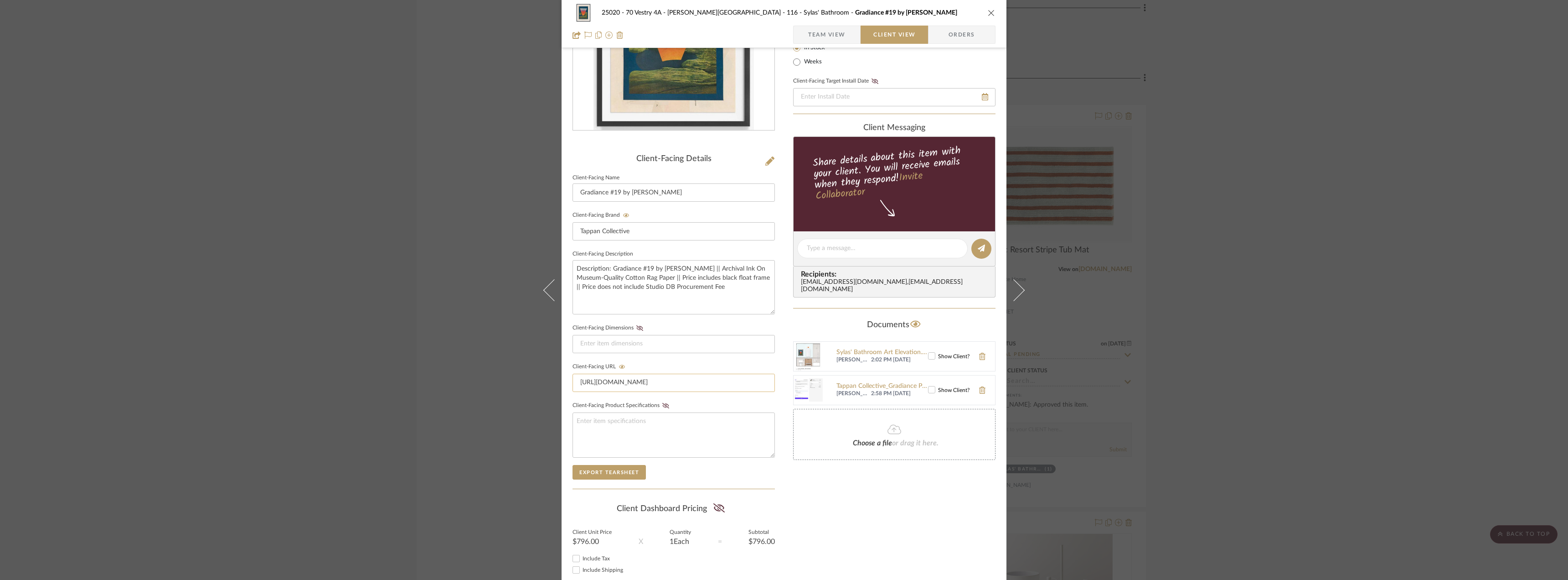
scroll to position [187, 0]
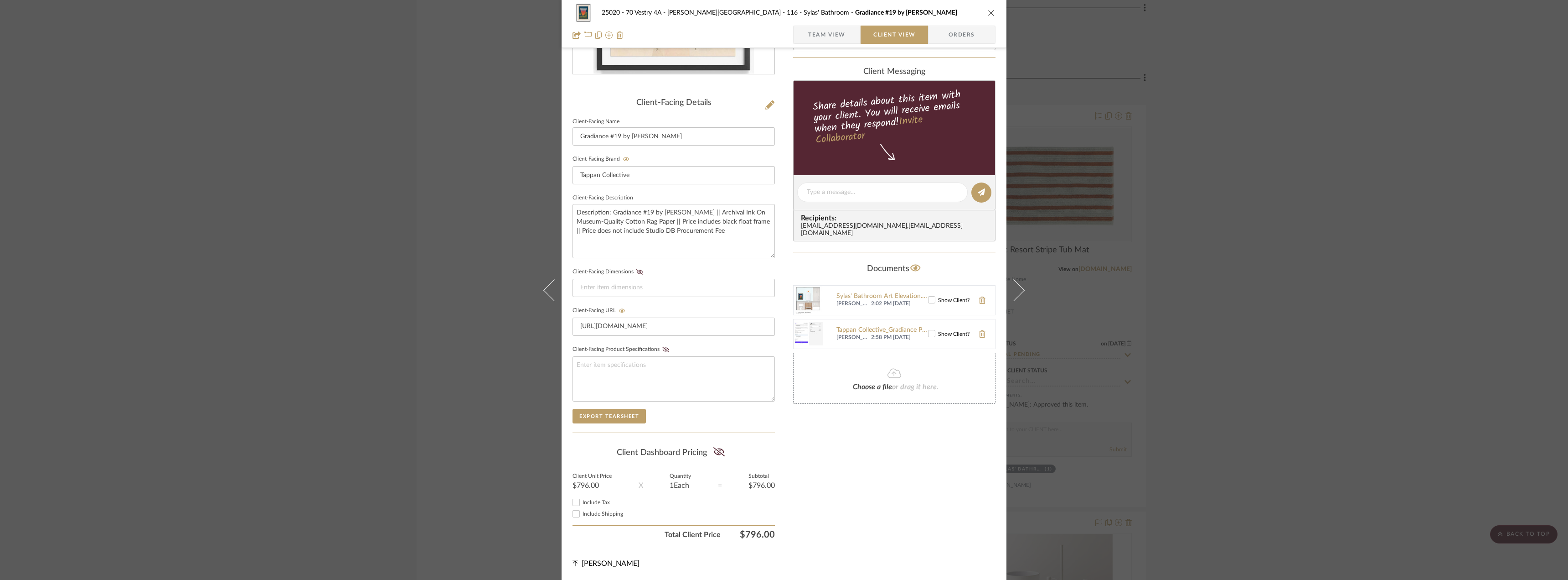
click at [588, 503] on span "Include Tax" at bounding box center [595, 502] width 27 height 5
click at [582, 503] on input "Include Tax" at bounding box center [576, 502] width 11 height 11
checkbox input "true"
click at [591, 517] on label "Include Shipping" at bounding box center [678, 513] width 193 height 7
click at [582, 517] on input "Include Shipping" at bounding box center [576, 513] width 11 height 11
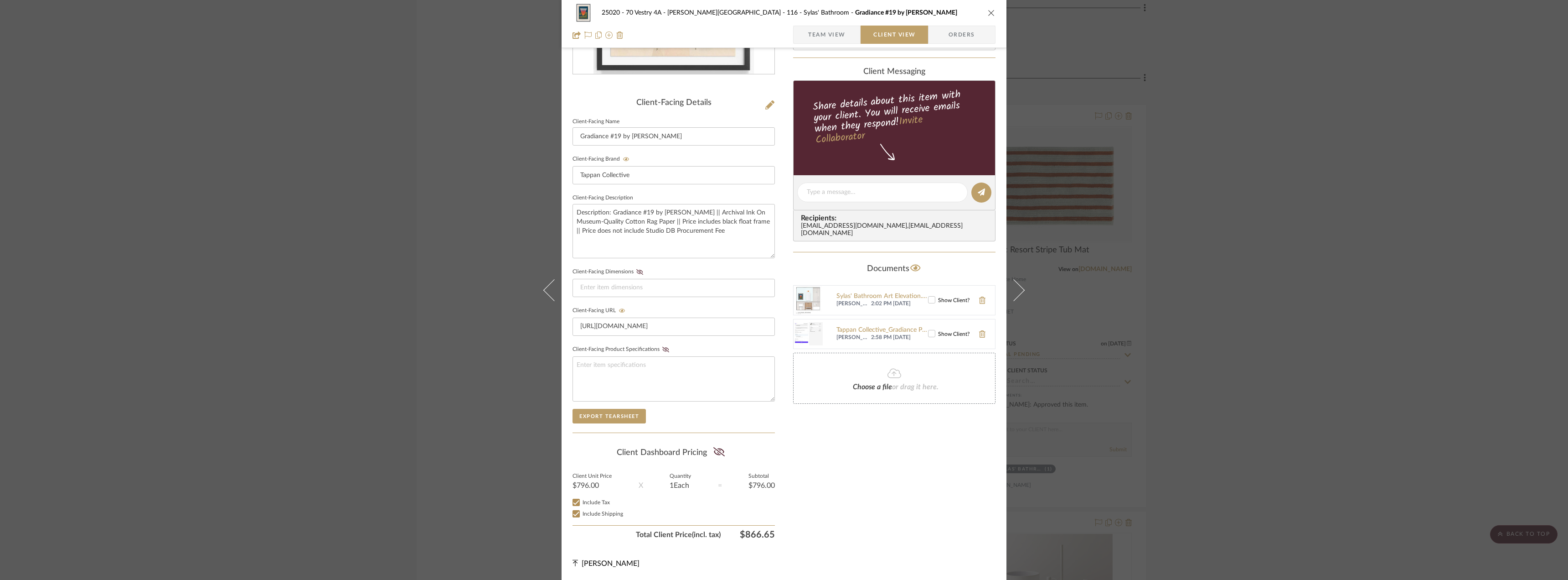
checkbox input "true"
click at [713, 453] on icon at bounding box center [718, 451] width 11 height 9
click at [853, 447] on div "Only content on this tab can share to Dashboard. Click eyeball icon to show or …" at bounding box center [894, 209] width 202 height 668
click at [930, 296] on icon at bounding box center [932, 300] width 7 height 7
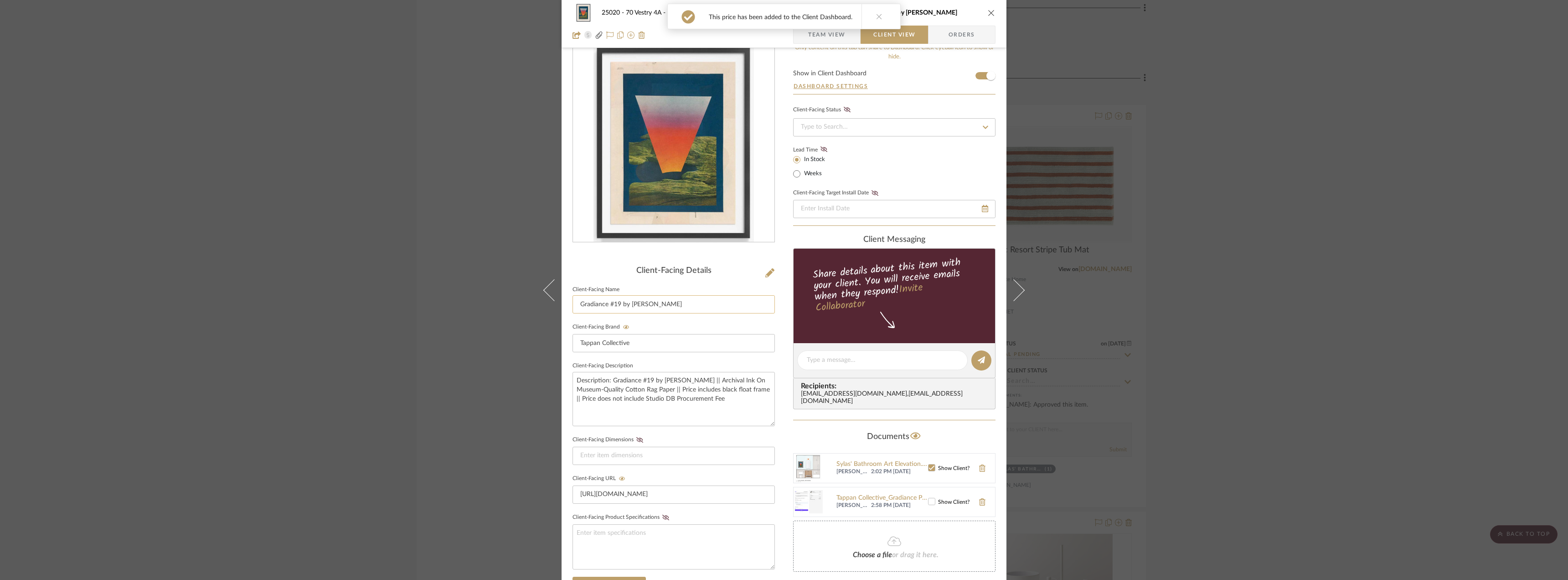
scroll to position [4, 0]
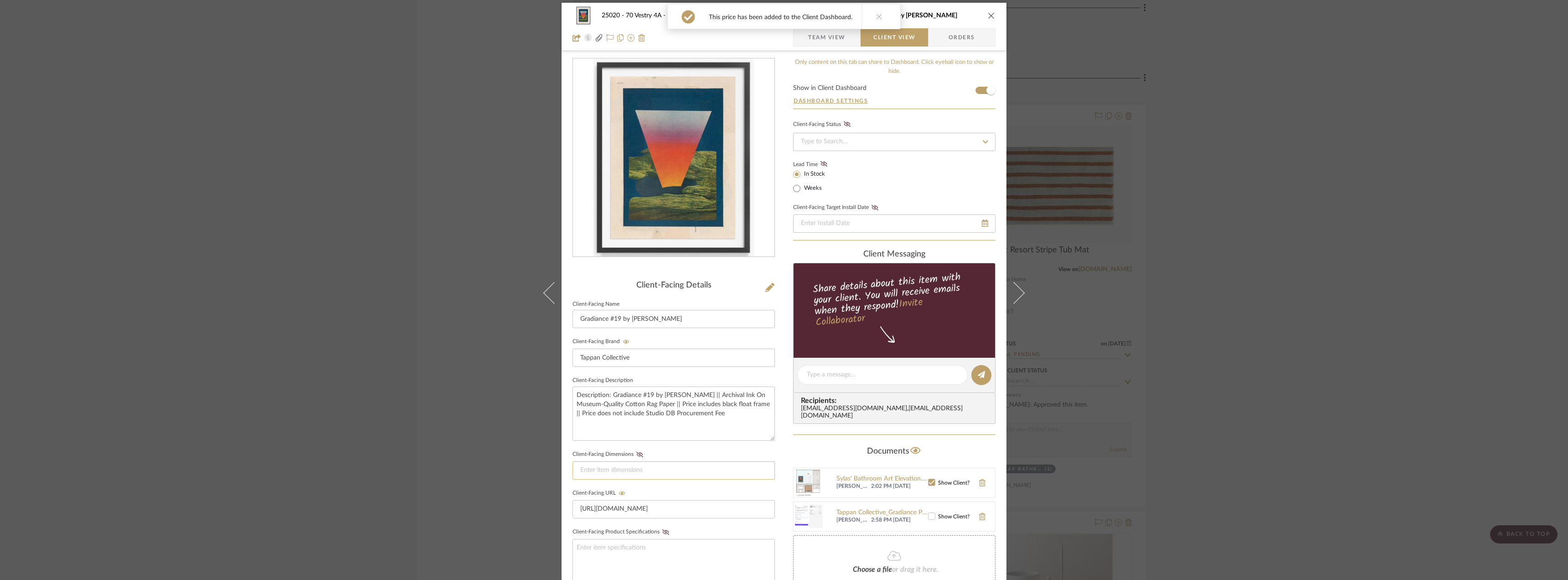
click at [605, 464] on input at bounding box center [673, 470] width 202 height 18
type input "26x20 unframed;"
paste input "30.5 x 24.5 x 2 inches"
drag, startPoint x: 696, startPoint y: 472, endPoint x: 673, endPoint y: 470, distance: 23.1
click at [673, 470] on input "26x20 unframed; 30.5 x 24.5 x 2 inches" at bounding box center [673, 470] width 202 height 18
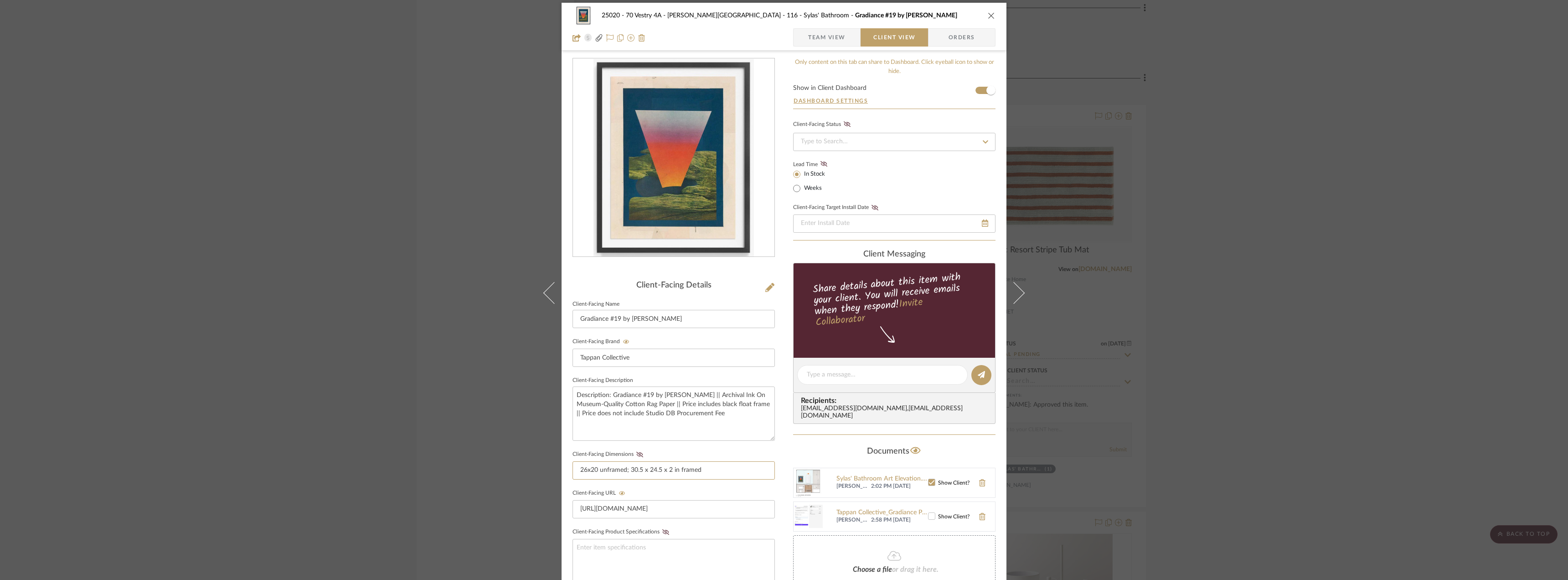
type input "26x20 unframed; 30.5 x 24.5 x 2 in framed"
click at [729, 454] on fieldset "Client-Facing Dimensions 26x20 unframed; 30.5 x 24.5 x 2 in framed" at bounding box center [673, 464] width 202 height 32
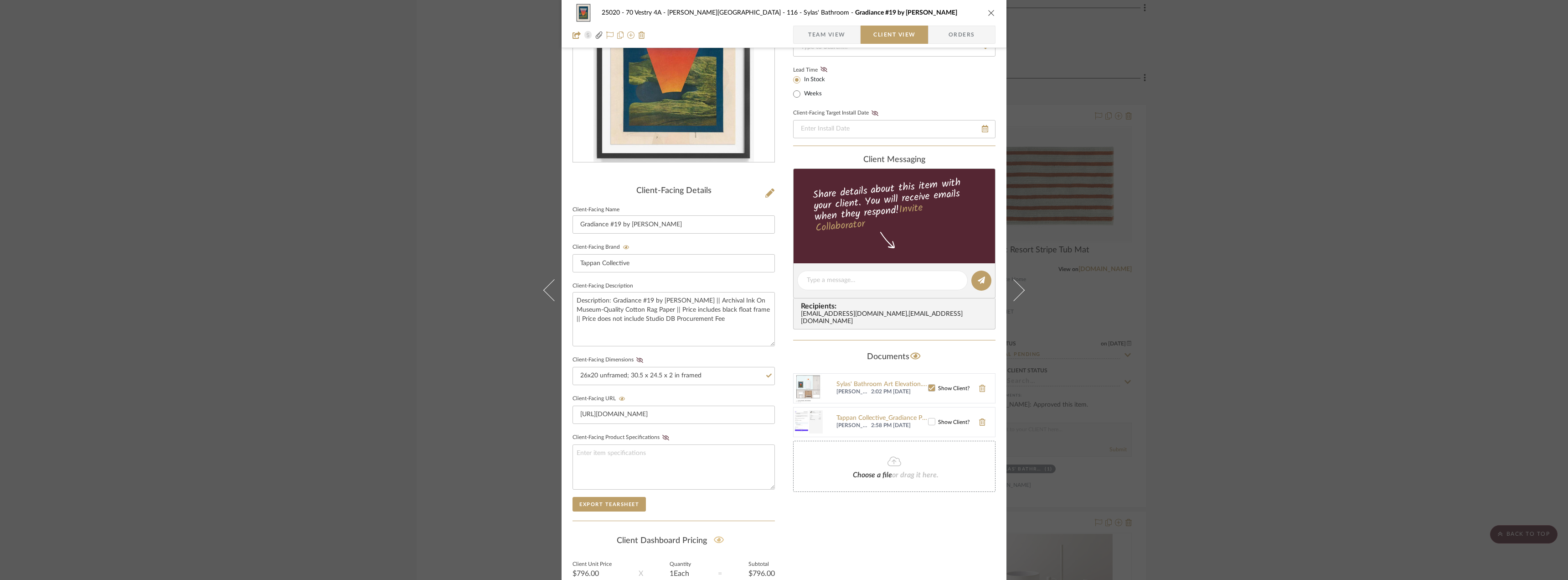
scroll to position [141, 0]
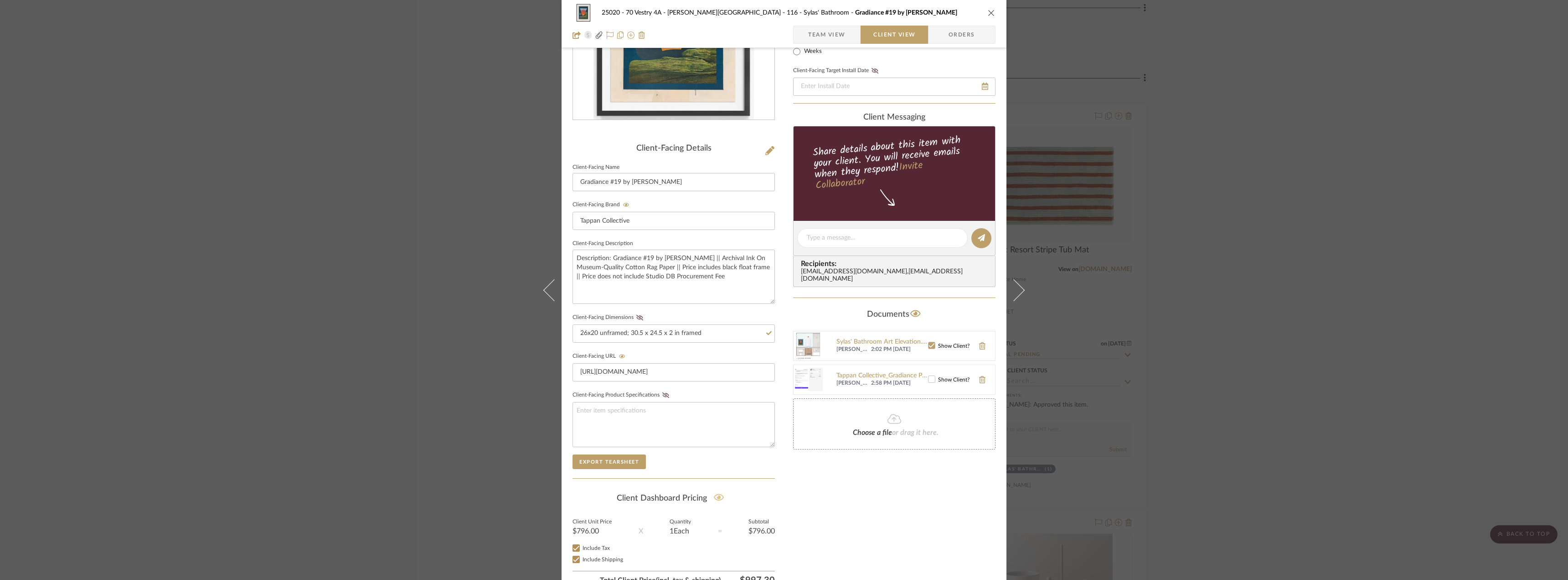
click at [851, 507] on div "Only content on this tab can share to Dashboard. Click eyeball icon to show or …" at bounding box center [894, 255] width 202 height 668
drag, startPoint x: 640, startPoint y: 318, endPoint x: 656, endPoint y: 333, distance: 21.9
click at [640, 318] on fa-icon at bounding box center [639, 317] width 11 height 5
click at [862, 507] on div "Only content on this tab can share to Dashboard. Click eyeball icon to show or …" at bounding box center [894, 255] width 202 height 668
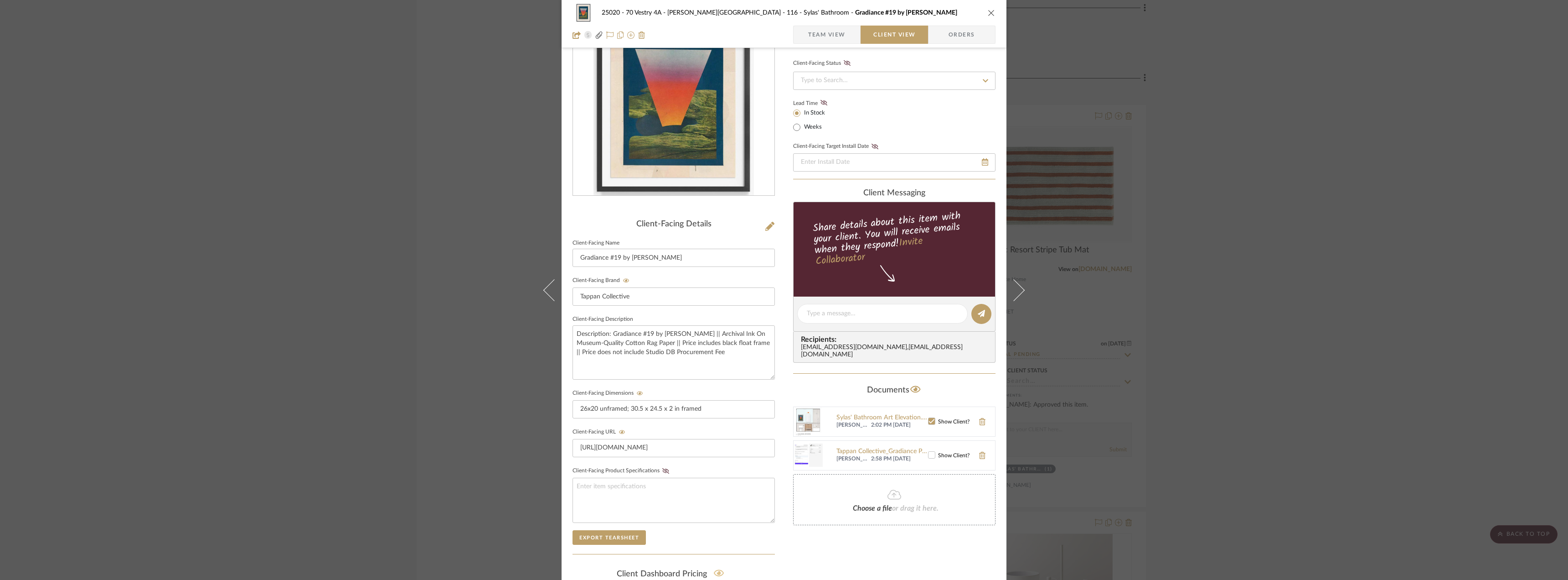
scroll to position [0, 0]
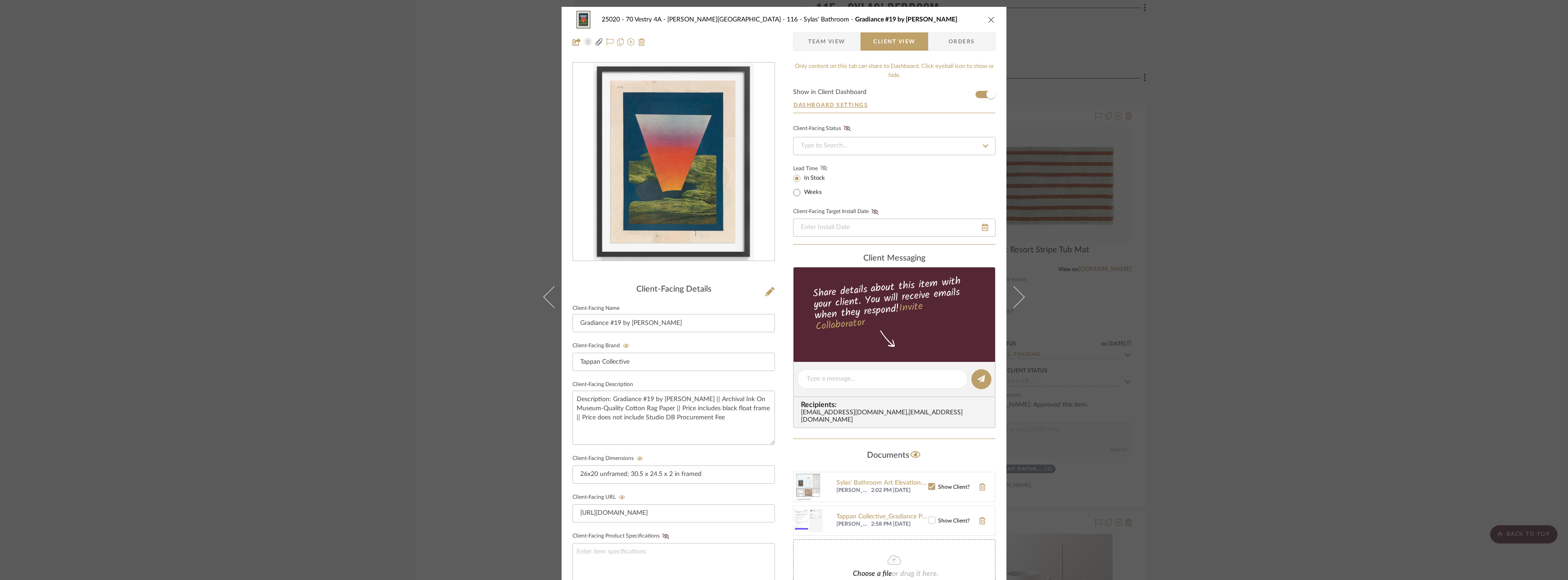
click at [820, 167] on icon at bounding box center [824, 168] width 7 height 5
click at [851, 35] on span "Team View" at bounding box center [826, 42] width 67 height 18
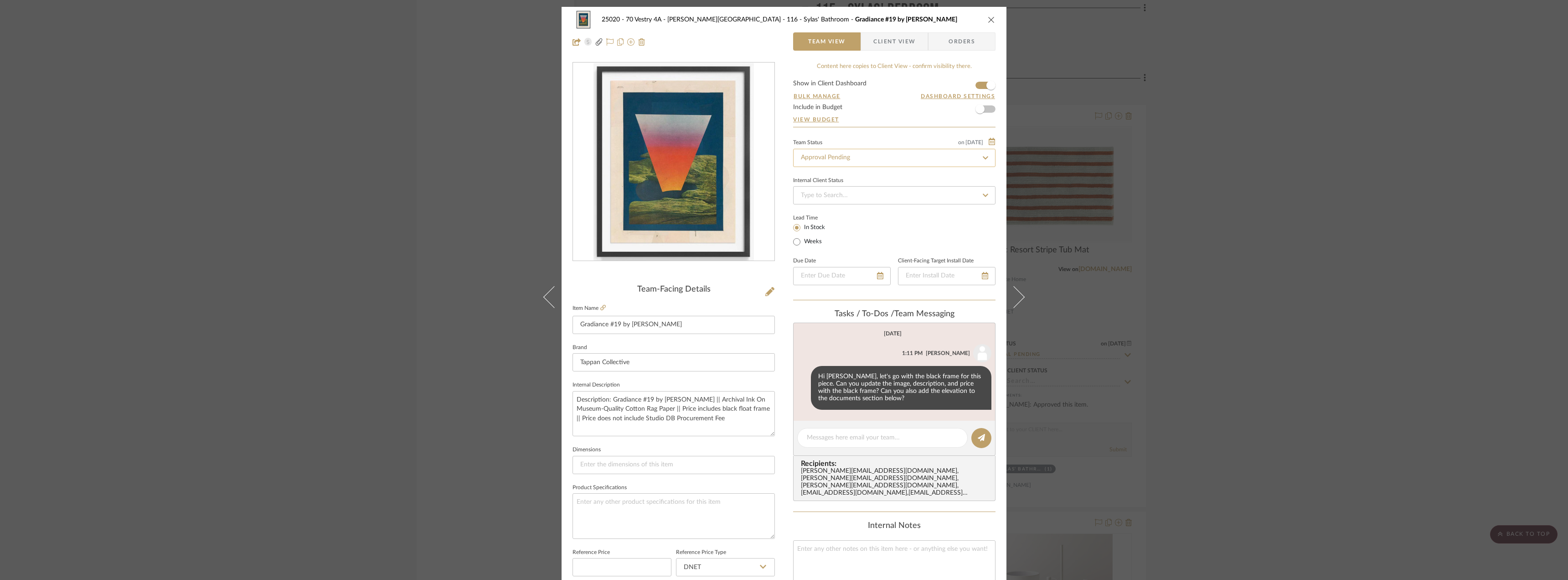
click at [842, 156] on input "Approval Pending" at bounding box center [894, 158] width 202 height 18
click at [884, 36] on span "Client View" at bounding box center [894, 42] width 42 height 18
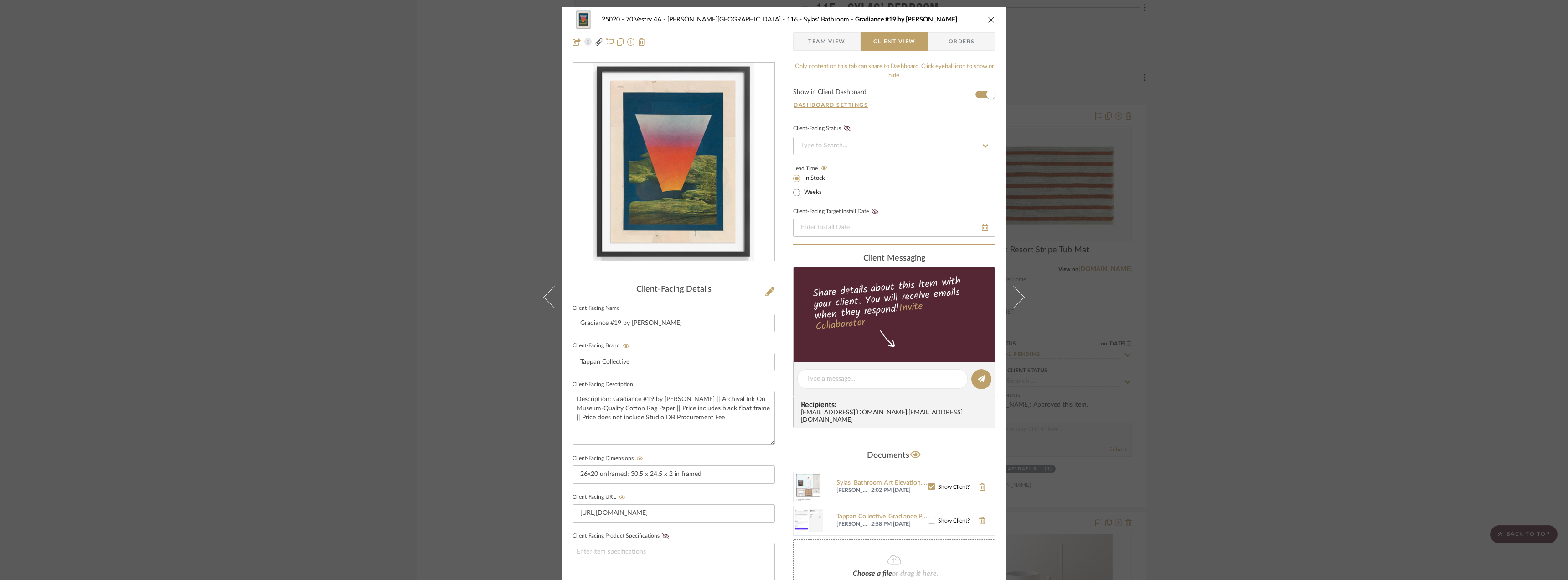
click at [988, 18] on icon "close" at bounding box center [991, 19] width 7 height 7
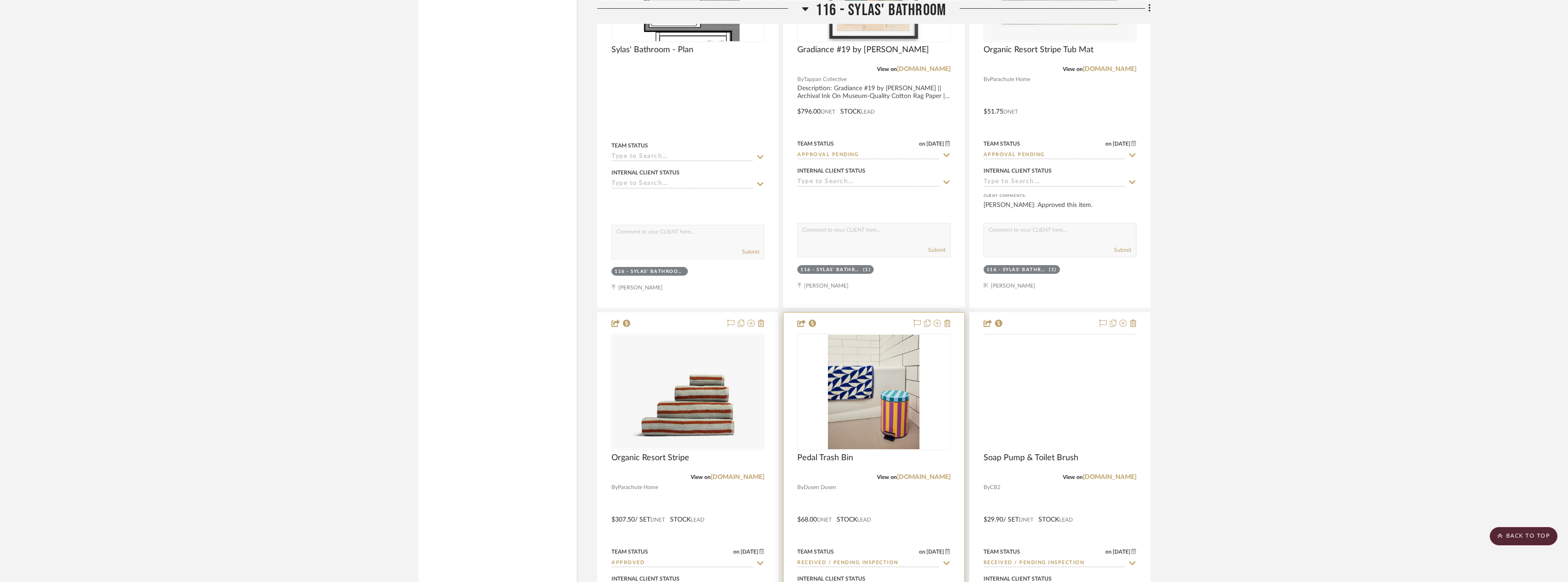
scroll to position [13828, 0]
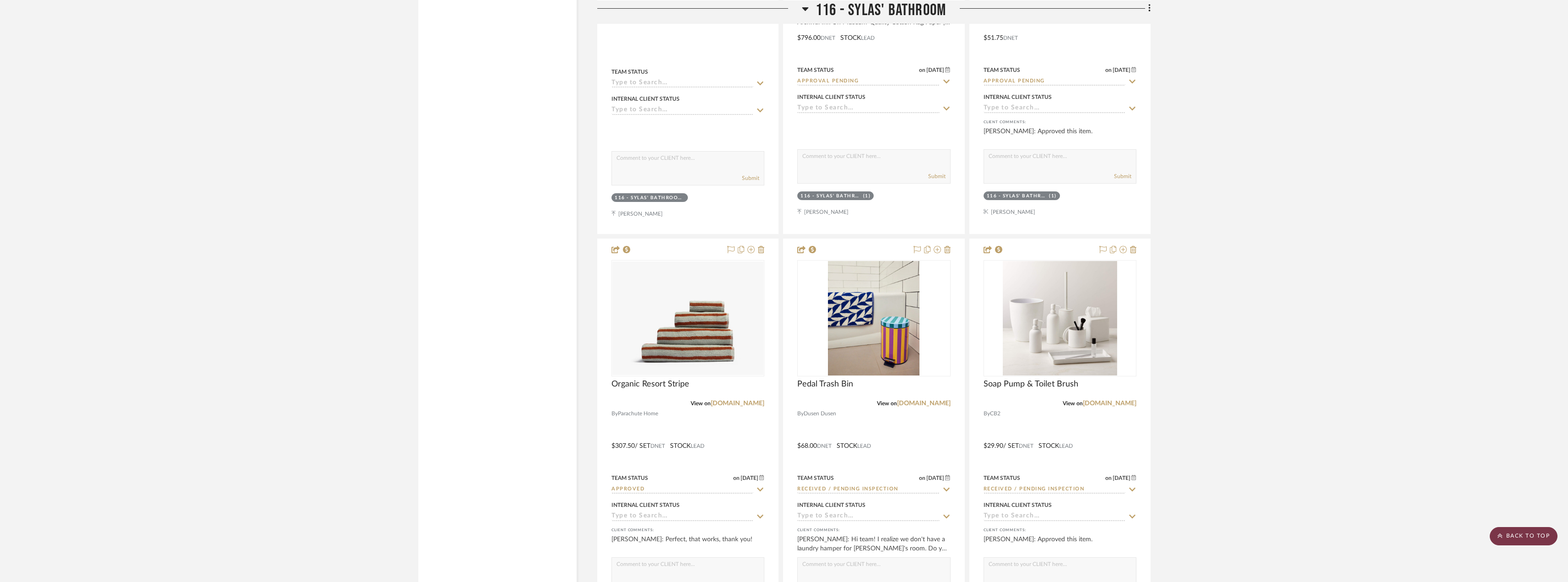
click at [1520, 530] on scroll-to-top-button "BACK TO TOP" at bounding box center [1524, 536] width 68 height 19
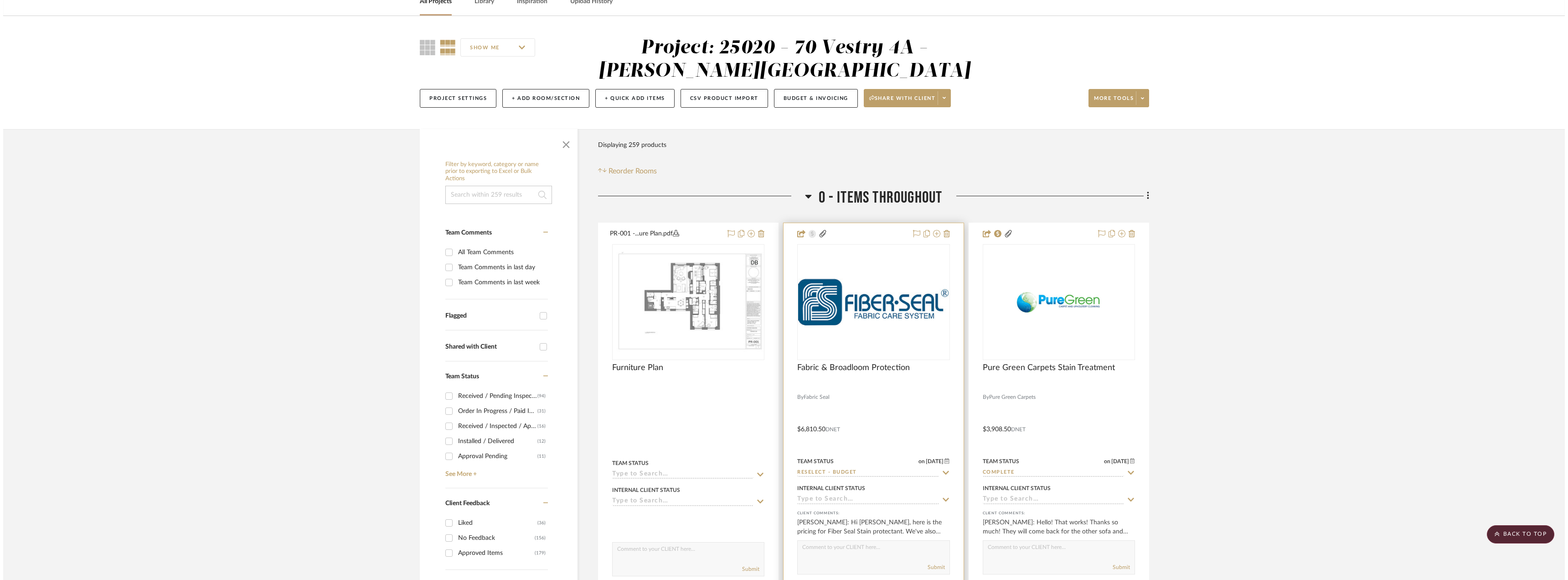
scroll to position [0, 0]
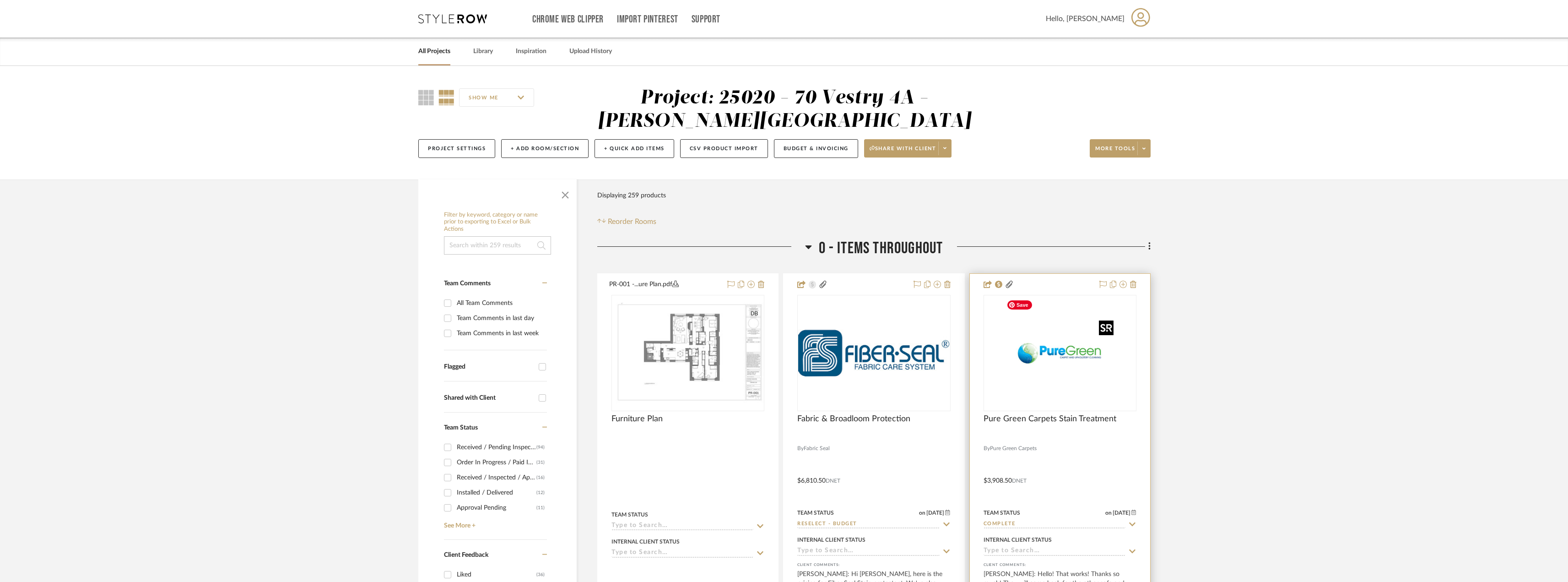
click at [0, 0] on img at bounding box center [0, 0] width 0 height 0
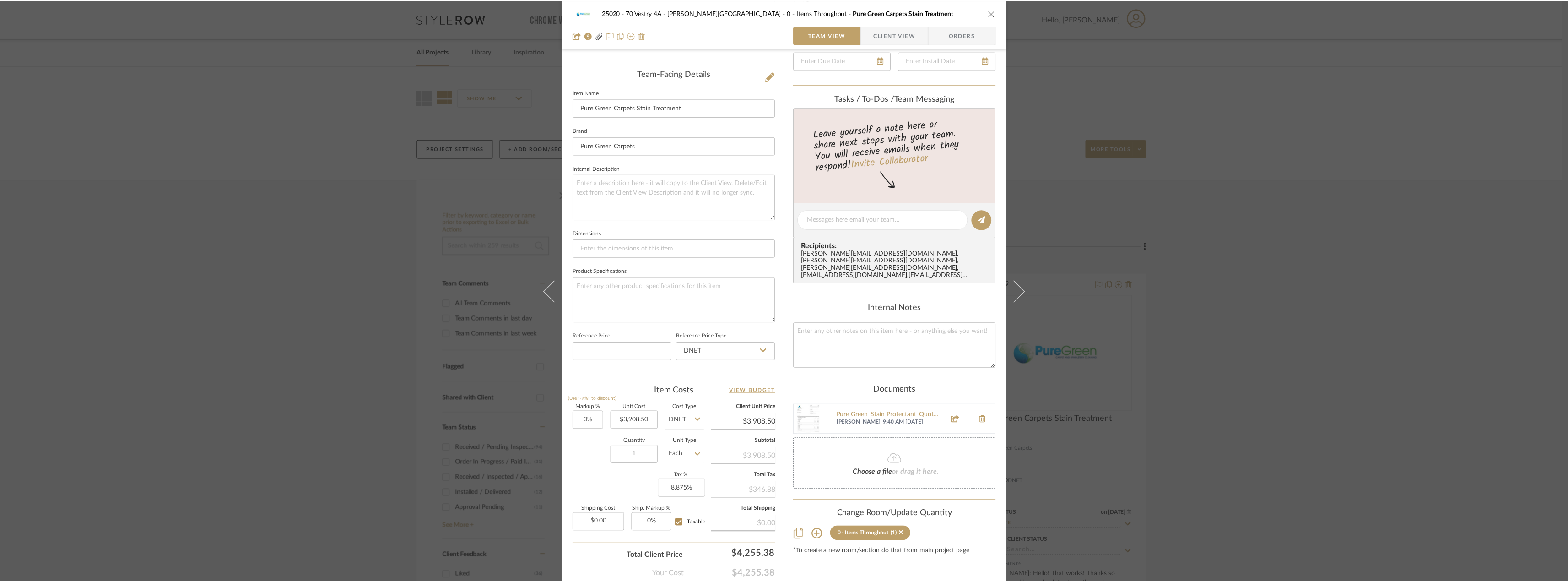
scroll to position [269, 0]
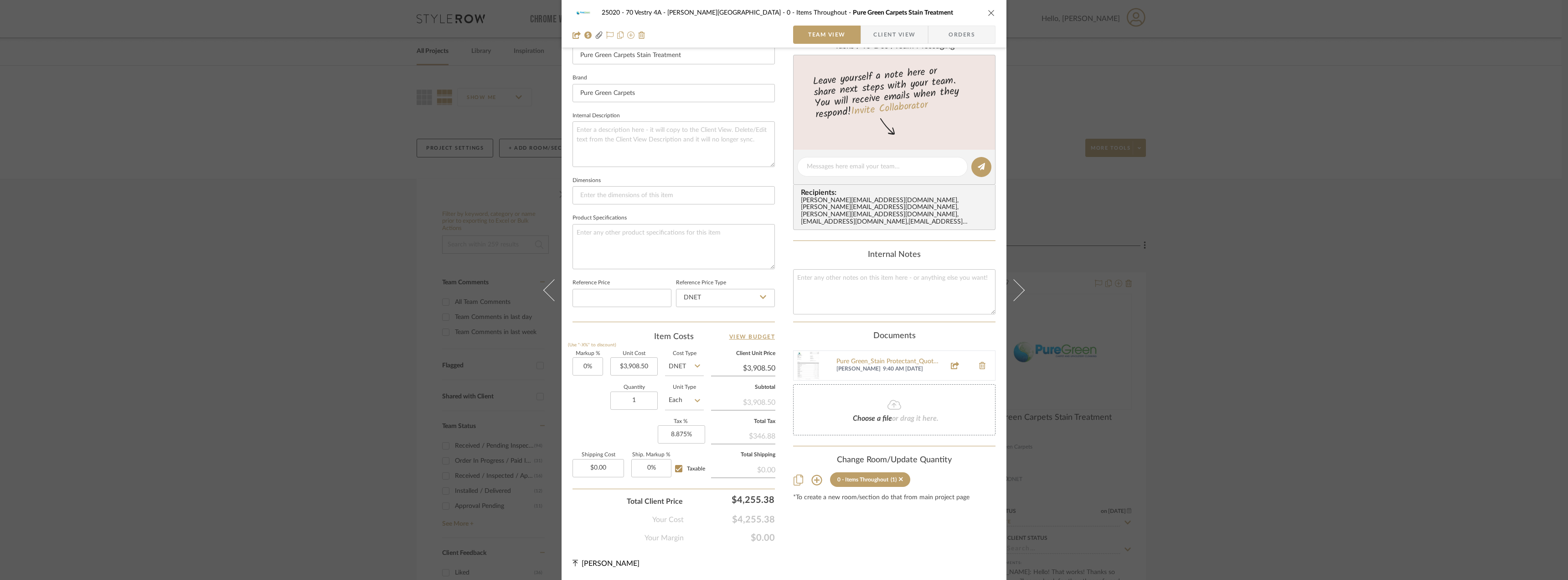
click at [415, 270] on div "25020 - 70 Vestry 4A - Grant-Stanleigh 0 - Items Throughout Pure Green Carpets …" at bounding box center [784, 290] width 1568 height 580
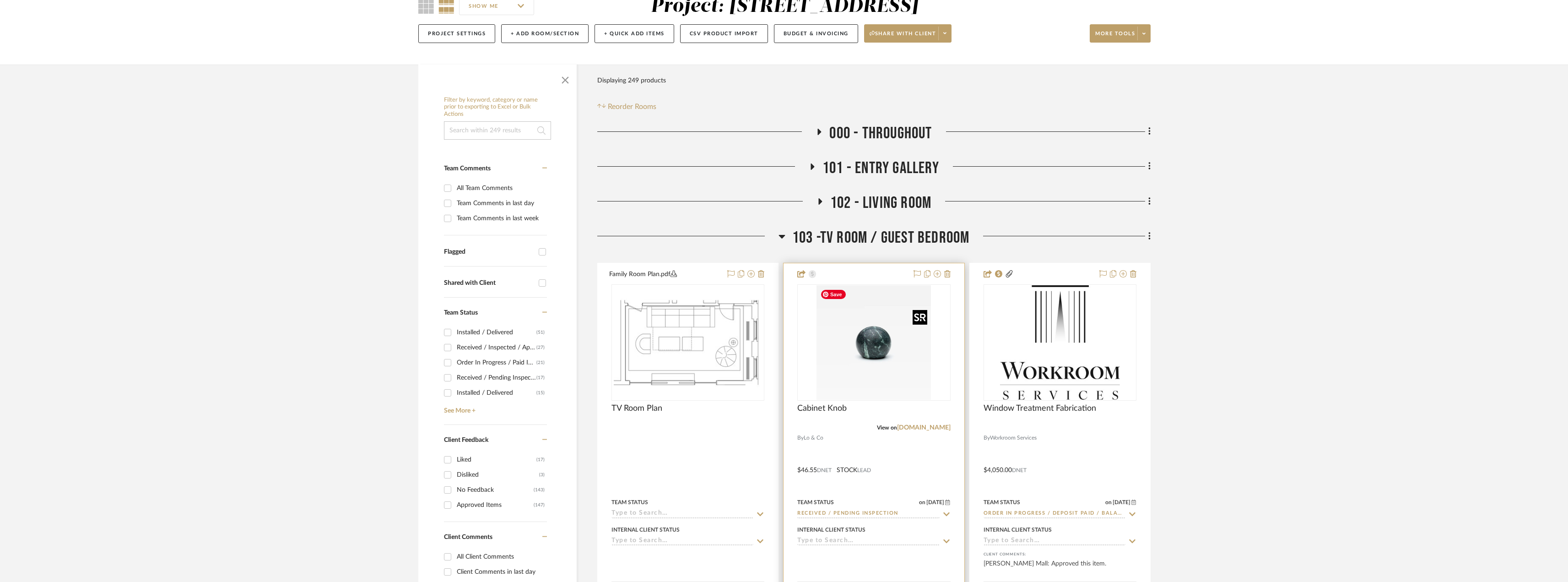
click at [880, 365] on img "0" at bounding box center [873, 342] width 115 height 115
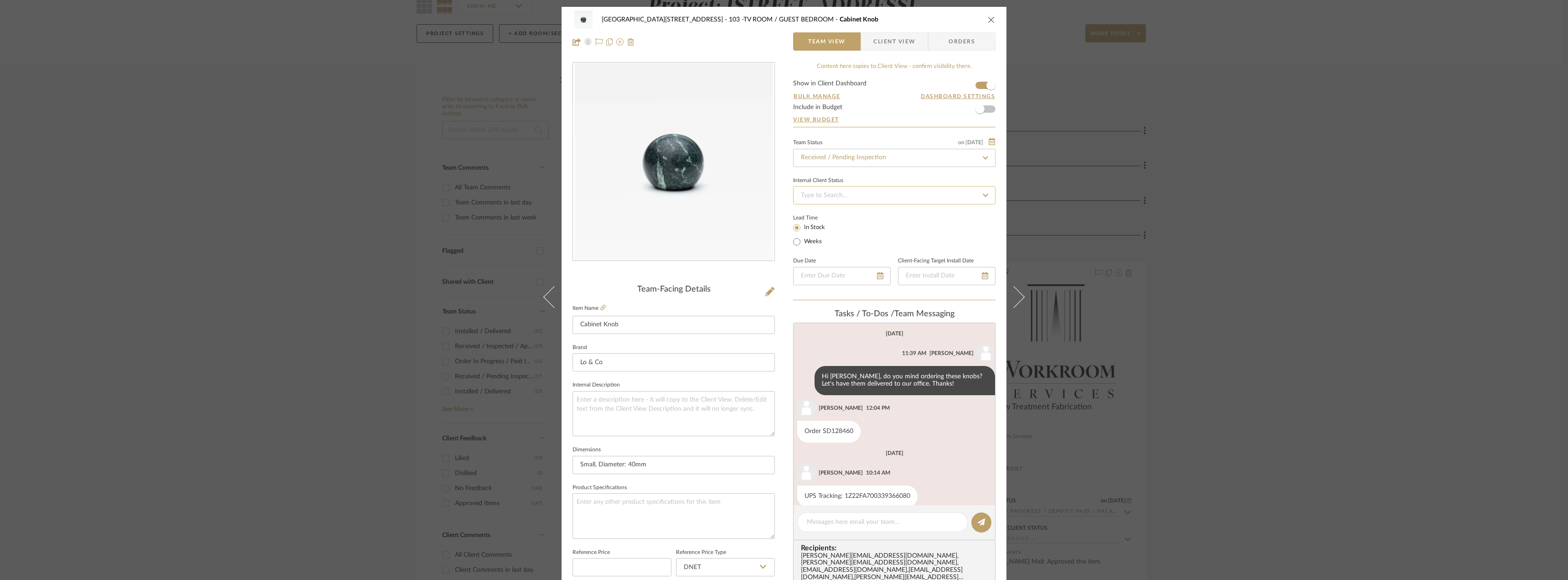
scroll to position [13, 0]
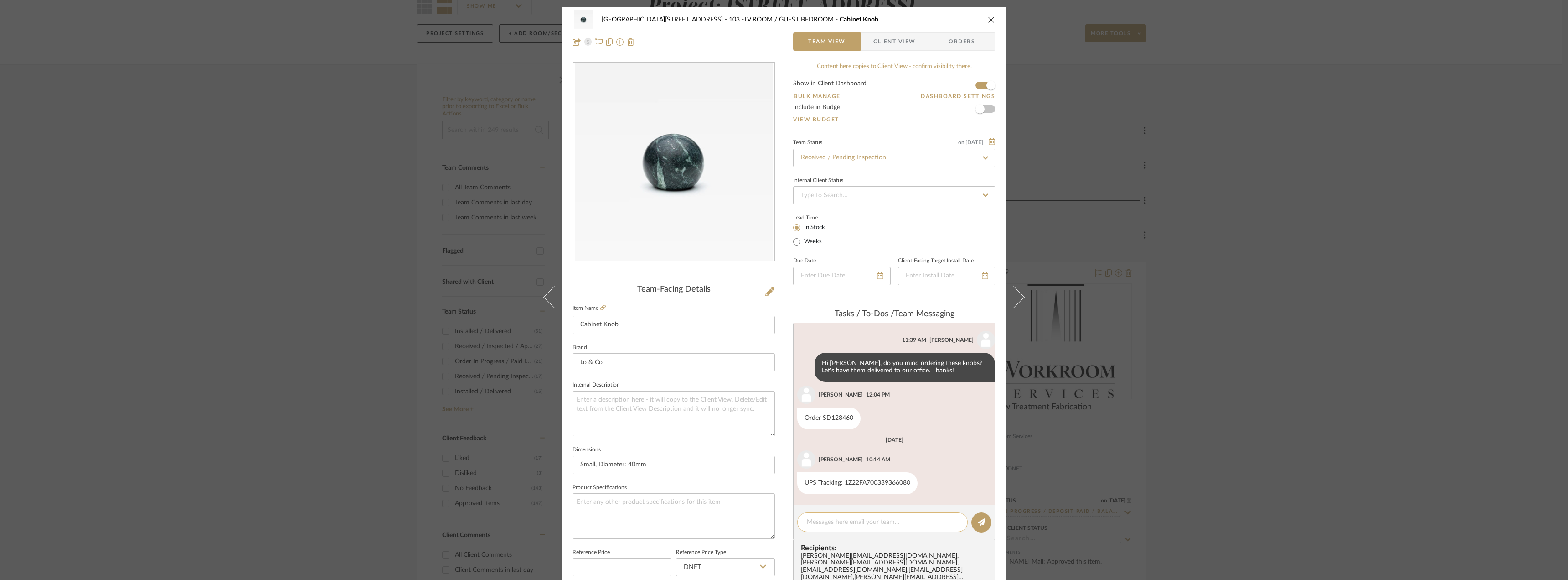
click at [848, 523] on textarea at bounding box center [882, 522] width 151 height 10
type textarea "Alisa approved these via email. We can coordinate having them installed"
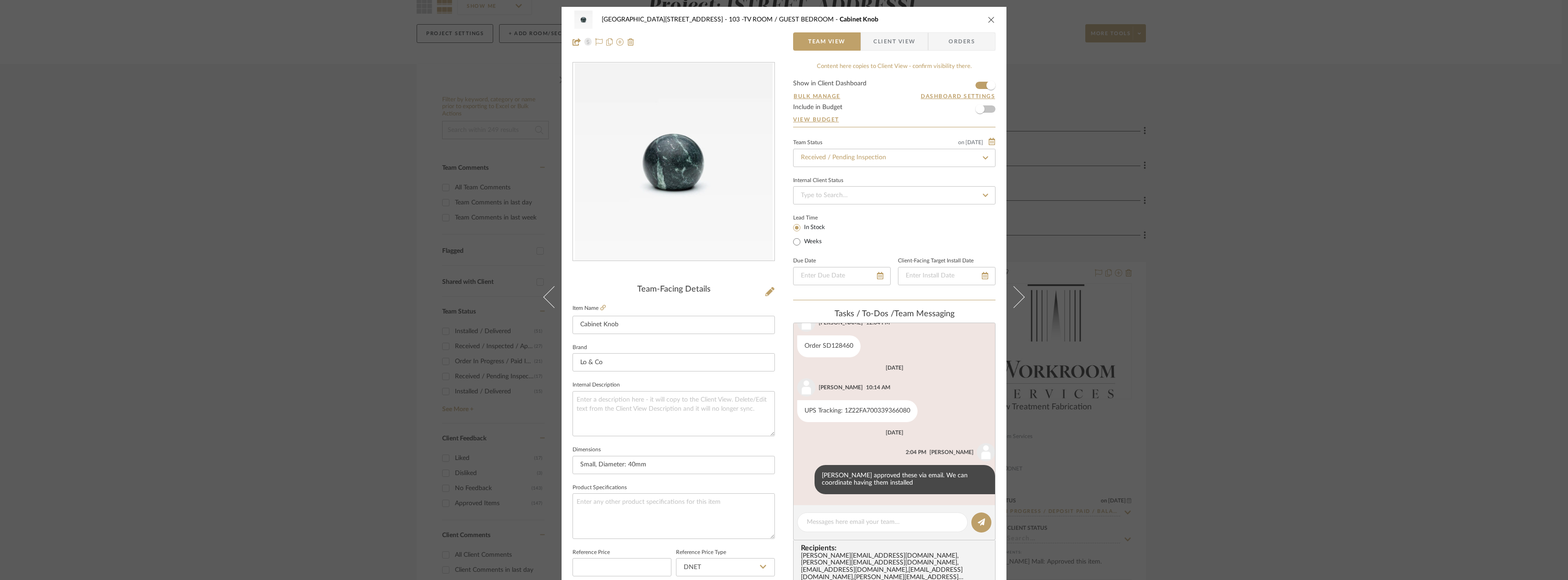
click at [1221, 249] on div "24100 - 1175 Park Avenue - Mall 103 -TV ROOM / GUEST BEDROOM Cabinet Knob Team …" at bounding box center [784, 290] width 1568 height 580
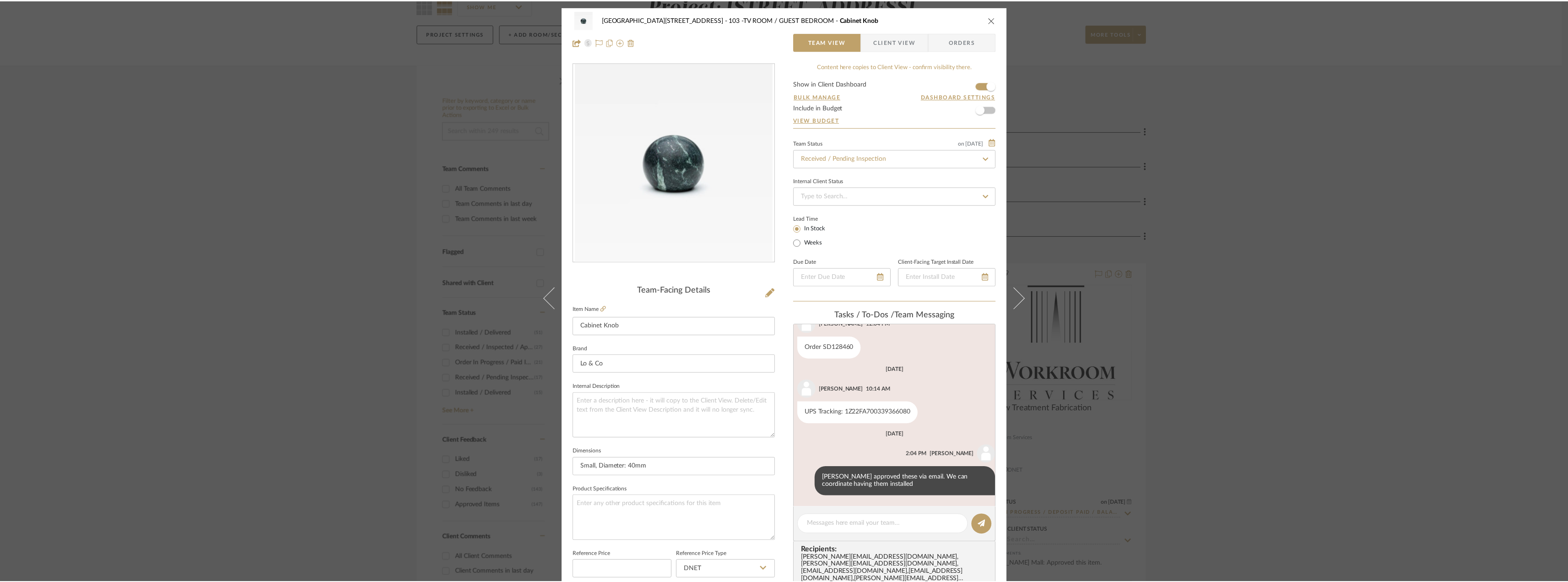
scroll to position [91, 0]
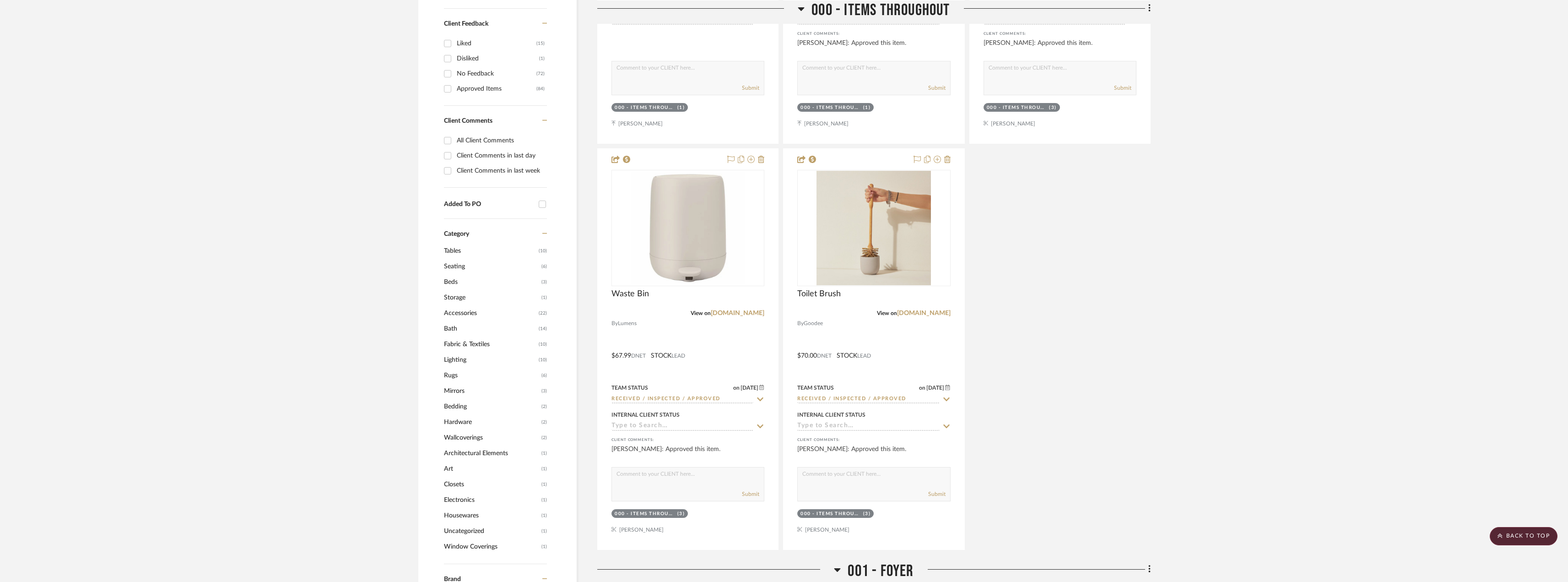
scroll to position [366, 0]
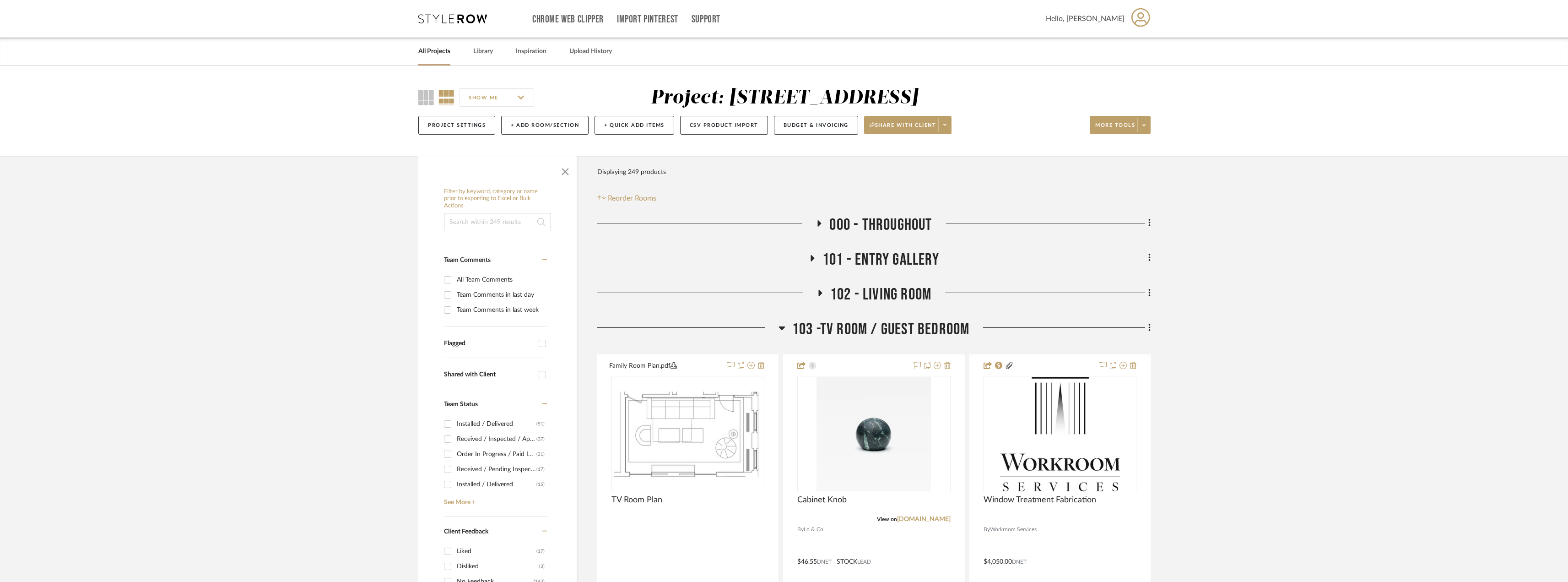
click at [438, 51] on link "All Projects" at bounding box center [434, 51] width 32 height 13
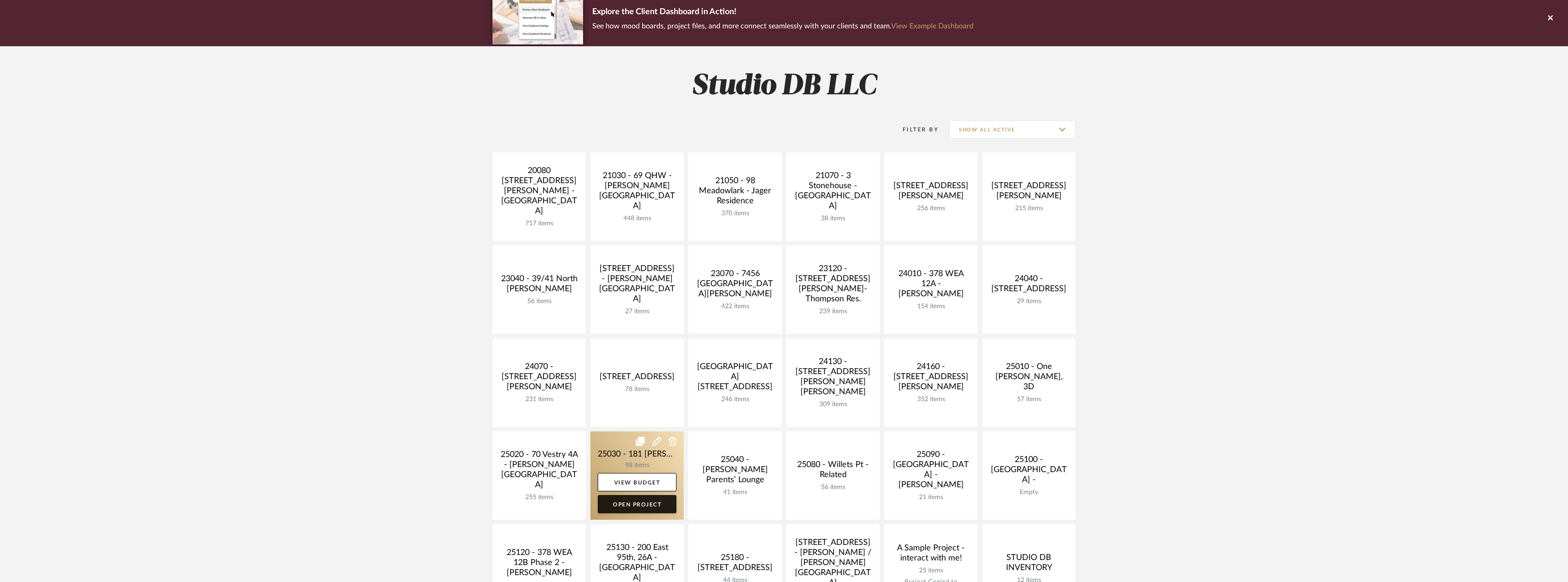
scroll to position [183, 0]
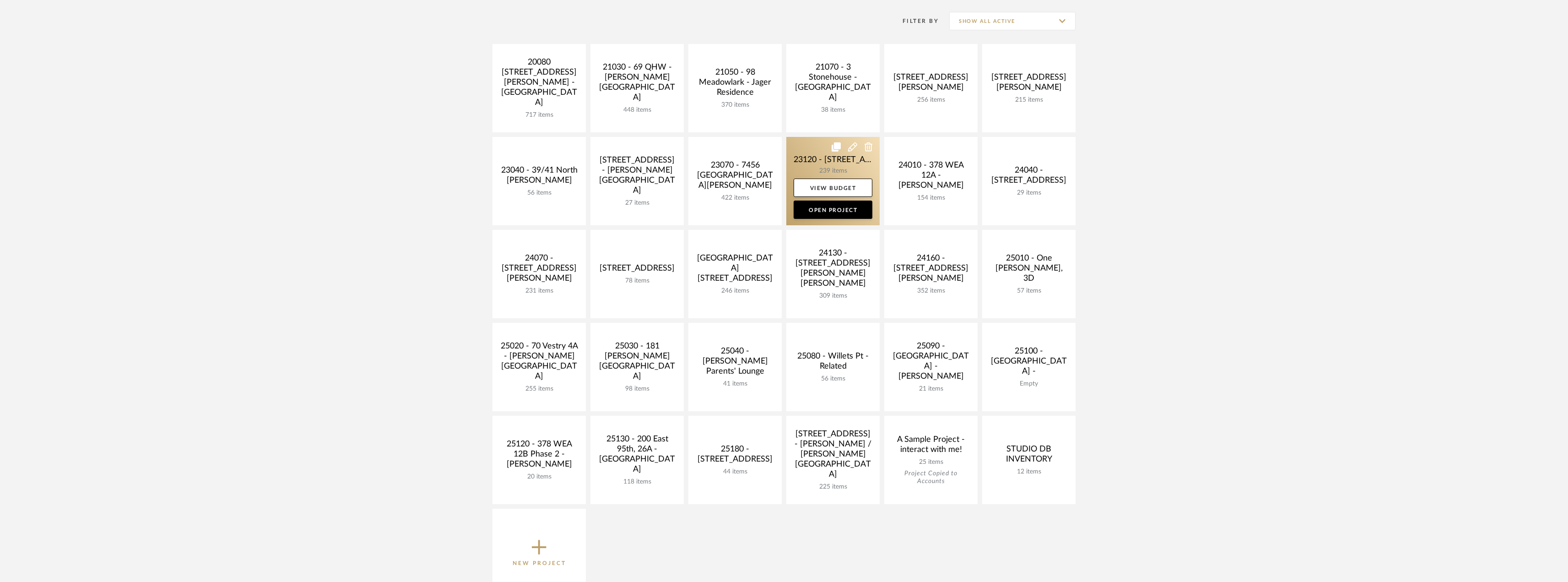
click at [847, 159] on link at bounding box center [833, 181] width 93 height 88
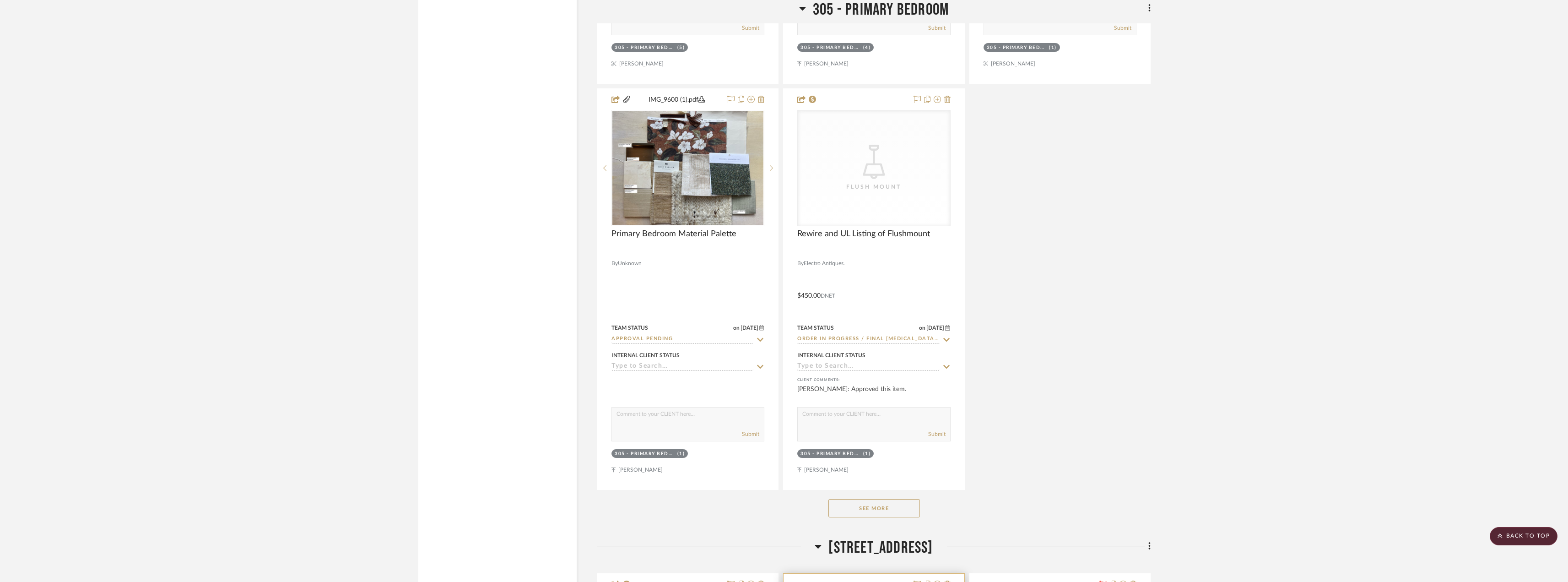
scroll to position [8513, 0]
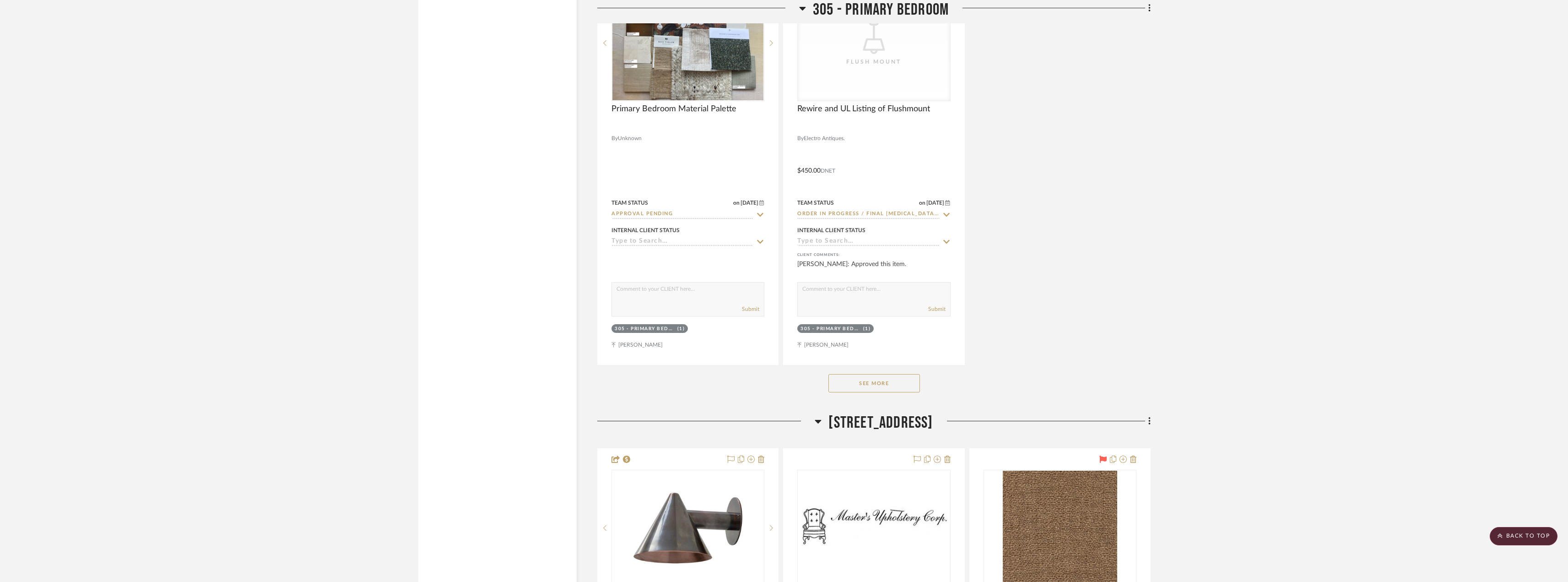
click at [848, 388] on button "See More" at bounding box center [874, 383] width 91 height 19
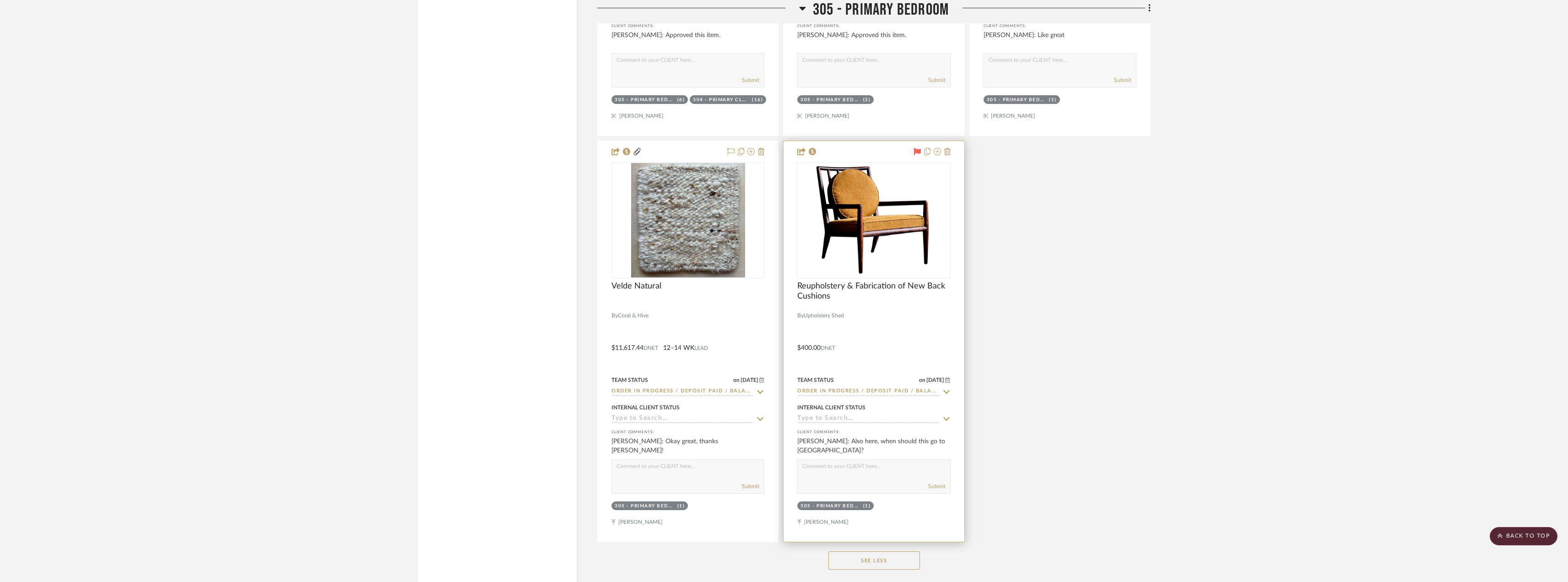
scroll to position [10069, 0]
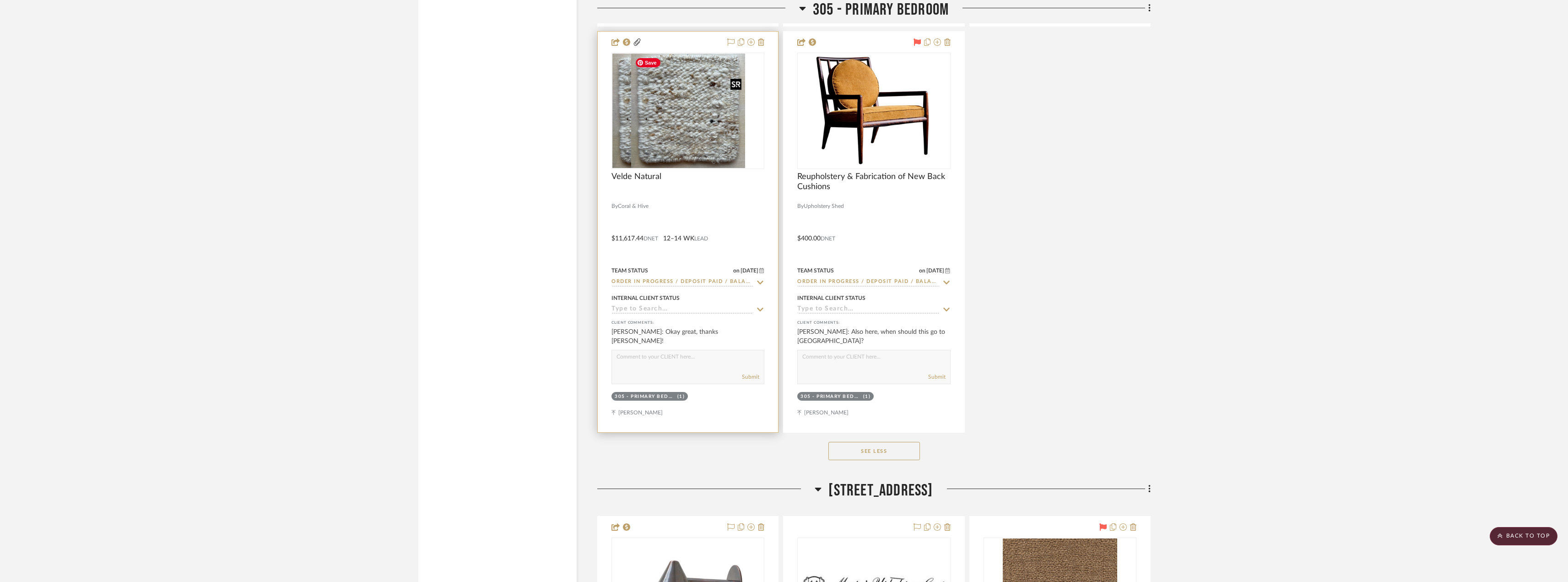
click at [677, 141] on div at bounding box center [687, 111] width 153 height 117
click at [662, 154] on img "0" at bounding box center [688, 111] width 114 height 115
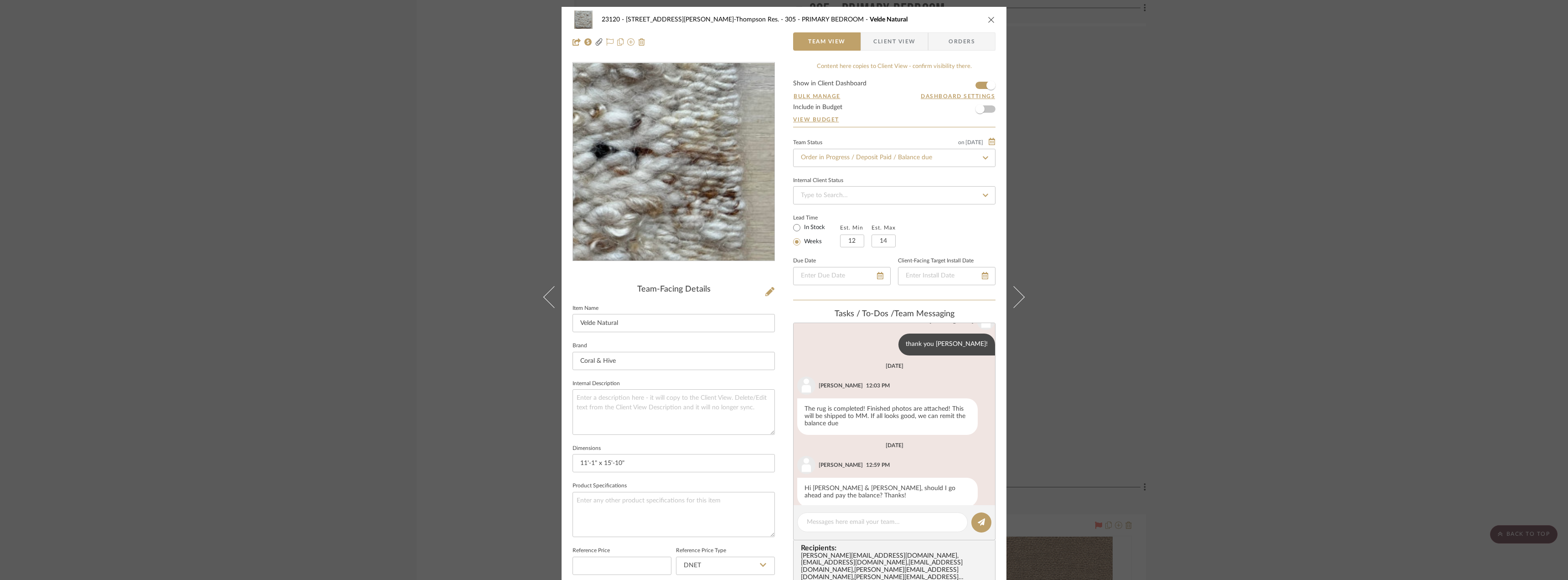
scroll to position [651, 0]
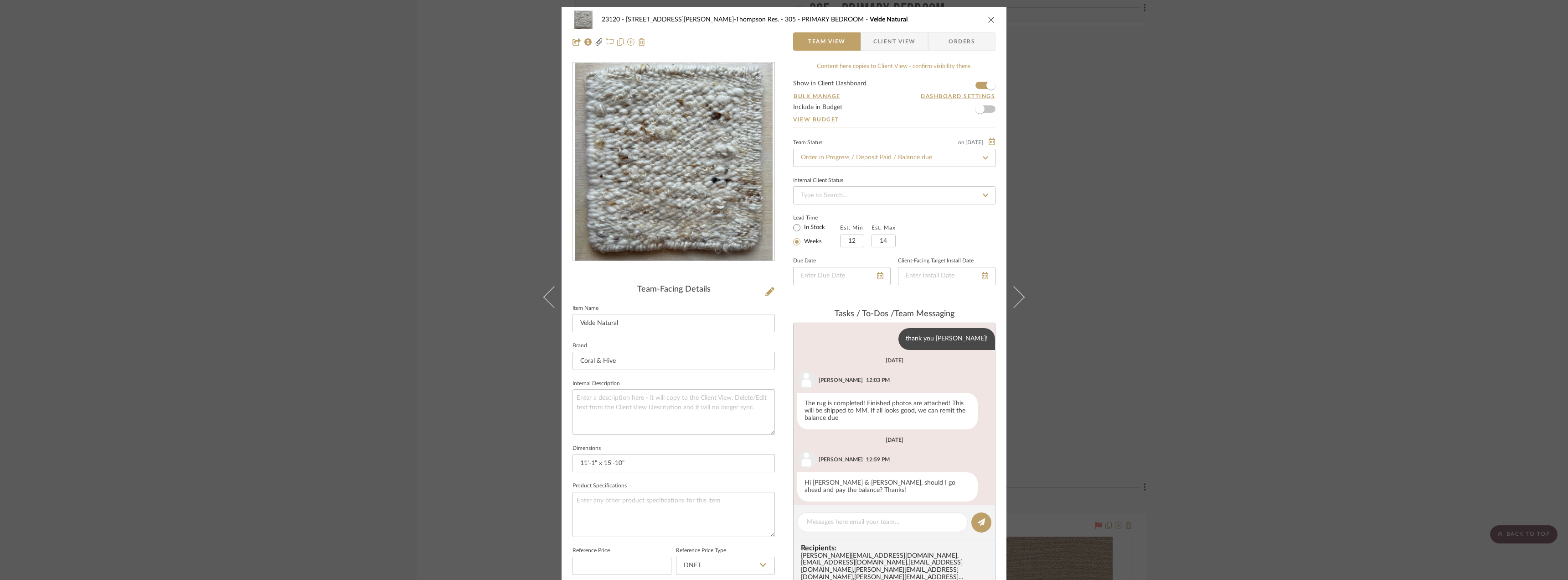
click at [1155, 159] on div "23120 - 239 Dean St, Unwin-Thompson Res. 305 - PRIMARY BEDROOM Velde Natural Te…" at bounding box center [784, 290] width 1568 height 580
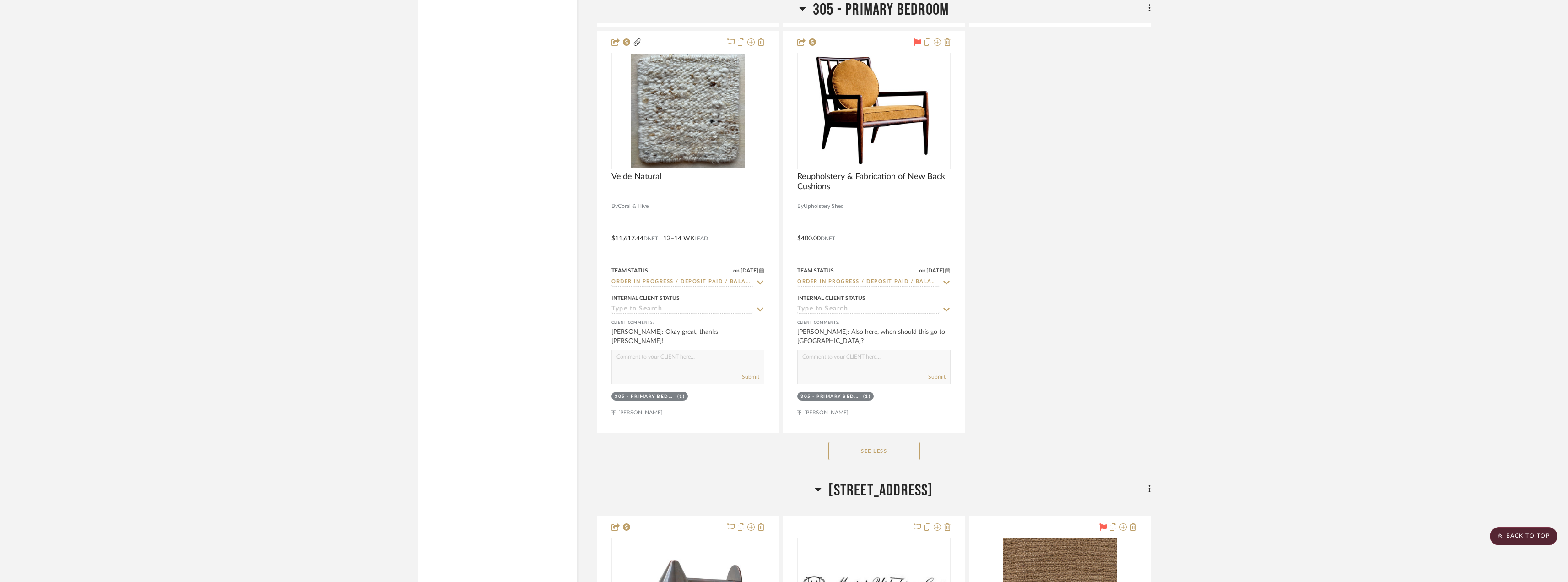
scroll to position [9748, 0]
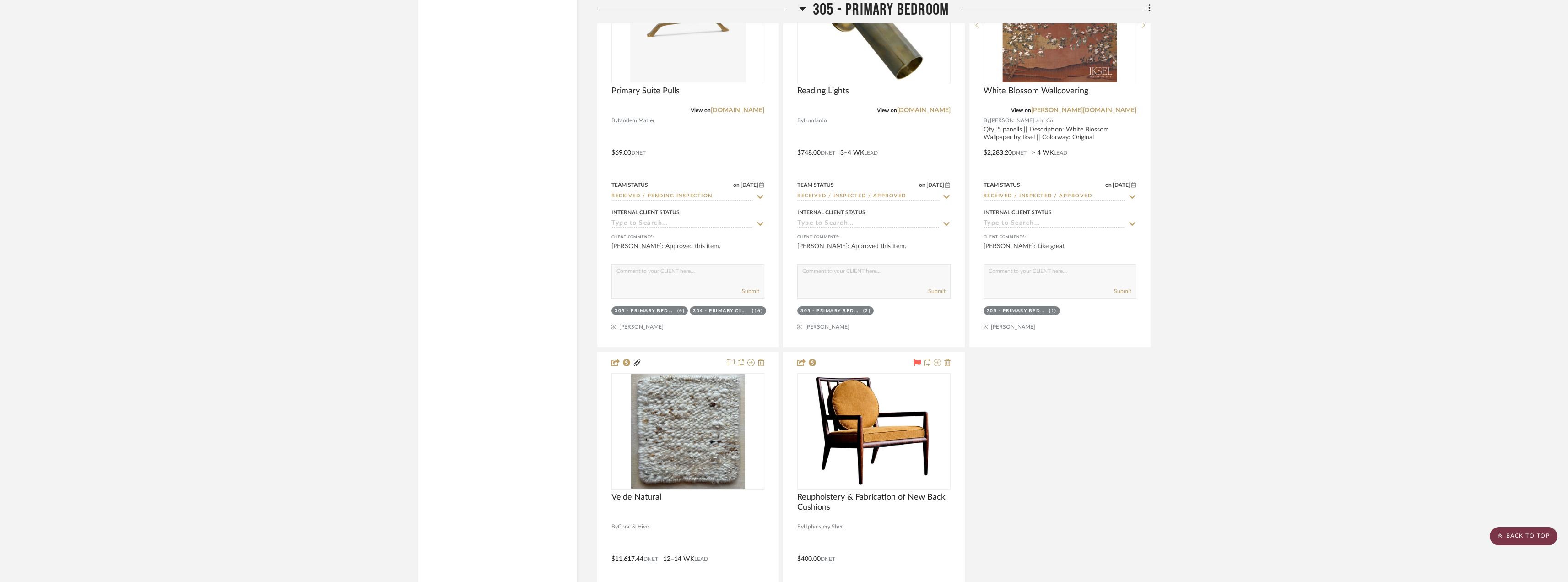
click at [1536, 540] on scroll-to-top-button "BACK TO TOP" at bounding box center [1524, 536] width 68 height 19
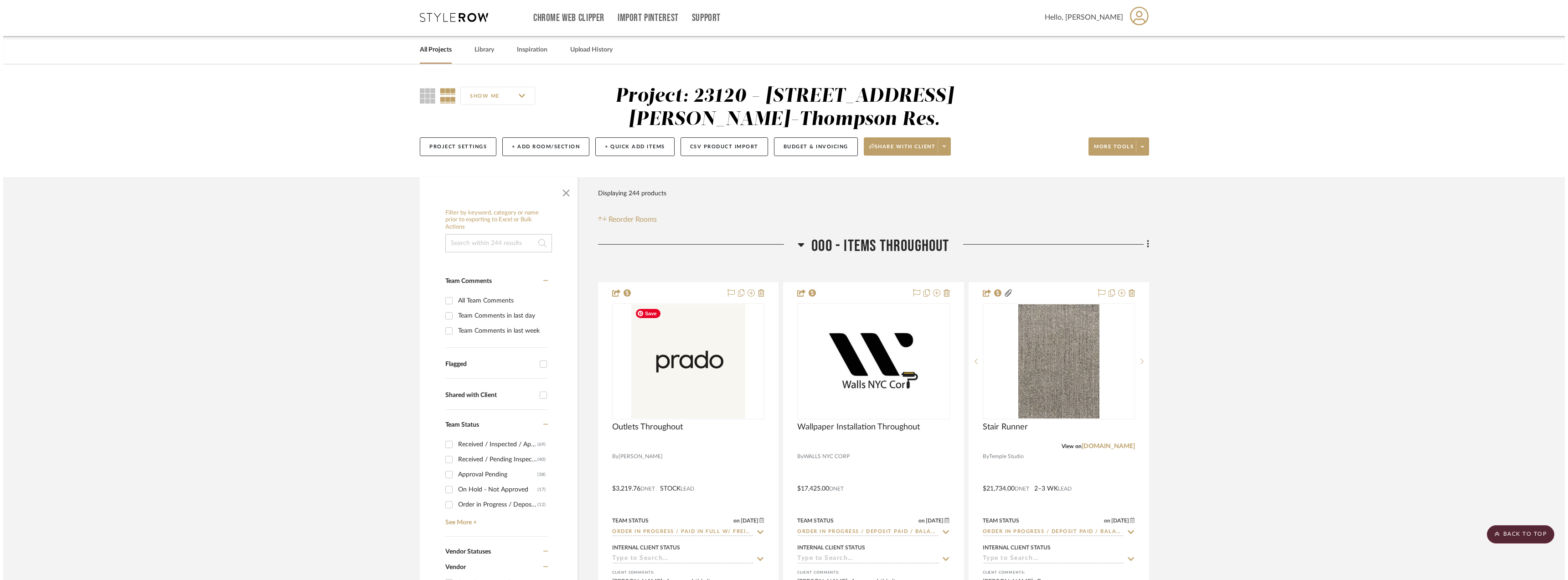
scroll to position [0, 0]
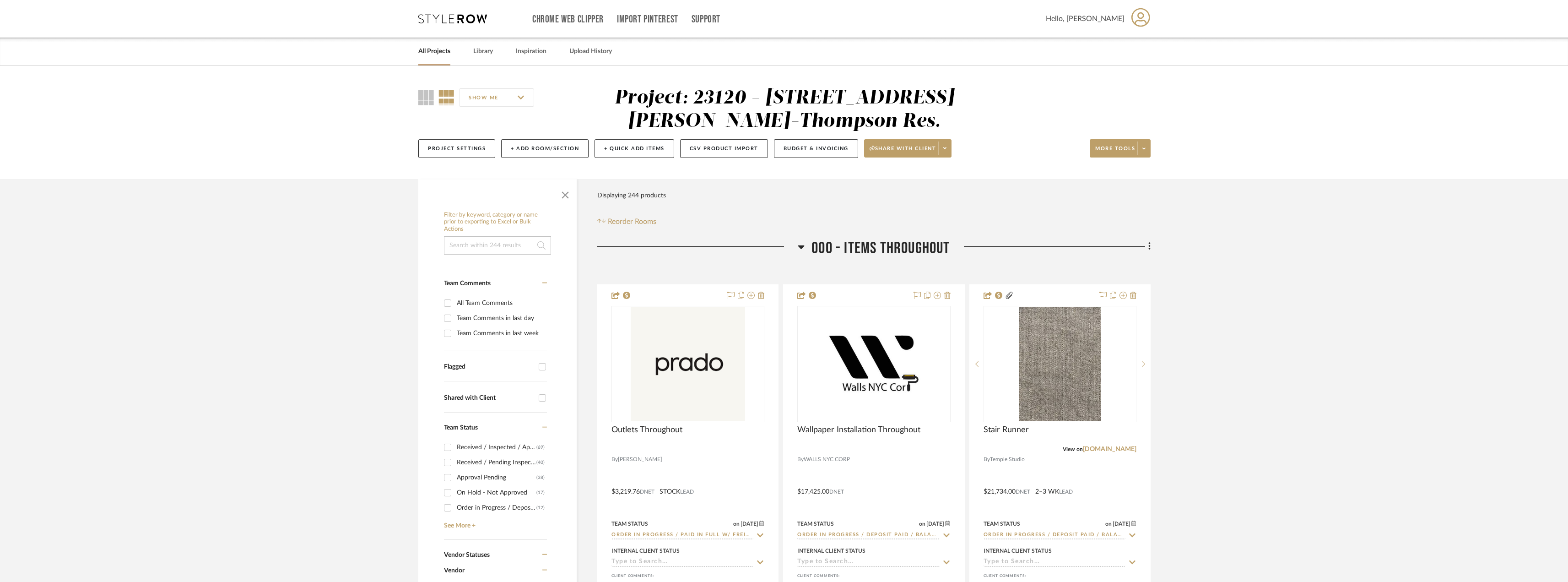
click at [479, 305] on div "All Team Comments" at bounding box center [501, 303] width 88 height 15
click at [455, 305] on input "All Team Comments" at bounding box center [448, 303] width 15 height 15
checkbox input "true"
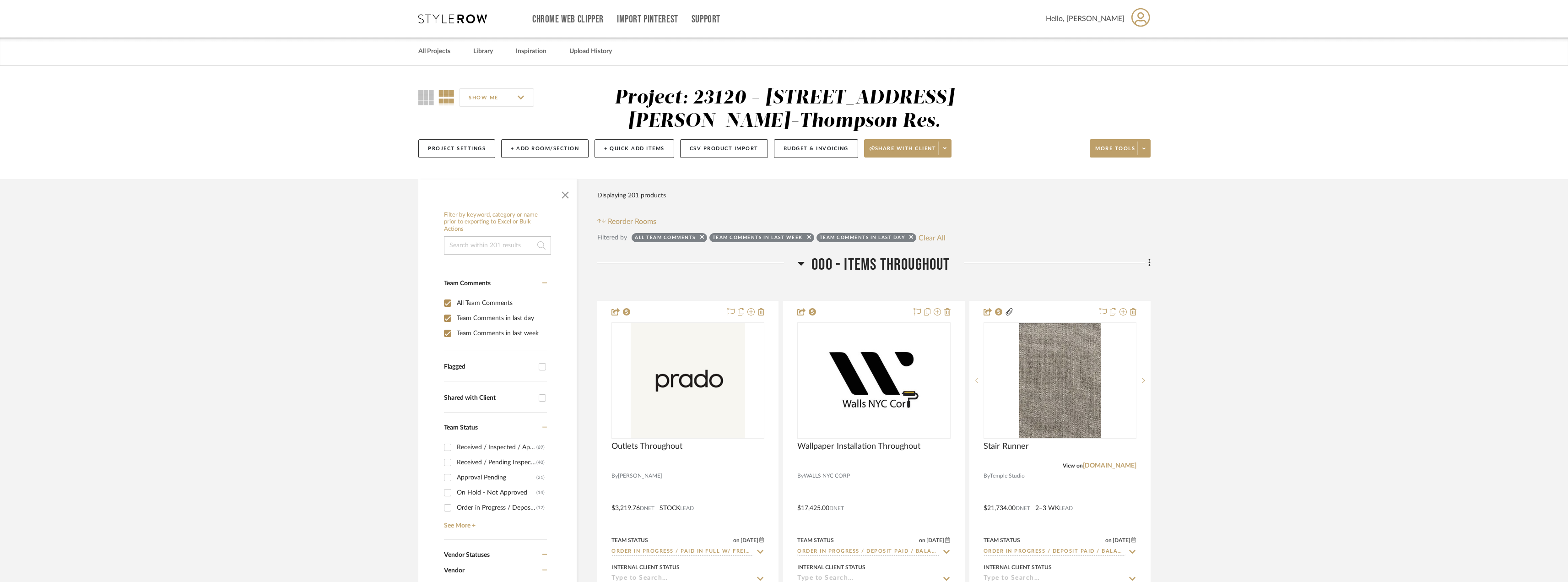
click at [484, 328] on div "Team Comments in last week" at bounding box center [501, 333] width 88 height 15
click at [455, 328] on input "Team Comments in last week" at bounding box center [448, 333] width 15 height 15
checkbox input "false"
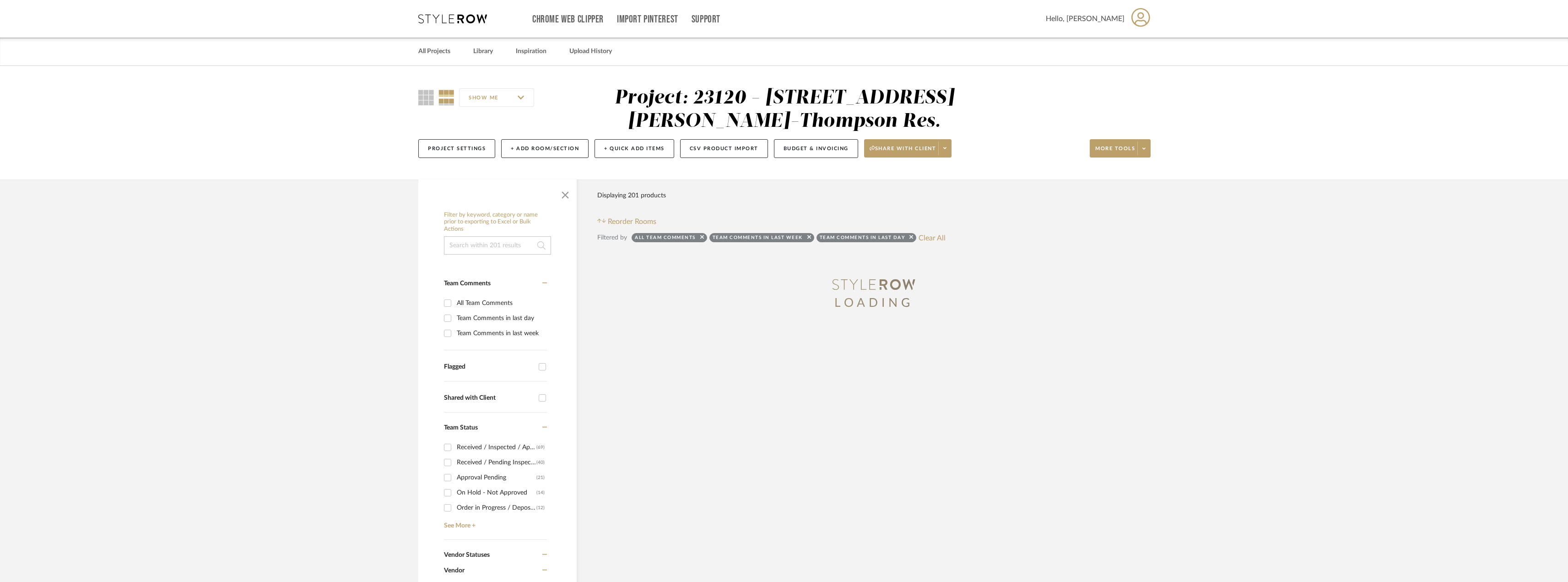
click at [484, 332] on div "Team Comments in last week" at bounding box center [501, 333] width 88 height 15
click at [455, 332] on input "Team Comments in last week" at bounding box center [448, 333] width 15 height 15
checkbox input "true"
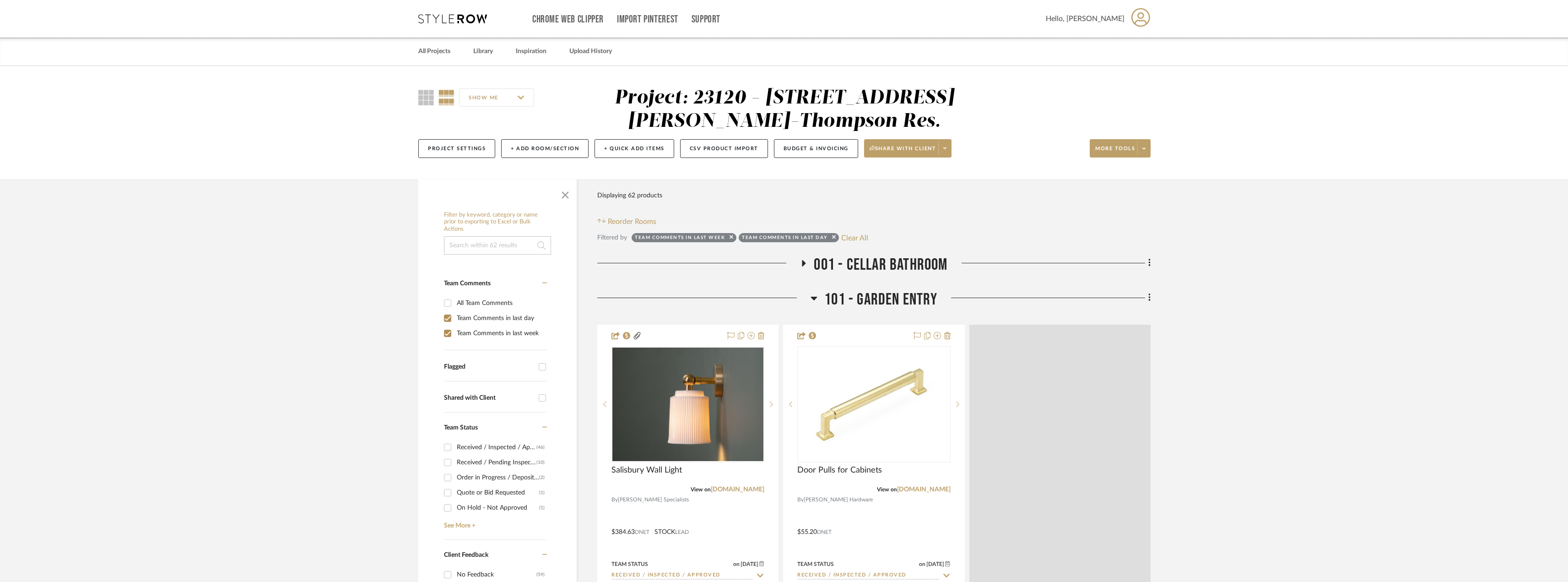
click at [477, 332] on div "Team Comments in last week" at bounding box center [501, 333] width 88 height 15
click at [455, 332] on input "Team Comments in last week" at bounding box center [448, 333] width 15 height 15
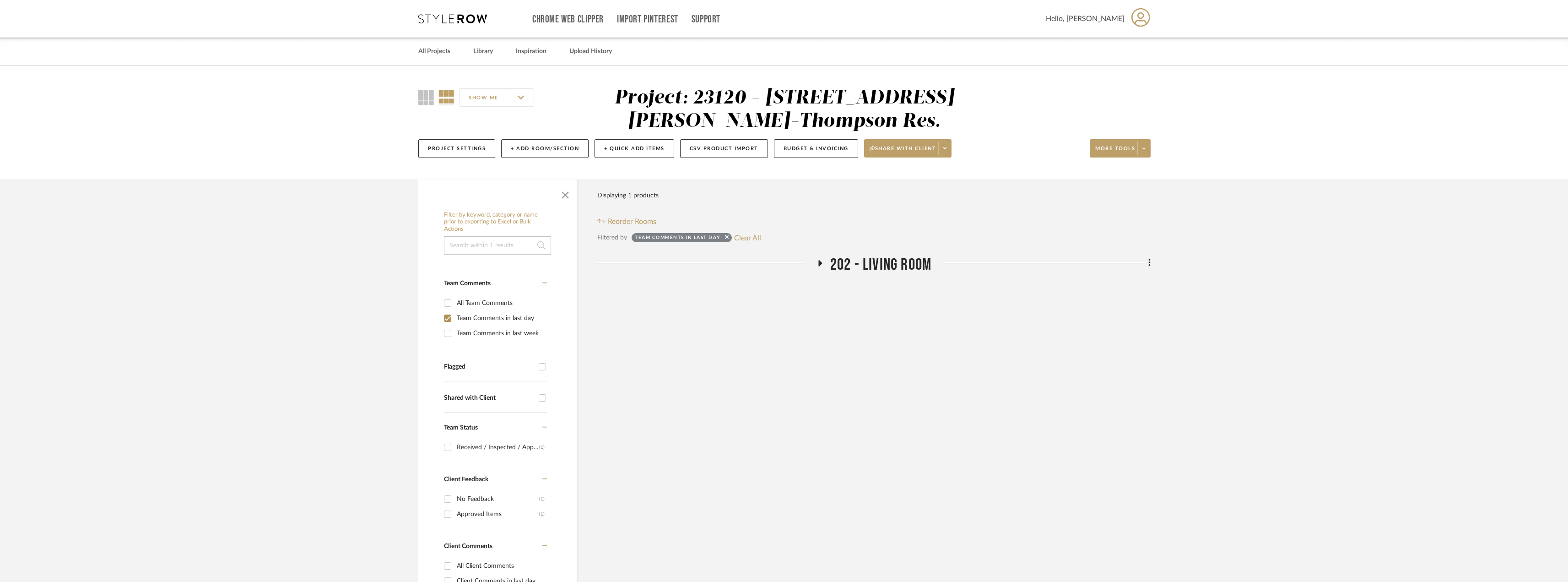
click at [483, 332] on div "Team Comments in last week" at bounding box center [501, 333] width 88 height 15
click at [455, 332] on input "Team Comments in last week" at bounding box center [448, 333] width 15 height 15
checkbox input "true"
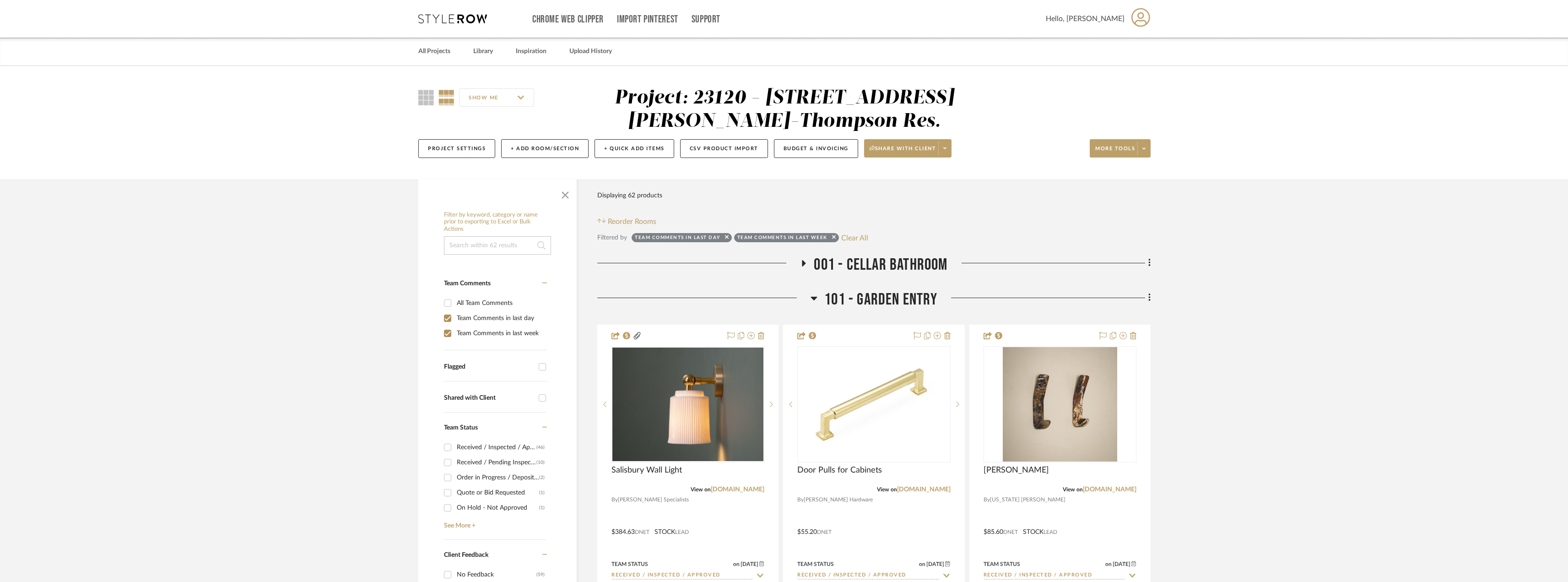
click at [834, 270] on span "001 - CELLAR BATHROOM" at bounding box center [881, 265] width 134 height 20
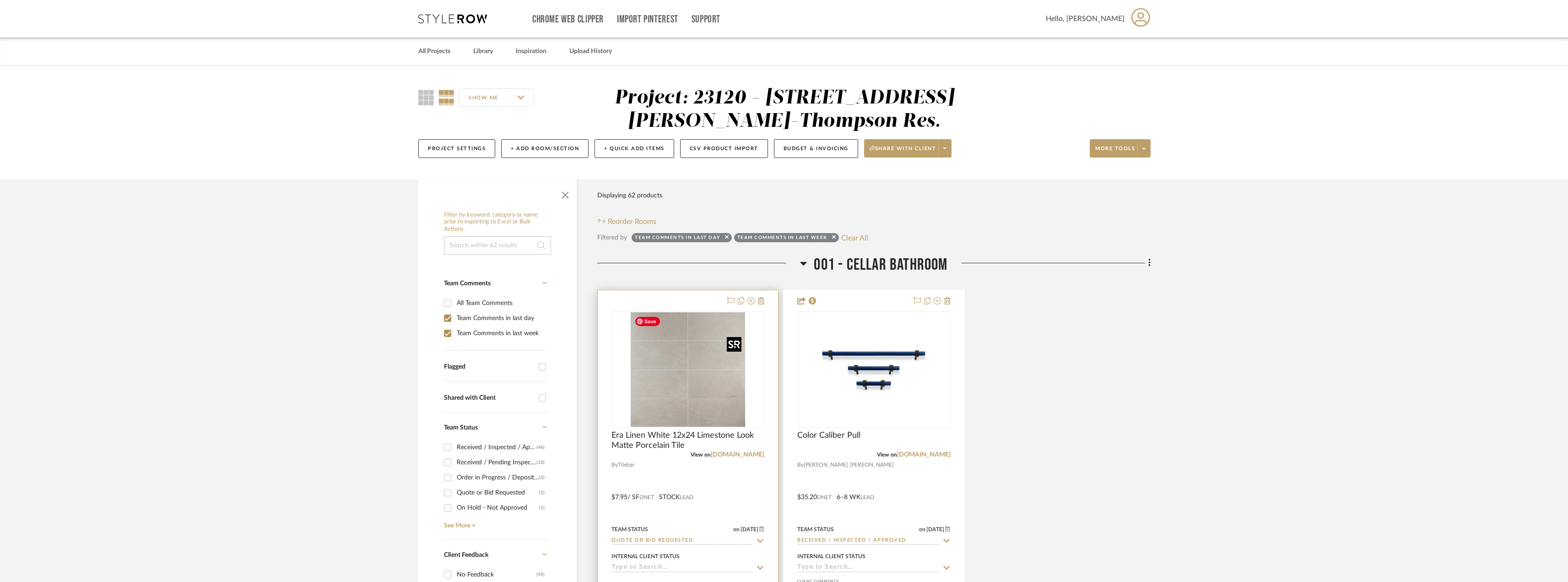
click at [0, 0] on img at bounding box center [0, 0] width 0 height 0
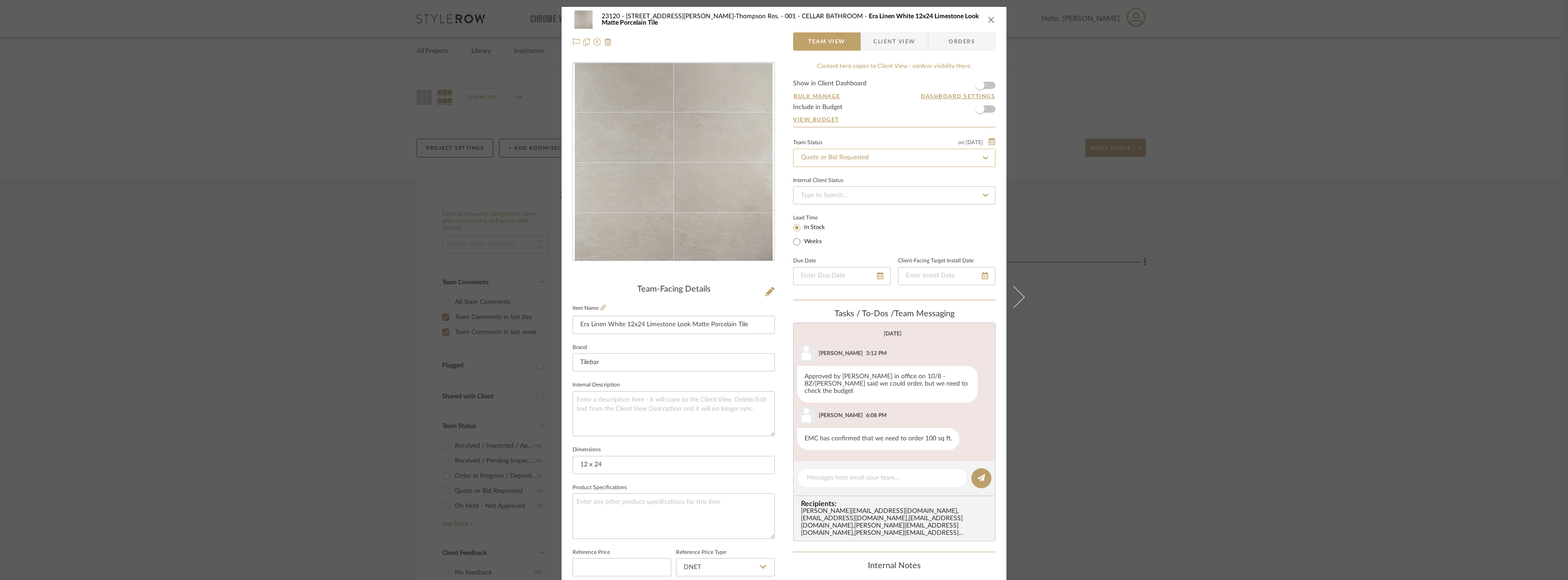
click at [828, 162] on input "Quote or Bid Requested" at bounding box center [894, 158] width 202 height 18
click at [809, 222] on div "Drawing - Changes Needed" at bounding box center [891, 228] width 202 height 23
type input "Drawing - Changes Needed"
click at [983, 159] on icon at bounding box center [985, 158] width 4 height 4
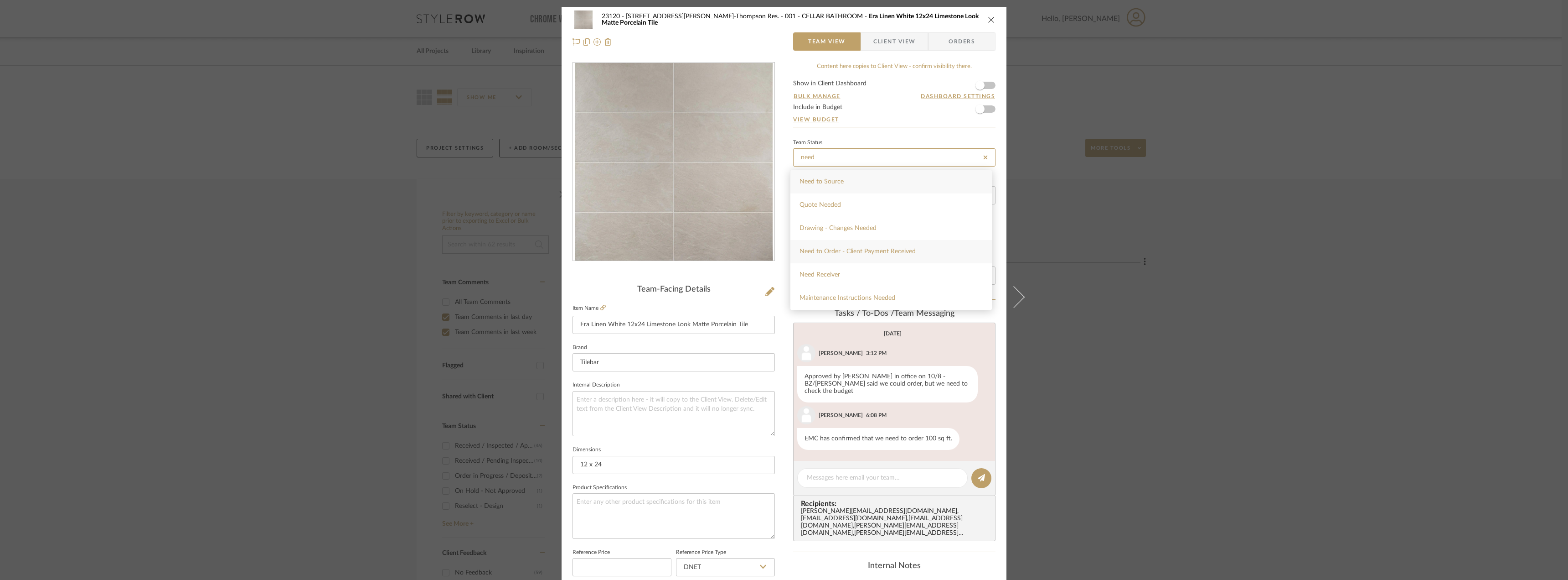
type input "need"
click at [853, 243] on div "Need to Order - Client Payment Received" at bounding box center [891, 251] width 202 height 23
type input "10/14/2025"
type input "Need to Order - Client Payment Received"
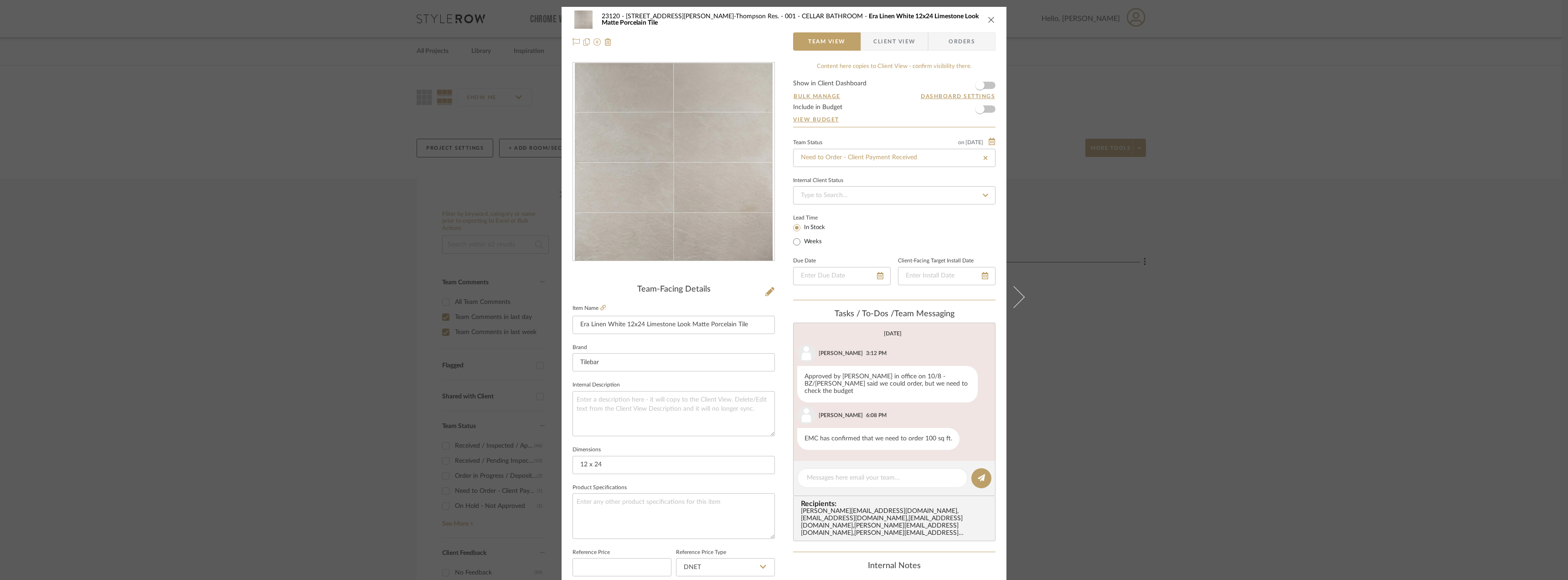
click at [1251, 275] on div "23120 - 239 Dean St, Unwin-Thompson Res. 001 - CELLAR BATHROOM Era Linen White …" at bounding box center [784, 290] width 1568 height 580
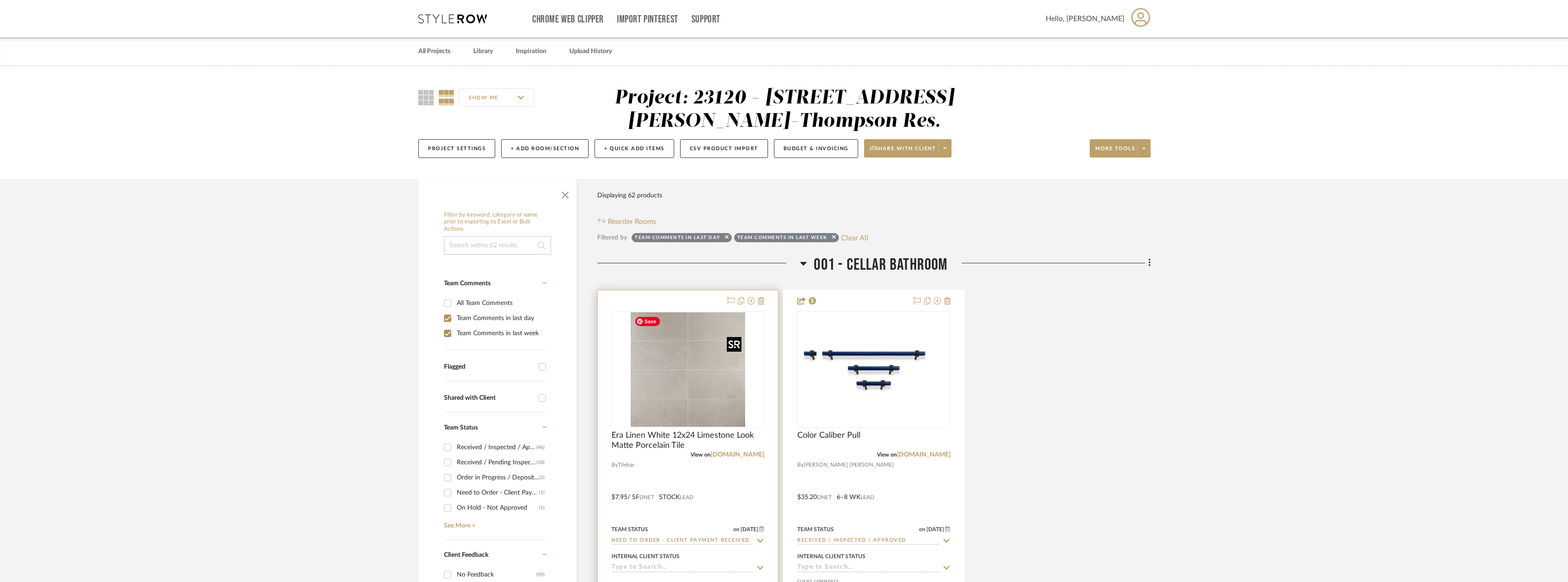
click at [735, 389] on img "0" at bounding box center [687, 369] width 115 height 115
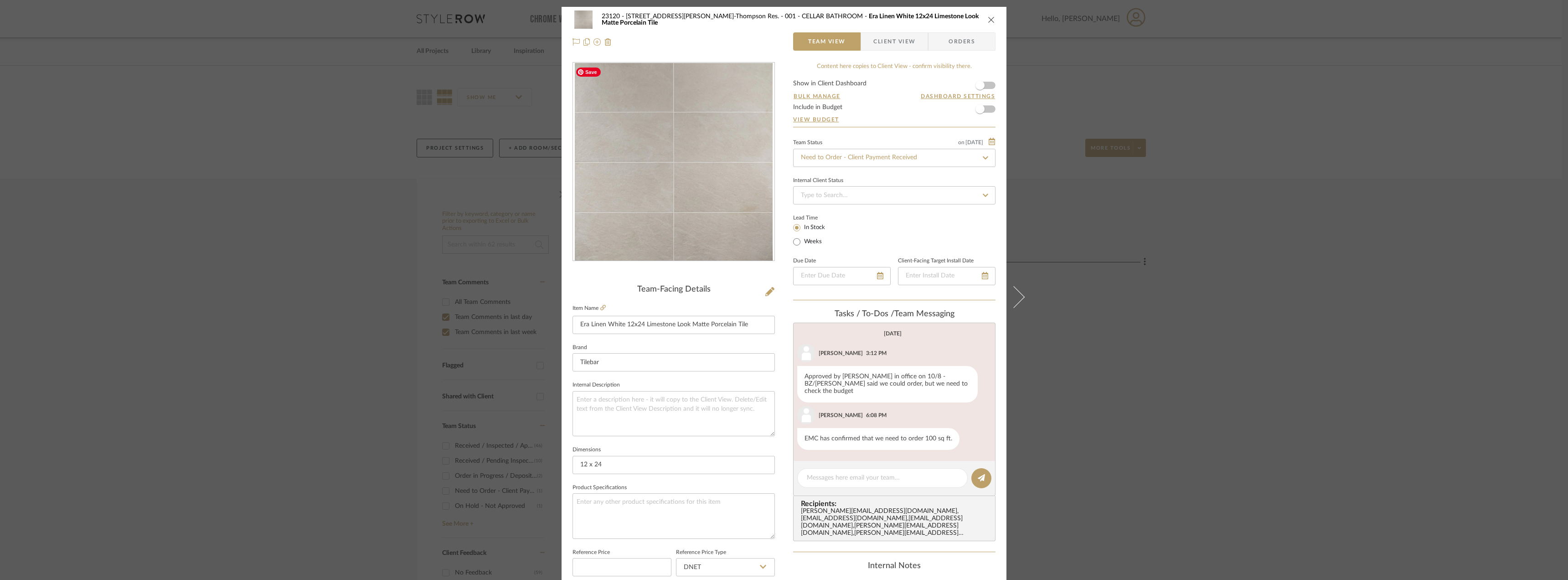
click at [884, 33] on span "Client View" at bounding box center [894, 42] width 42 height 18
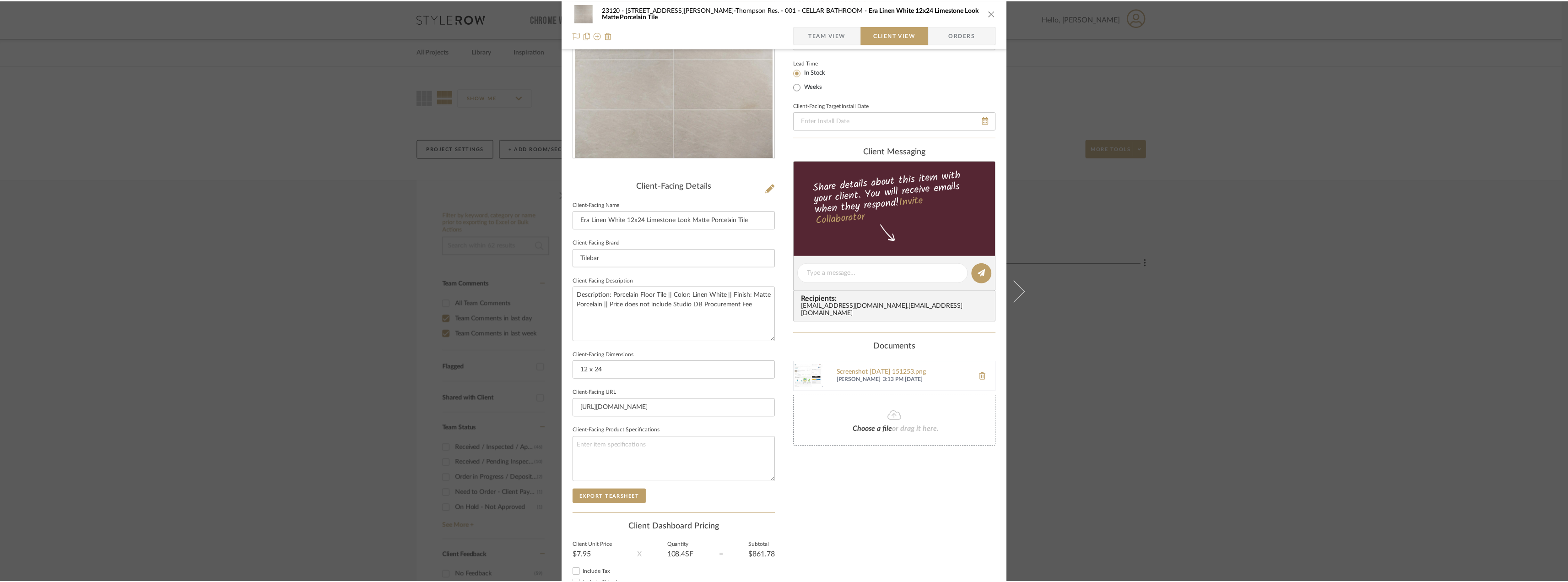
scroll to position [172, 0]
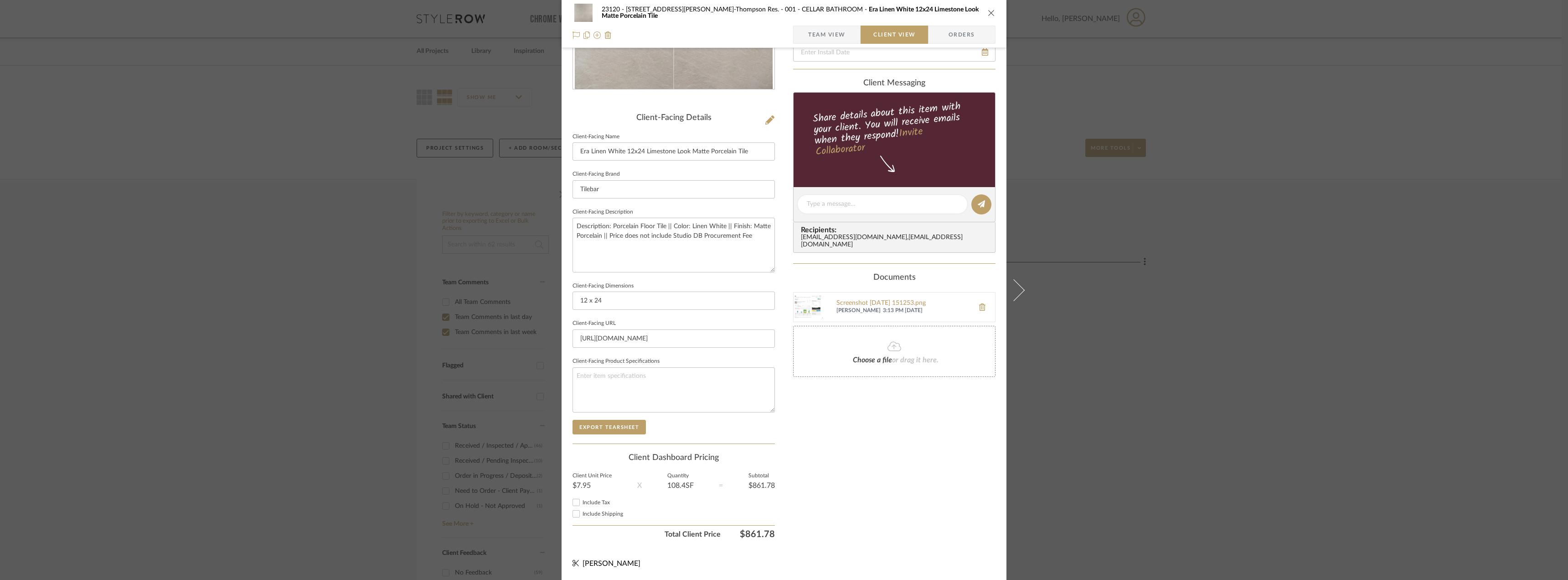
click at [586, 500] on span "Include Tax" at bounding box center [595, 502] width 27 height 5
click at [582, 500] on input "Include Tax" at bounding box center [576, 502] width 11 height 11
checkbox input "true"
click at [591, 515] on span "Include Shipping" at bounding box center [603, 513] width 41 height 5
click at [582, 515] on input "Include Shipping" at bounding box center [576, 513] width 11 height 11
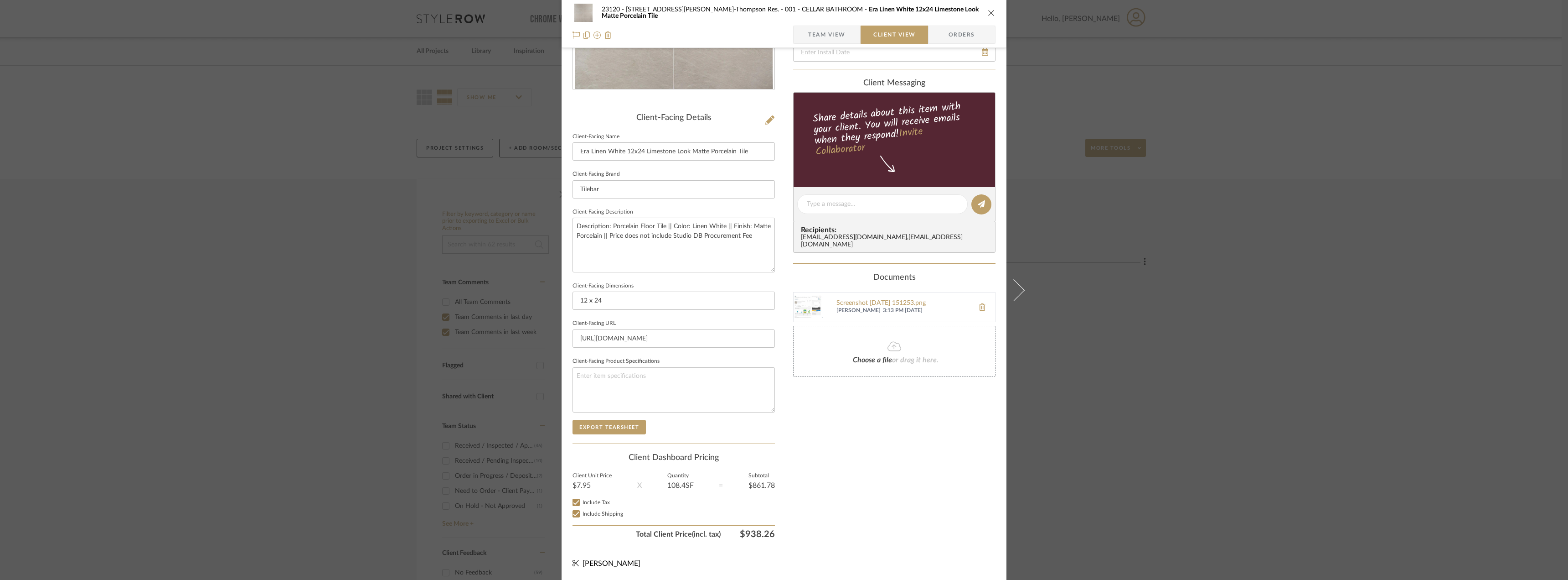
checkbox input "true"
click at [894, 496] on div "Only content on this tab can share to Dashboard. Click eyeball icon to show or …" at bounding box center [894, 216] width 202 height 653
click at [1196, 403] on div "23120 - 239 Dean St, Unwin-Thompson Res. 001 - CELLAR BATHROOM Era Linen White …" at bounding box center [784, 290] width 1568 height 580
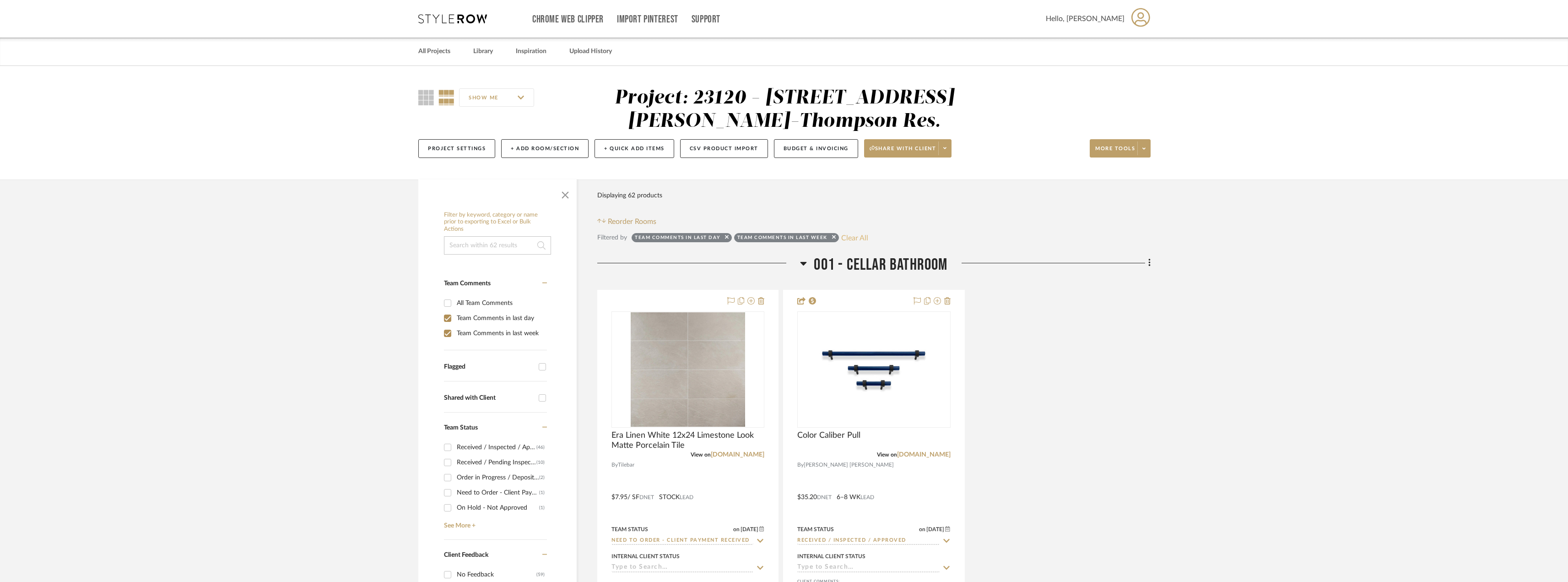
click at [862, 238] on button "Clear All" at bounding box center [854, 238] width 27 height 12
checkbox input "false"
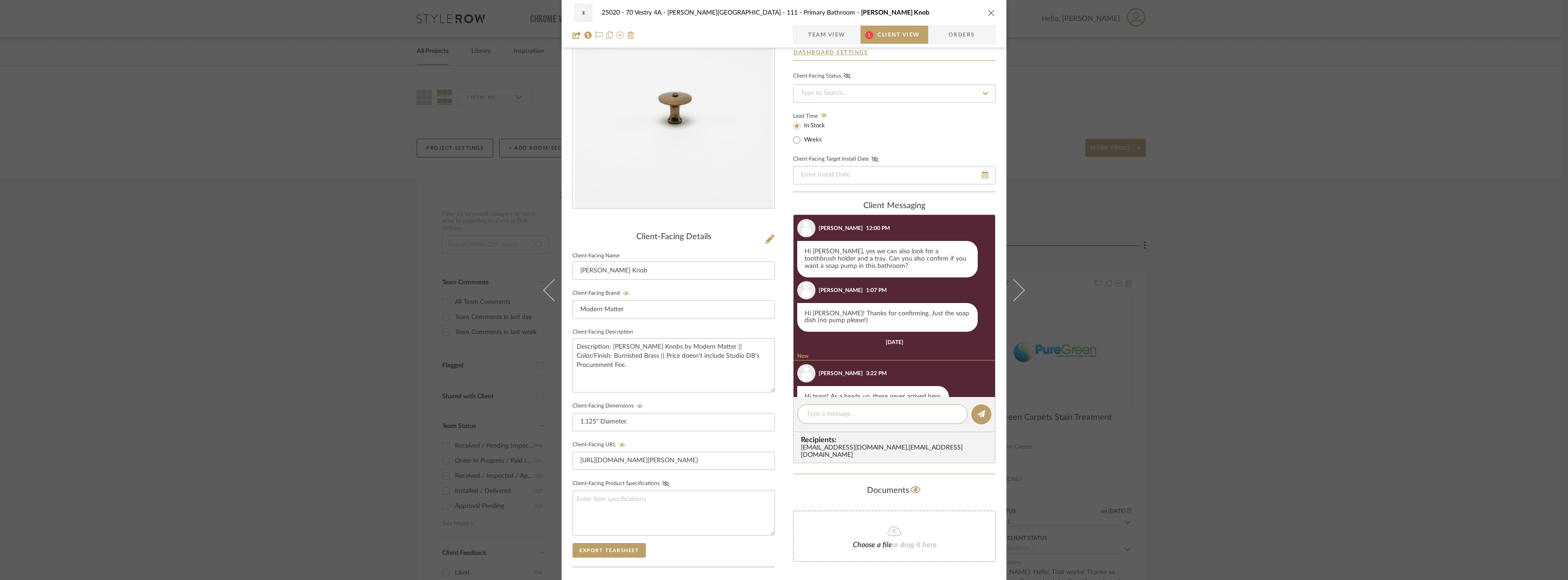
scroll to position [401, 0]
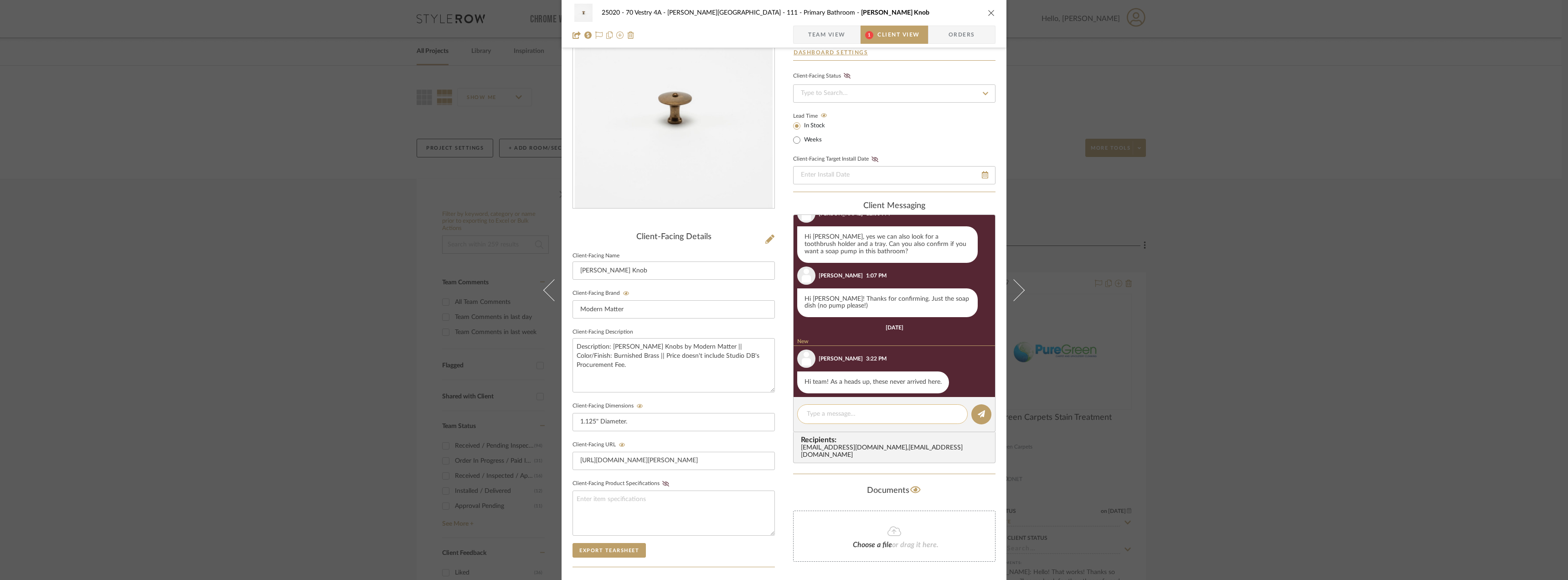
click at [829, 412] on textarea at bounding box center [882, 414] width 151 height 10
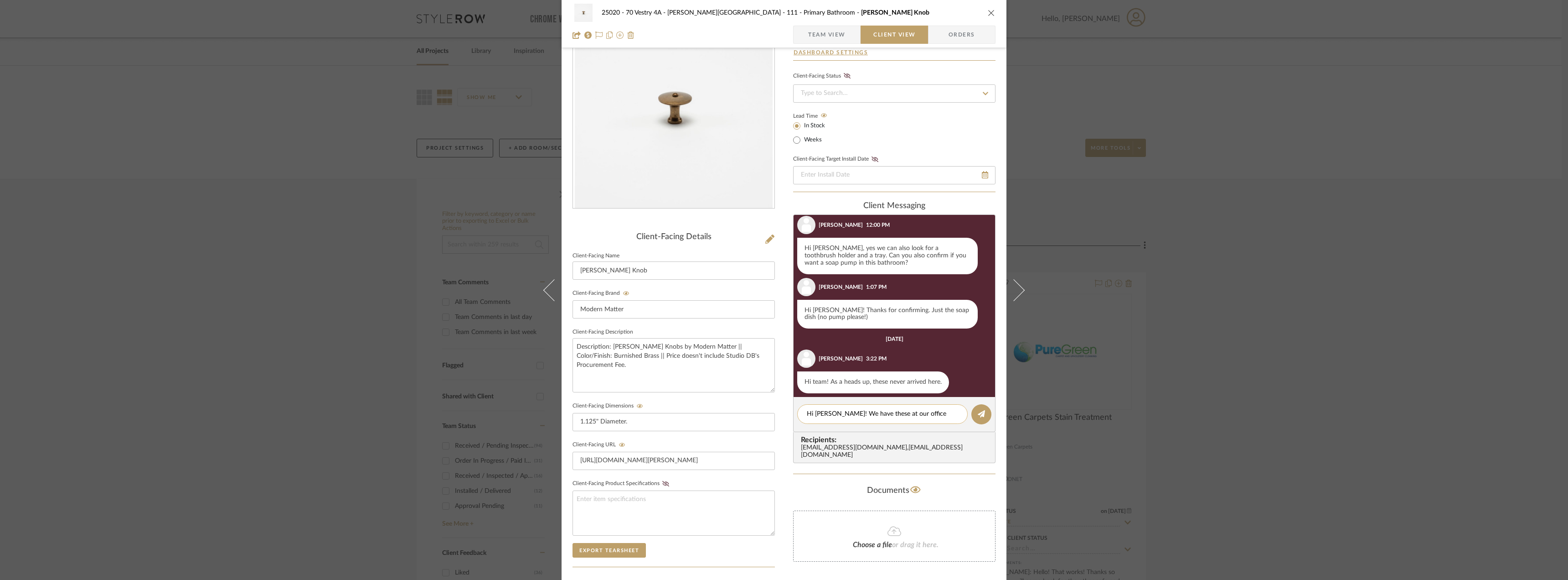
scroll to position [0, 0]
type textarea "Hi Emily! We have these at our office and will bring them when we meet the cont…"
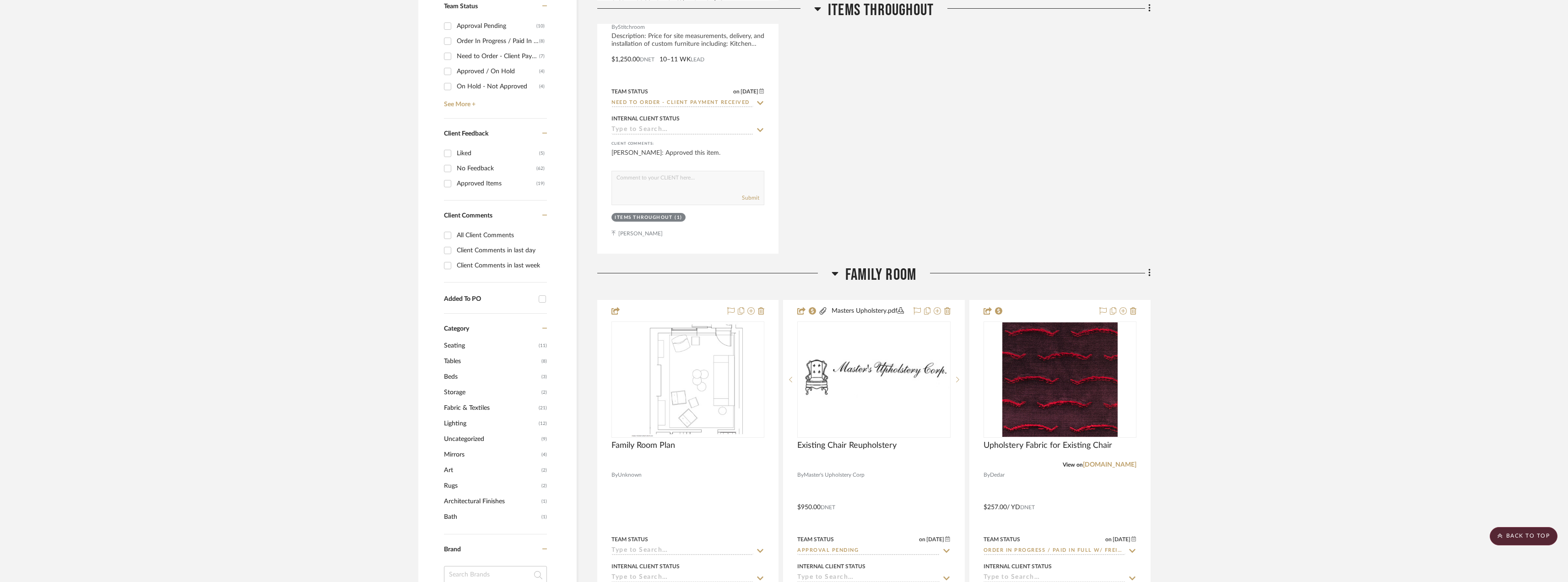
scroll to position [412, 0]
